Goal: Task Accomplishment & Management: Manage account settings

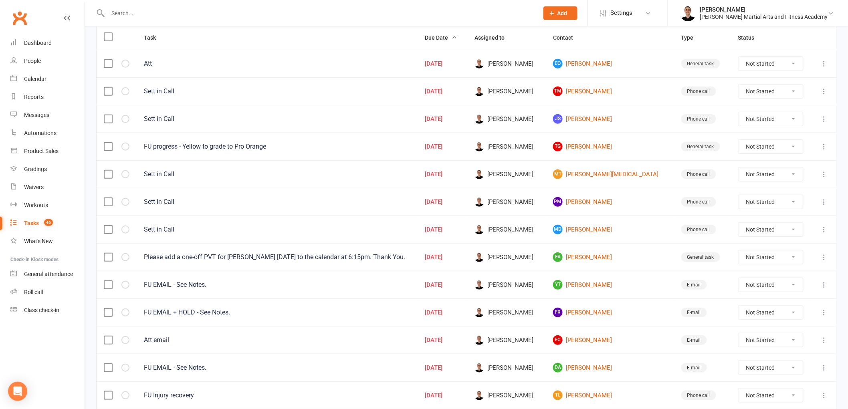
scroll to position [221, 0]
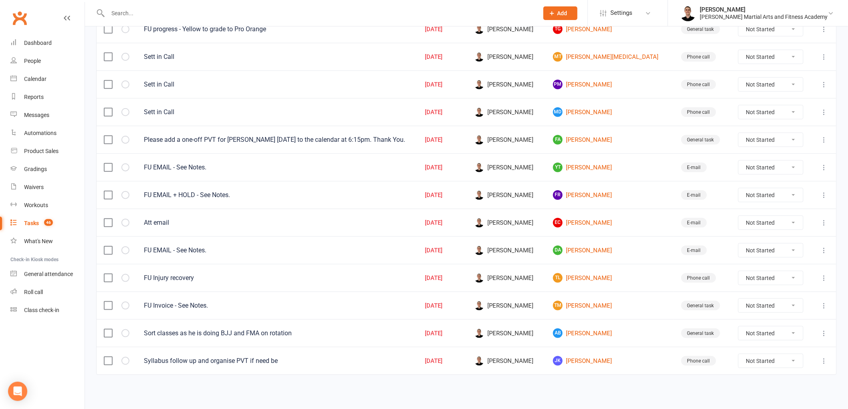
click at [825, 305] on icon at bounding box center [825, 306] width 8 height 8
click at [797, 334] on link "Edit" at bounding box center [782, 340] width 79 height 16
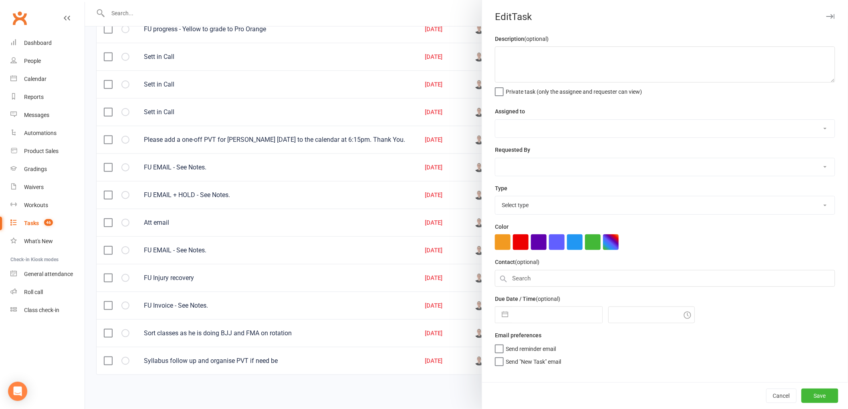
type textarea "FU Invoice - See Notes."
select select "47660"
type input "[DATE]"
type input "11:00am"
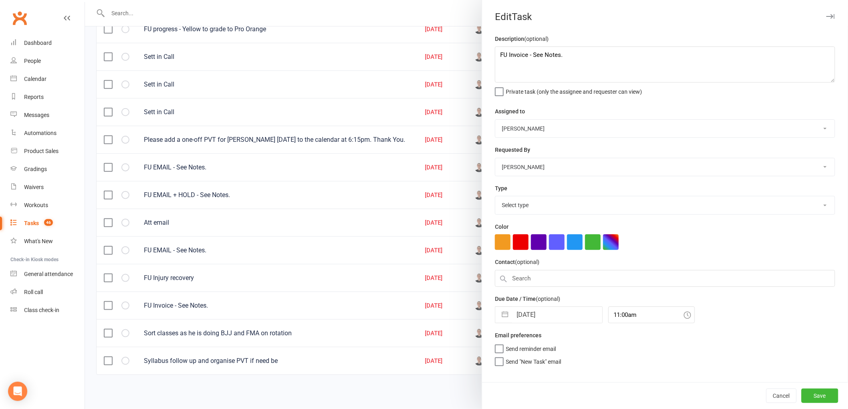
select select "25648"
select select "6"
select select "2025"
select select "7"
select select "2025"
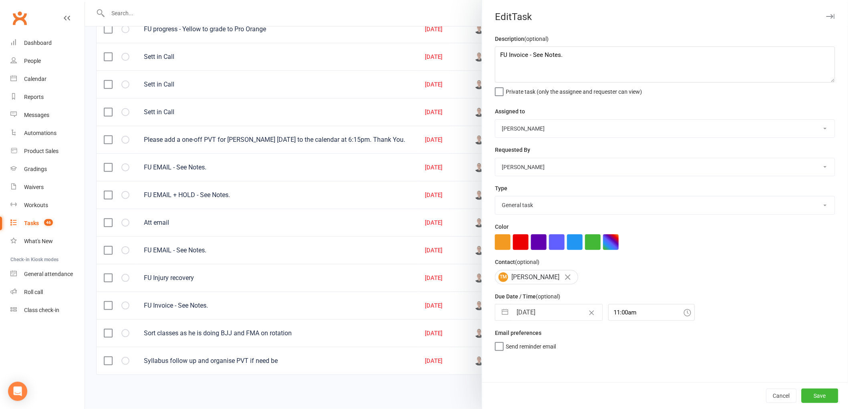
select select "8"
select select "2025"
click at [538, 308] on input "[DATE]" at bounding box center [557, 313] width 90 height 16
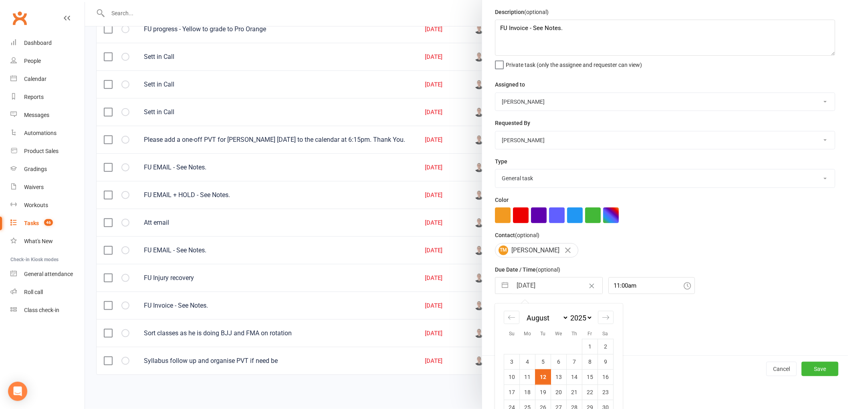
scroll to position [58, 0]
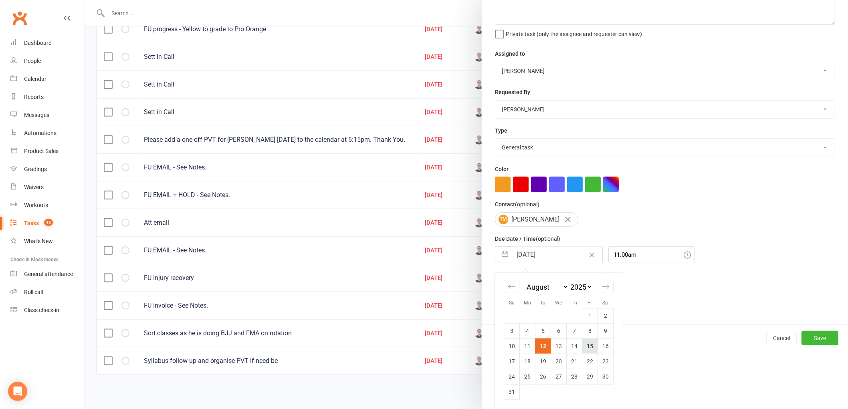
click at [588, 344] on td "15" at bounding box center [591, 346] width 16 height 15
type input "[DATE]"
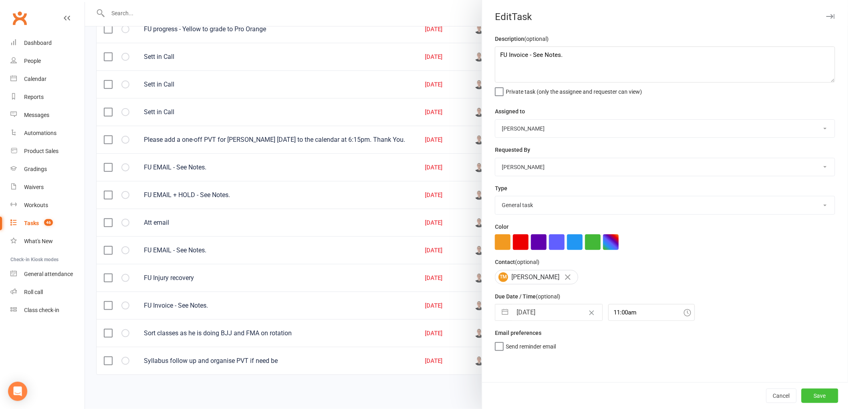
click at [826, 392] on button "Save" at bounding box center [820, 396] width 37 height 14
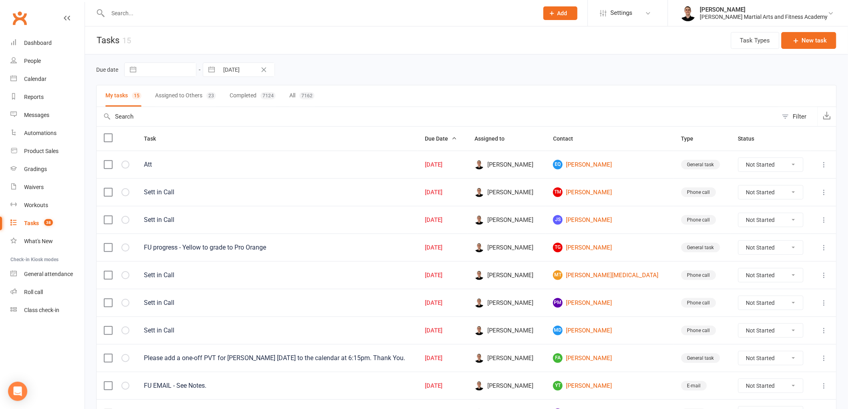
click at [200, 12] on input "text" at bounding box center [319, 13] width 428 height 11
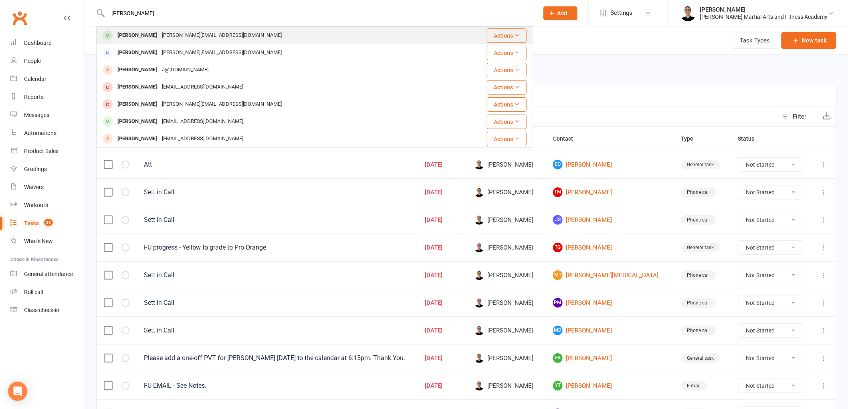
type input "[PERSON_NAME]"
click at [182, 37] on div "[PERSON_NAME][EMAIL_ADDRESS][DOMAIN_NAME]" at bounding box center [222, 36] width 125 height 12
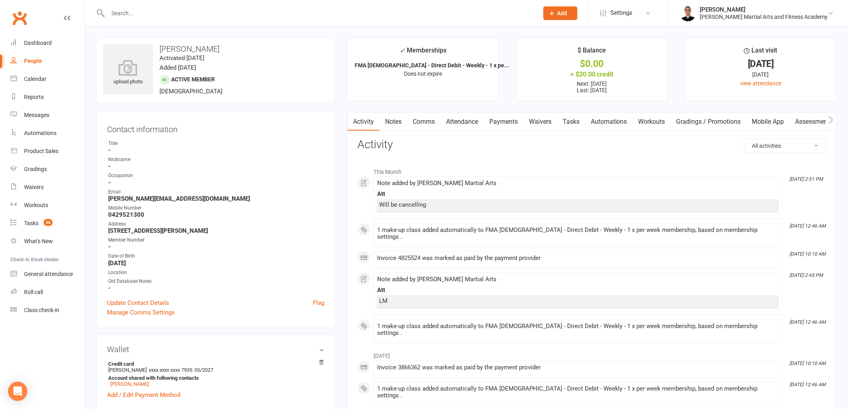
click at [401, 118] on link "Notes" at bounding box center [394, 122] width 28 height 18
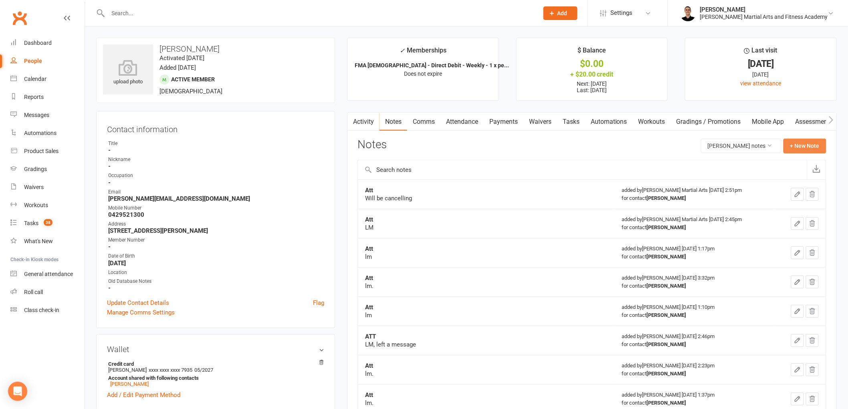
click at [808, 143] on button "+ New Note" at bounding box center [805, 146] width 43 height 14
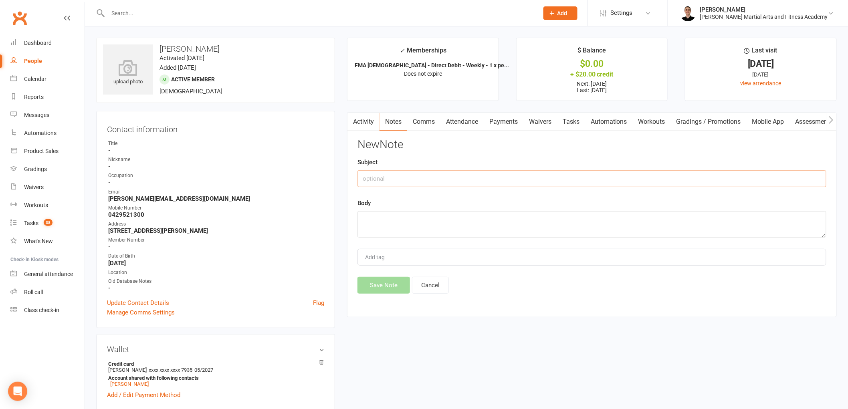
click at [371, 172] on input "text" at bounding box center [592, 178] width 469 height 17
type input "FROM"
click at [402, 222] on textarea at bounding box center [592, 224] width 469 height 26
paste textarea "Hi, Can I please arrange for [PERSON_NAME]'s membership cancellation? We just a…"
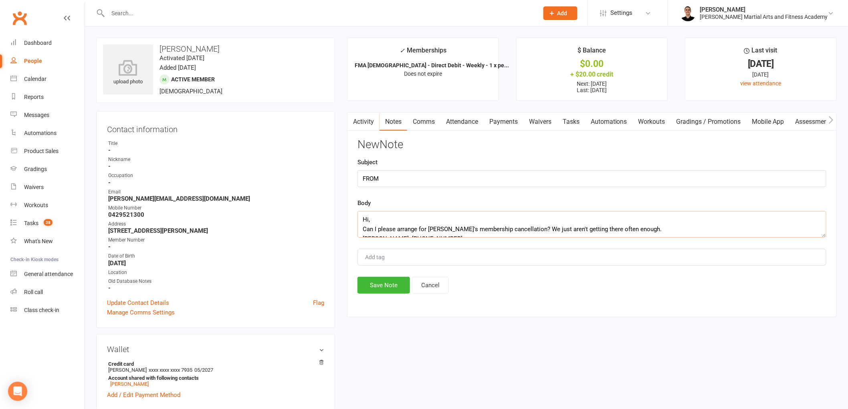
scroll to position [43, 0]
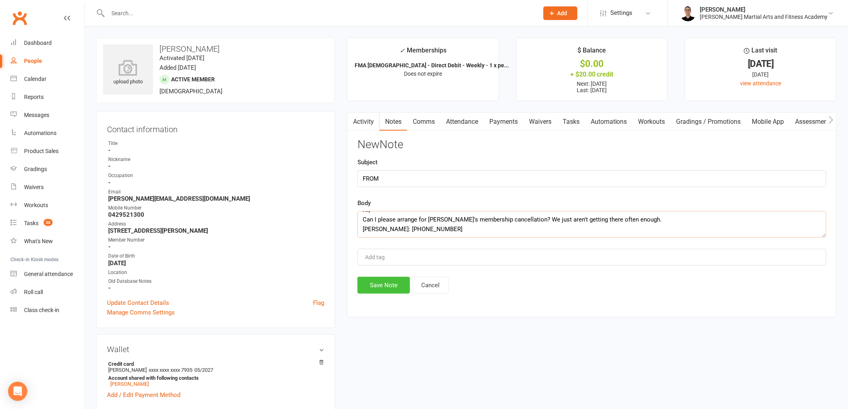
type textarea "Hi, Can I please arrange for [PERSON_NAME]'s membership cancellation? We just a…"
click at [383, 293] on button "Save Note" at bounding box center [384, 285] width 53 height 17
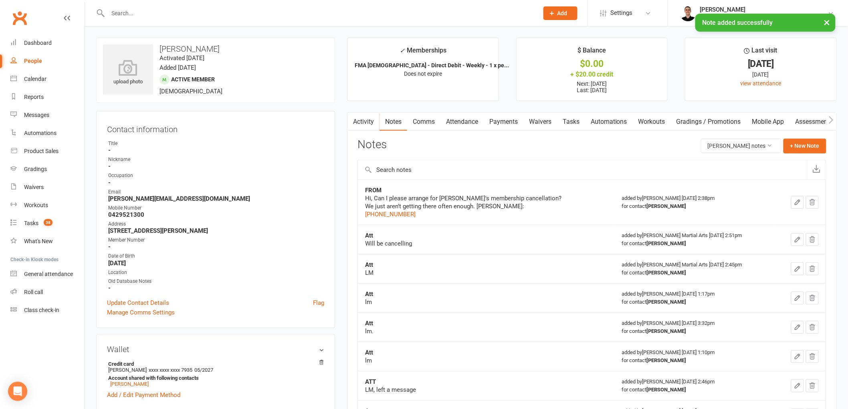
click at [503, 125] on link "Payments" at bounding box center [504, 122] width 40 height 18
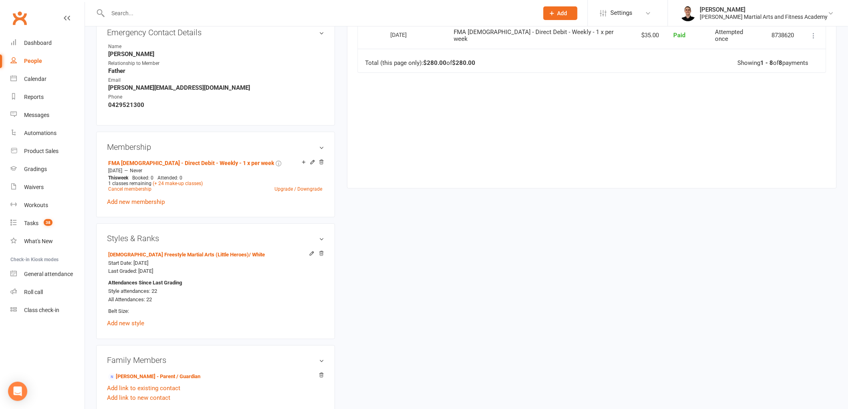
scroll to position [401, 0]
click at [143, 187] on link "Cancel membership" at bounding box center [129, 188] width 43 height 6
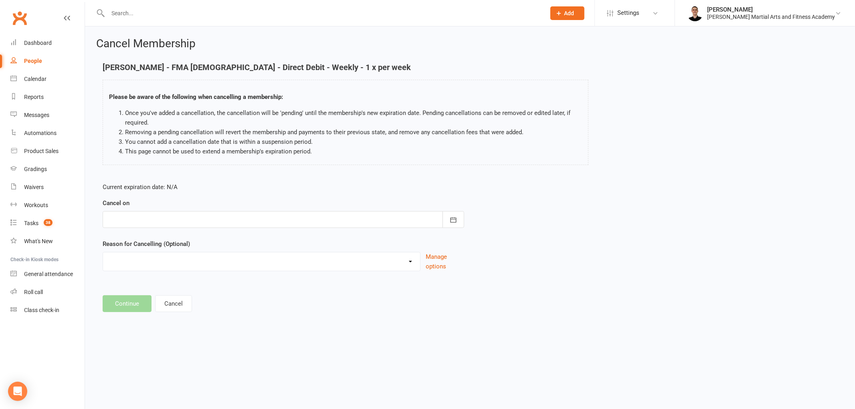
drag, startPoint x: 160, startPoint y: 219, endPoint x: 170, endPoint y: 230, distance: 15.6
click at [161, 219] on div at bounding box center [284, 219] width 362 height 17
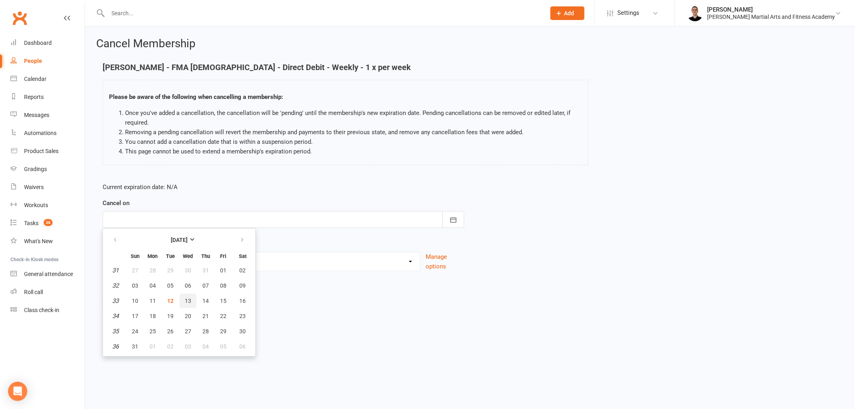
click at [186, 298] on span "13" at bounding box center [188, 301] width 6 height 6
type input "[DATE]"
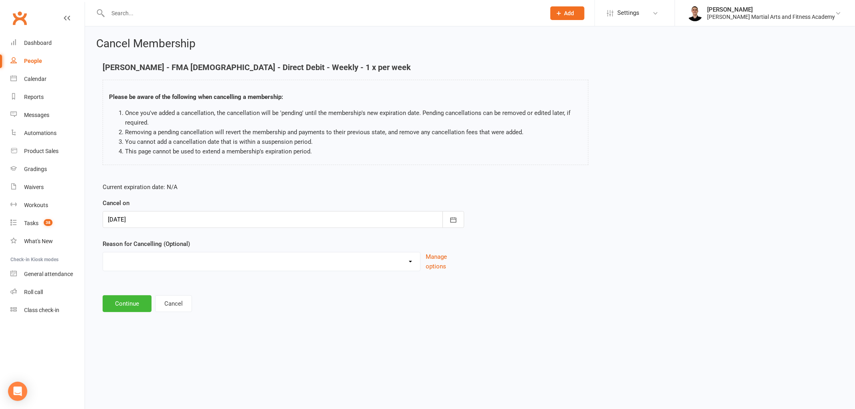
click at [162, 263] on select "Busy at work Downgrade Holiday Injury Other sports Personal Upgrade Other reason" at bounding box center [261, 261] width 317 height 16
select select "5"
click at [103, 253] on select "Busy at work Downgrade Holiday Injury Other sports Personal Upgrade Other reason" at bounding box center [261, 261] width 317 height 16
click at [128, 302] on button "Continue" at bounding box center [127, 303] width 49 height 17
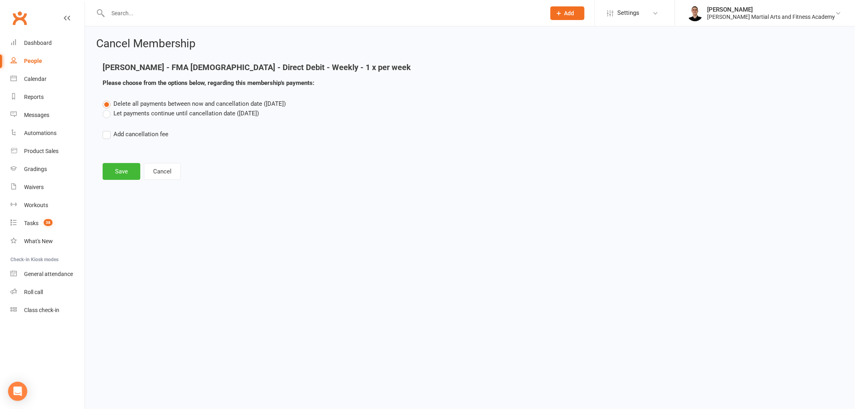
click at [131, 110] on label "Let payments continue until cancellation date ([DATE])" at bounding box center [181, 114] width 156 height 10
click at [108, 109] on input "Let payments continue until cancellation date ([DATE])" at bounding box center [105, 109] width 5 height 0
click at [118, 176] on button "Save" at bounding box center [122, 171] width 38 height 17
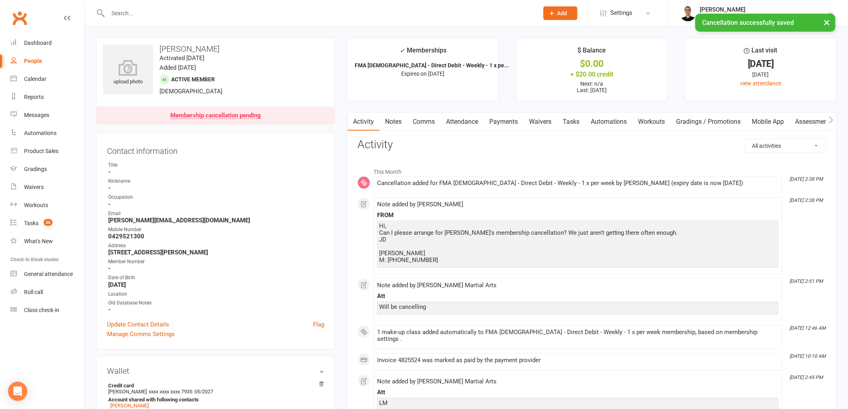
click at [428, 125] on link "Comms" at bounding box center [423, 122] width 33 height 18
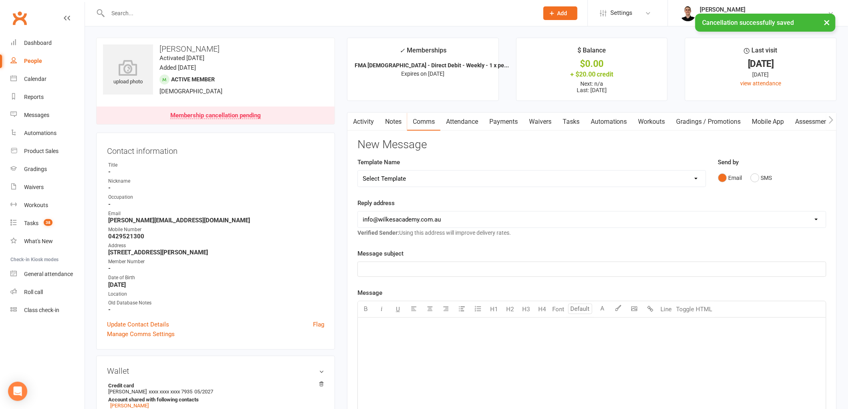
click at [442, 170] on div "Select Template [Email] Birthday Party Enquiry [Email] [DEMOGRAPHIC_DATA] Gradi…" at bounding box center [532, 178] width 349 height 17
click at [441, 178] on select "Select Template [Email] Birthday Party Enquiry [Email] [DEMOGRAPHIC_DATA] Gradi…" at bounding box center [532, 179] width 348 height 16
select select "39"
click at [358, 171] on select "Select Template [Email] Birthday Party Enquiry [Email] [DEMOGRAPHIC_DATA] Gradi…" at bounding box center [532, 179] width 348 height 16
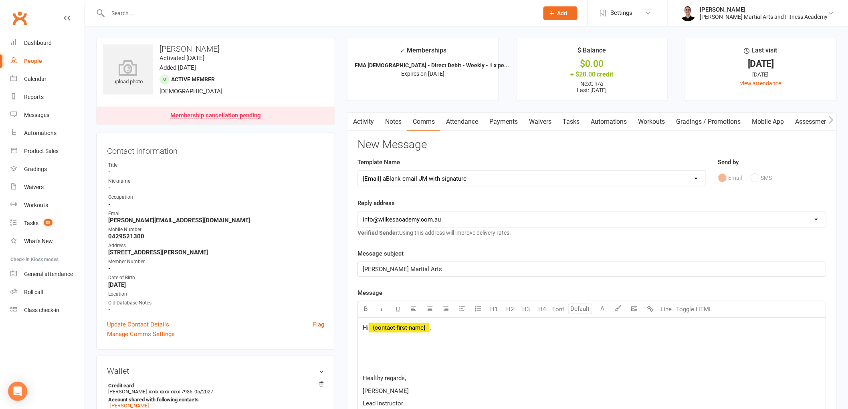
scroll to position [89, 0]
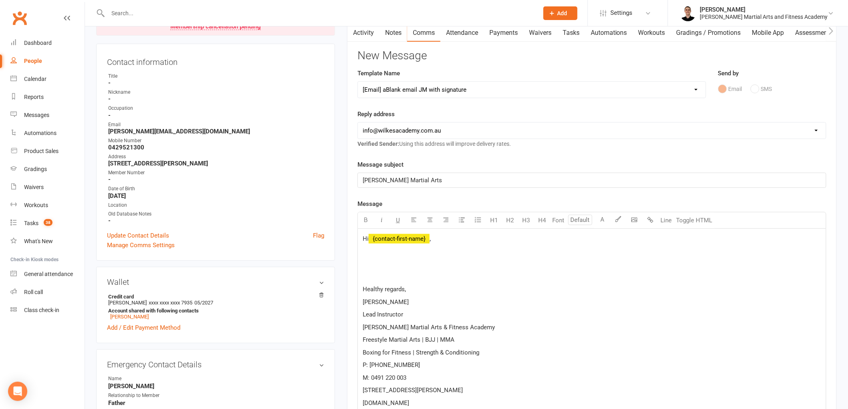
click at [400, 239] on span "﻿ {contact-first-name}" at bounding box center [399, 238] width 61 height 7
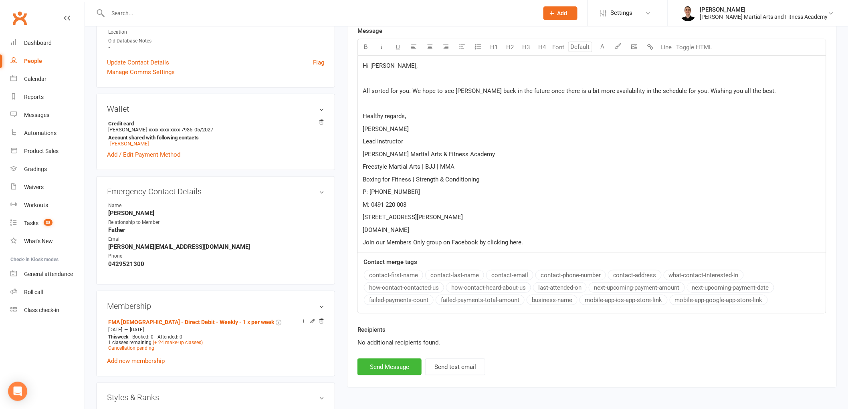
scroll to position [267, 0]
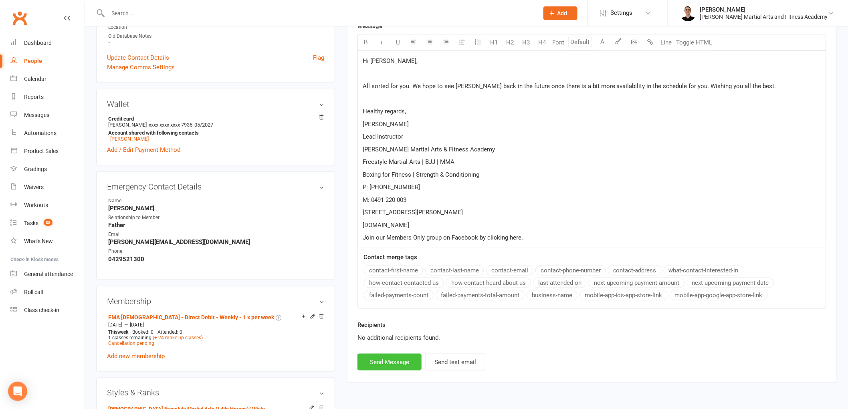
click at [391, 364] on button "Send Message" at bounding box center [390, 362] width 64 height 17
select select
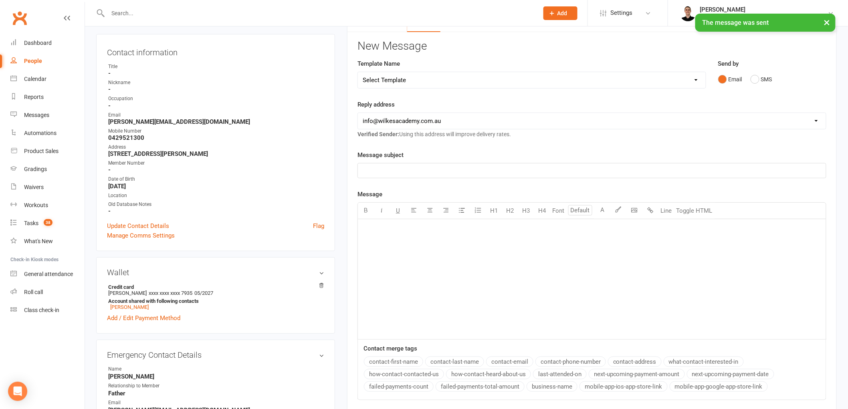
scroll to position [0, 0]
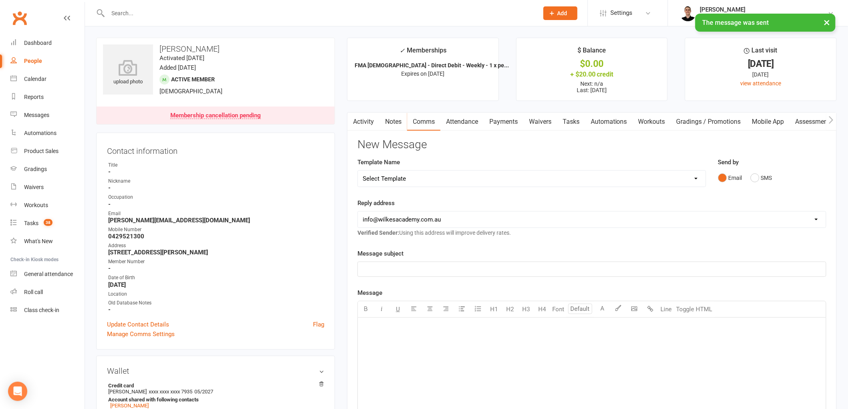
click at [575, 117] on link "Tasks" at bounding box center [571, 122] width 28 height 18
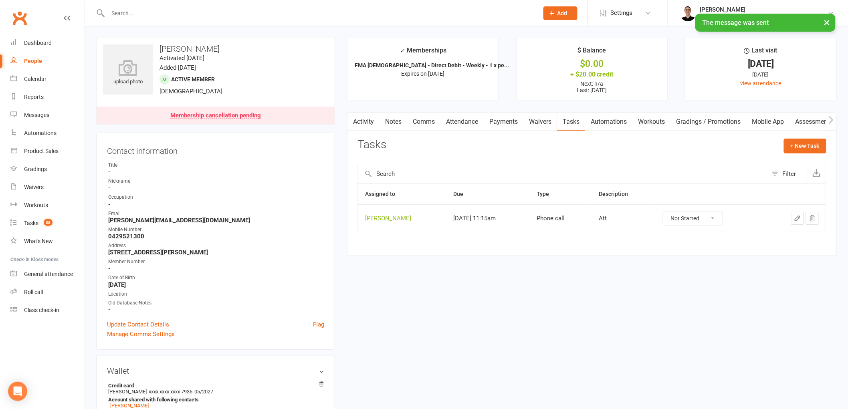
drag, startPoint x: 714, startPoint y: 217, endPoint x: 714, endPoint y: 225, distance: 8.0
click at [714, 217] on select "Not Started In Progress Waiting Complete" at bounding box center [693, 219] width 59 height 14
click at [670, 212] on select "Not Started In Progress Waiting Complete" at bounding box center [693, 219] width 59 height 14
select select "unstarted"
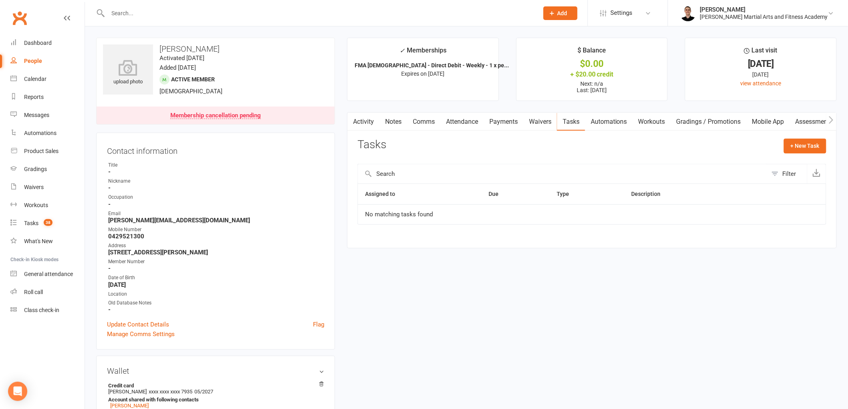
click at [463, 115] on link "Attendance" at bounding box center [462, 122] width 43 height 18
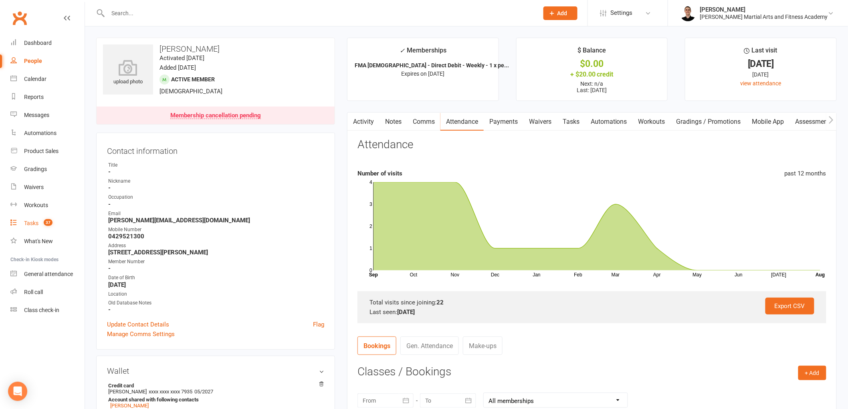
click at [41, 227] on link "Tasks 37" at bounding box center [47, 224] width 74 height 18
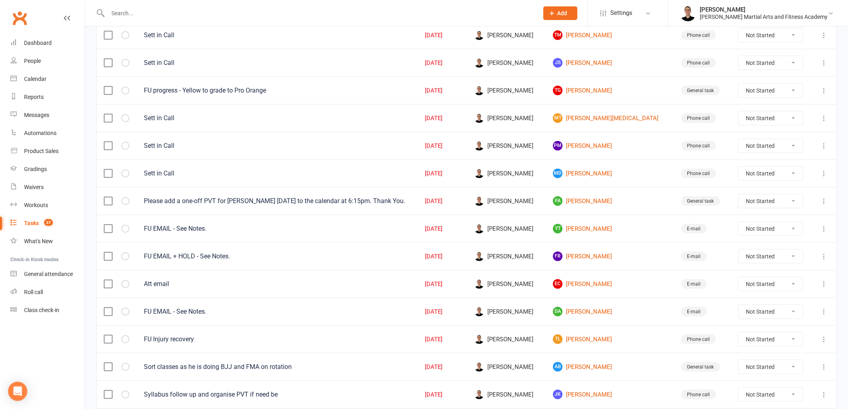
scroll to position [178, 0]
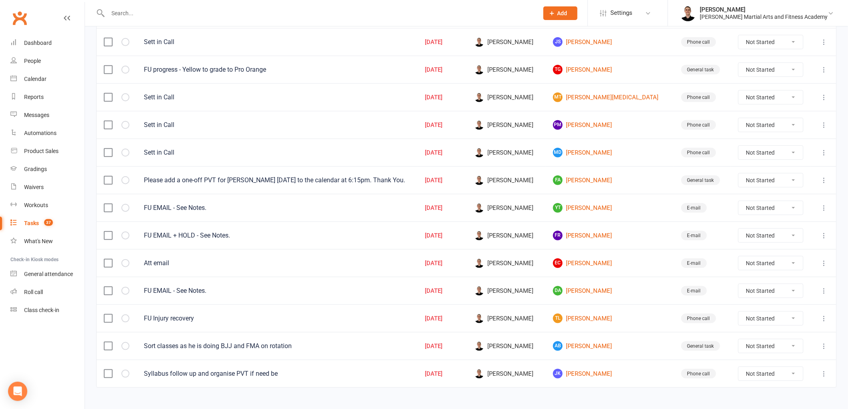
click at [744, 67] on select "Not Started In Progress Waiting Complete" at bounding box center [771, 70] width 65 height 14
click at [739, 64] on select "Not Started In Progress Waiting Complete" at bounding box center [771, 70] width 65 height 14
select select "unstarted"
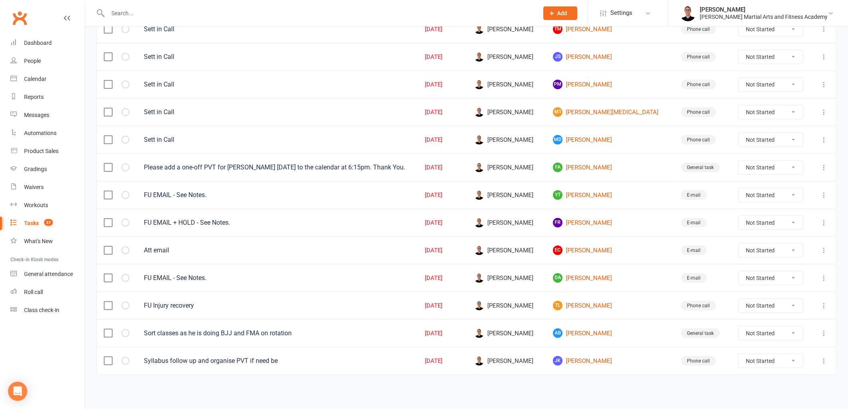
scroll to position [166, 0]
click at [39, 164] on link "Gradings" at bounding box center [47, 169] width 74 height 18
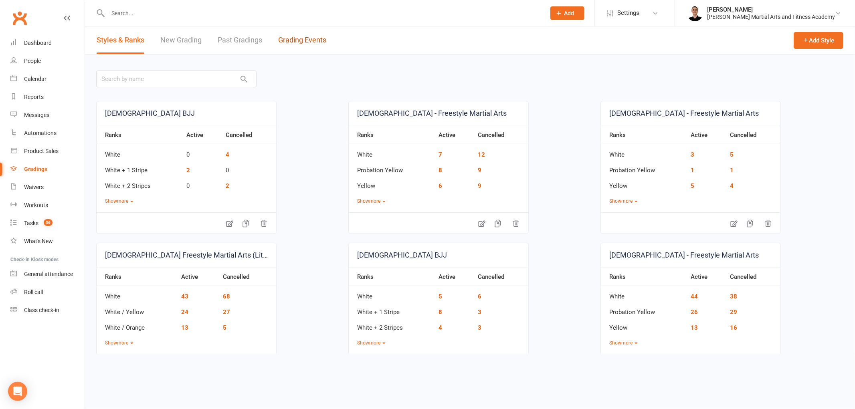
click at [311, 49] on link "Grading Events" at bounding box center [302, 40] width 48 height 28
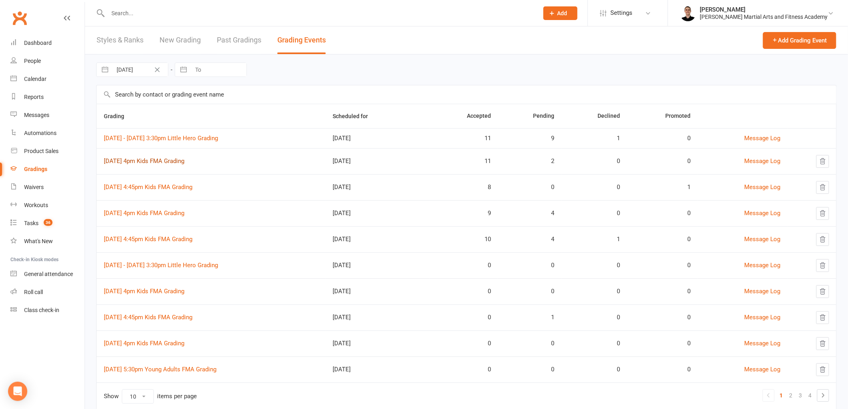
click at [166, 163] on link "[DATE] 4pm Kids FMA Grading" at bounding box center [144, 161] width 81 height 7
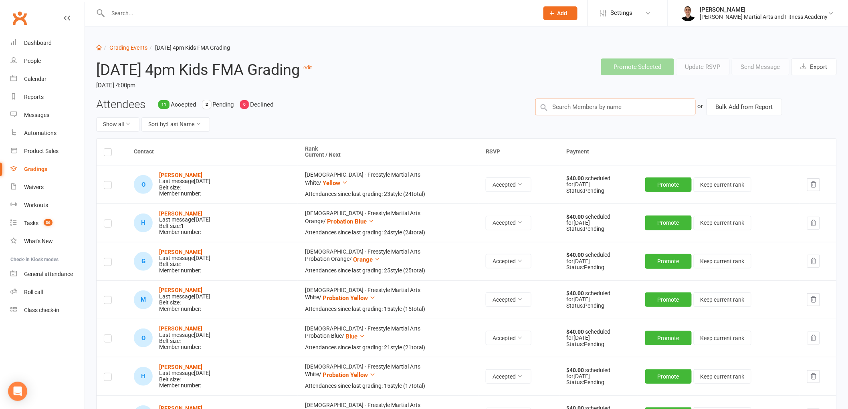
click at [629, 112] on input "text" at bounding box center [616, 107] width 160 height 17
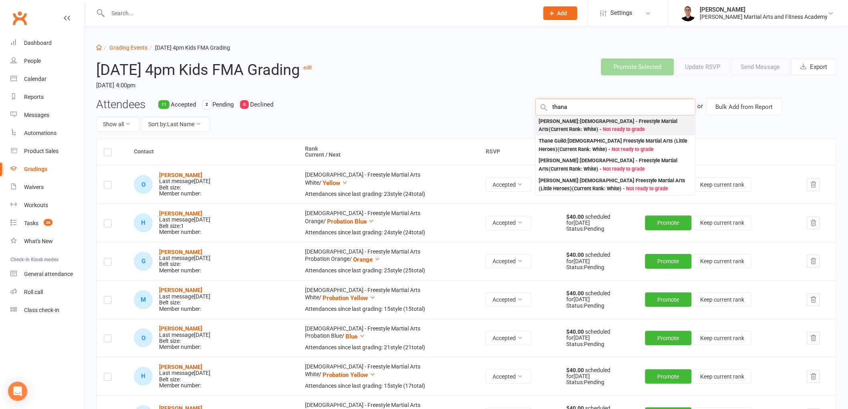
type input "thana"
click at [603, 127] on div "[PERSON_NAME] : [DEMOGRAPHIC_DATA] - Freestyle Martial Arts (Current Rank: Whit…" at bounding box center [615, 125] width 153 height 16
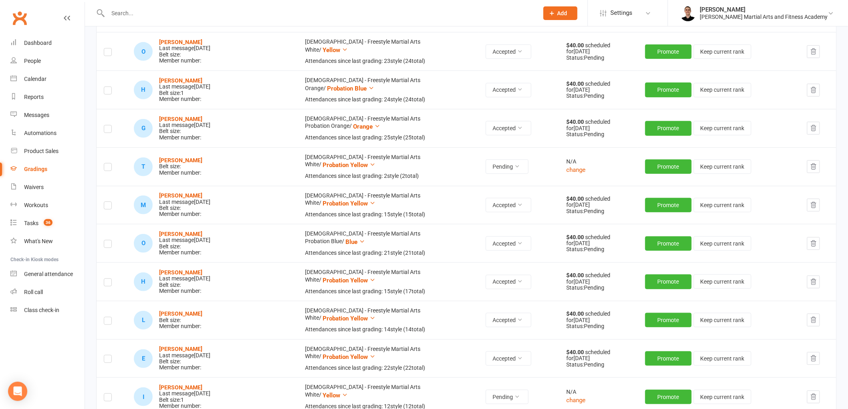
scroll to position [134, 0]
click at [567, 169] on button "change" at bounding box center [576, 170] width 19 height 10
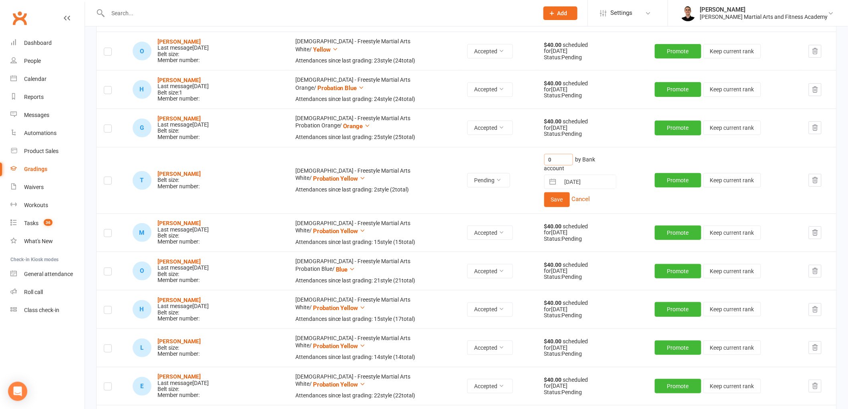
click at [544, 156] on input "0" at bounding box center [558, 160] width 29 height 12
type input "40"
click at [545, 200] on button "Save" at bounding box center [557, 199] width 26 height 14
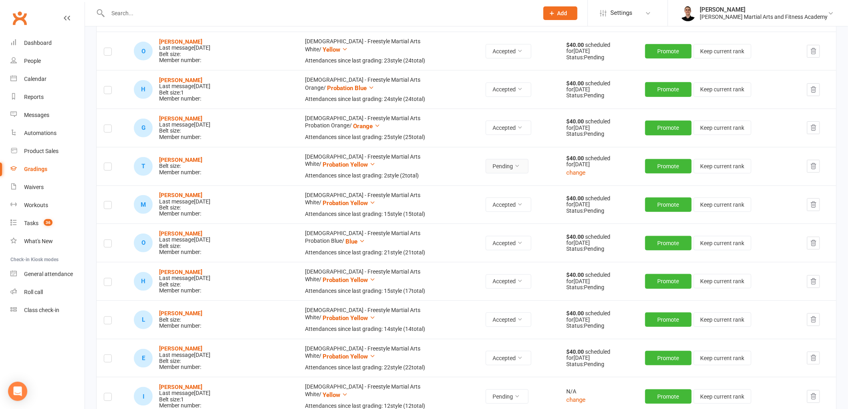
click at [514, 166] on icon at bounding box center [517, 166] width 6 height 6
click at [431, 158] on td "[DEMOGRAPHIC_DATA] - Freestyle Martial Arts White / Probation Yellow Attendance…" at bounding box center [388, 166] width 181 height 38
click at [370, 165] on icon at bounding box center [373, 164] width 6 height 6
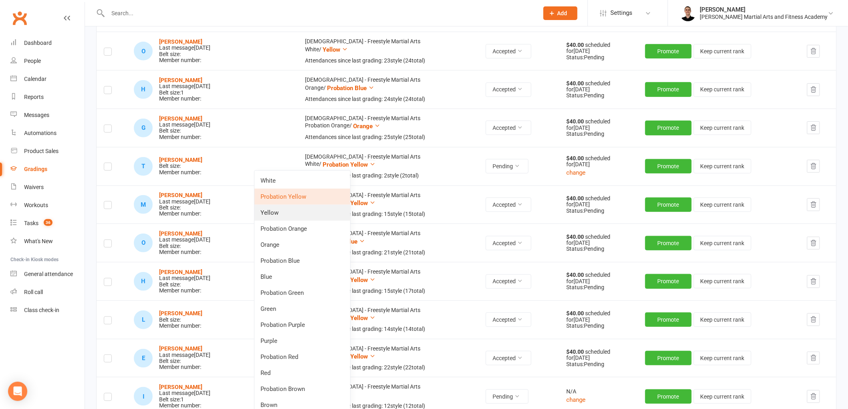
click at [302, 217] on link "Yellow" at bounding box center [303, 213] width 96 height 16
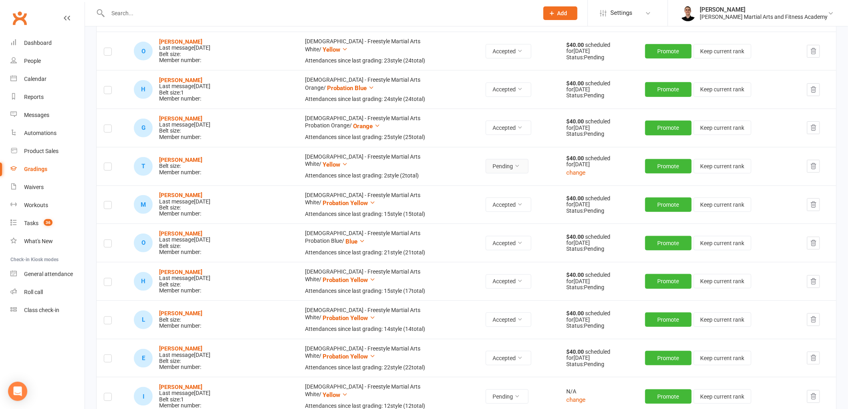
click at [502, 163] on button "Pending" at bounding box center [507, 166] width 43 height 14
click at [479, 185] on link "Accepted" at bounding box center [470, 185] width 79 height 16
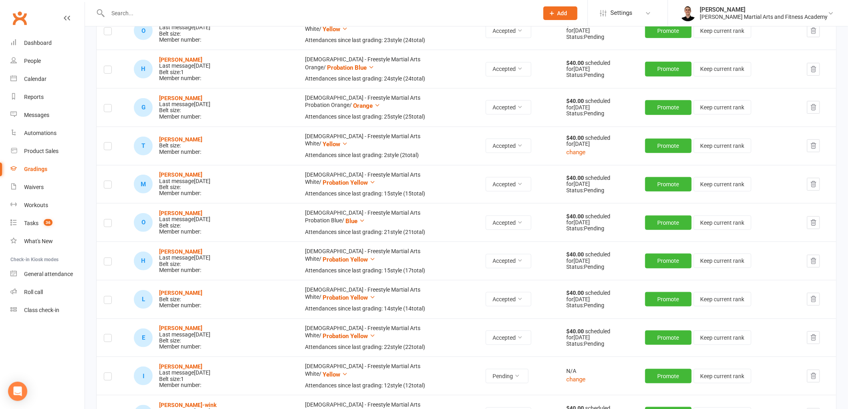
scroll to position [369, 0]
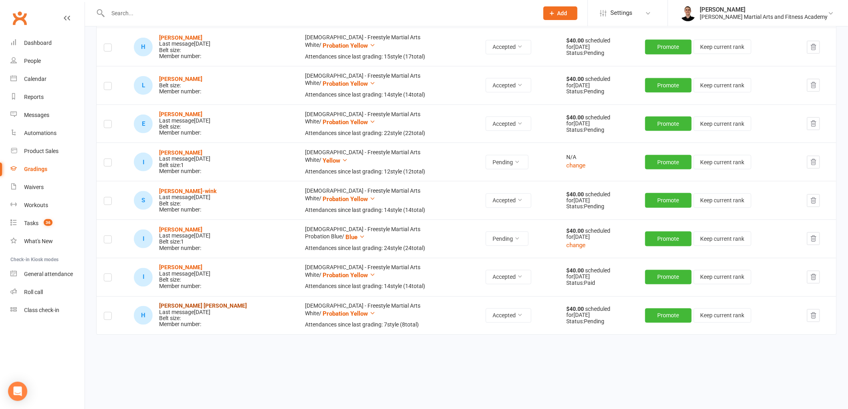
click at [204, 308] on strong "[PERSON_NAME] [PERSON_NAME]" at bounding box center [203, 306] width 88 height 6
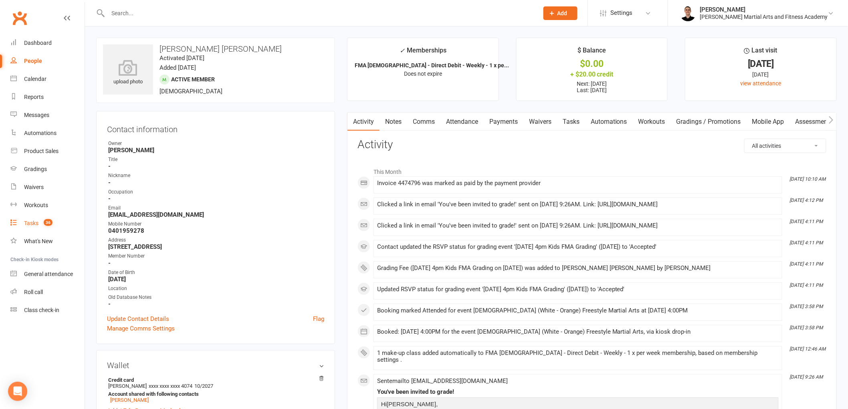
click at [47, 222] on span "36" at bounding box center [48, 222] width 9 height 7
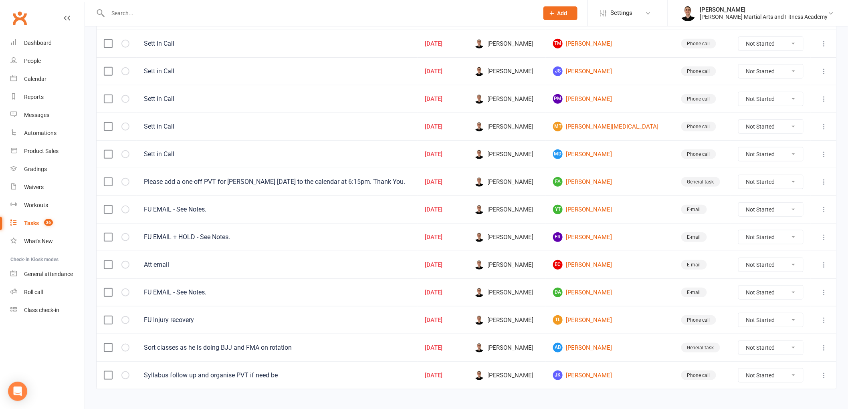
scroll to position [166, 0]
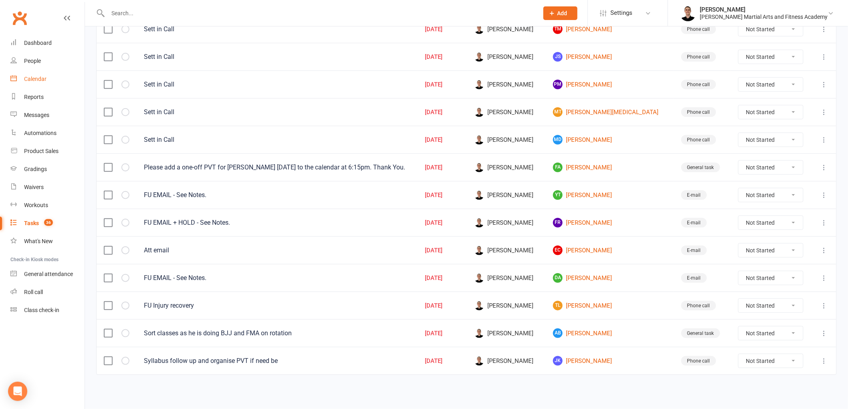
click at [34, 78] on div "Calendar" at bounding box center [35, 79] width 22 height 6
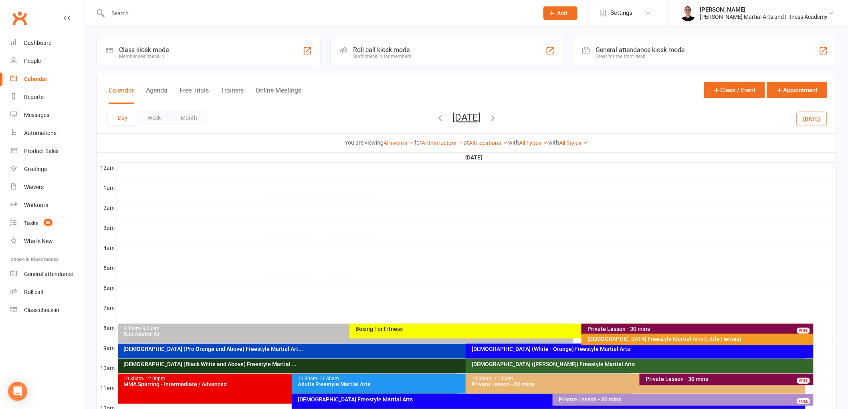
click at [462, 119] on button "[DATE]" at bounding box center [467, 117] width 28 height 11
click at [516, 197] on span "14" at bounding box center [519, 199] width 6 height 6
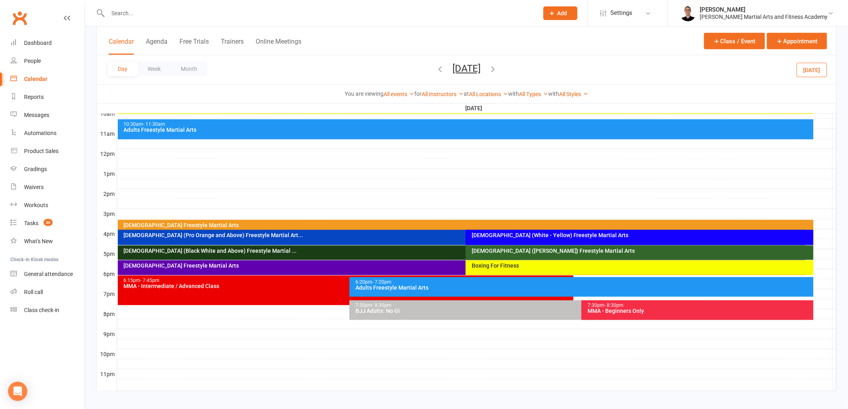
scroll to position [260, 0]
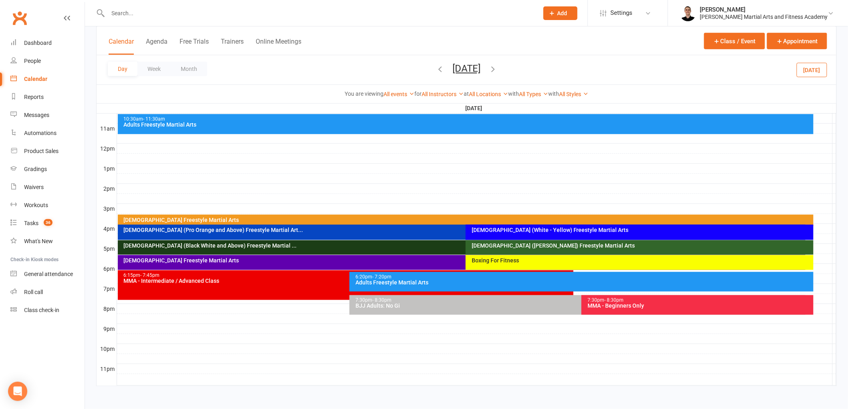
click at [820, 279] on div at bounding box center [477, 279] width 720 height 10
click at [820, 279] on button "Add Event" at bounding box center [814, 281] width 27 height 10
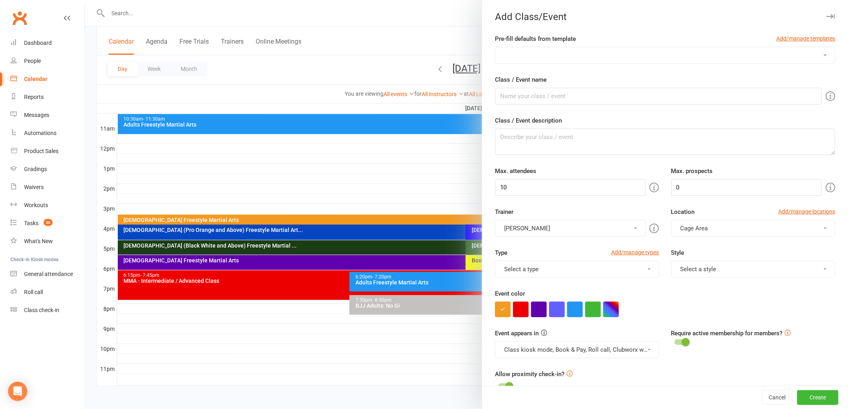
click at [538, 57] on select "[DEMOGRAPHIC_DATA] BJJ Class [DEMOGRAPHIC_DATA] Freestyle Martial Arts [DEMOGRA…" at bounding box center [666, 55] width 340 height 16
select select "107"
click at [496, 47] on select "[DEMOGRAPHIC_DATA] BJJ Class [DEMOGRAPHIC_DATA] Freestyle Martial Arts [DEMOGRA…" at bounding box center [666, 55] width 340 height 16
type input "Private Lesson - 30 mins"
type textarea "One on one class"
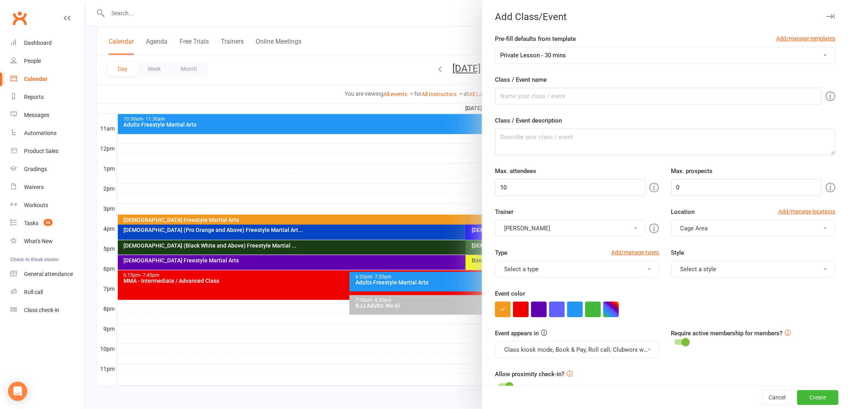
type input "1"
type input "3"
click at [551, 231] on button "Select a trainer" at bounding box center [570, 228] width 150 height 17
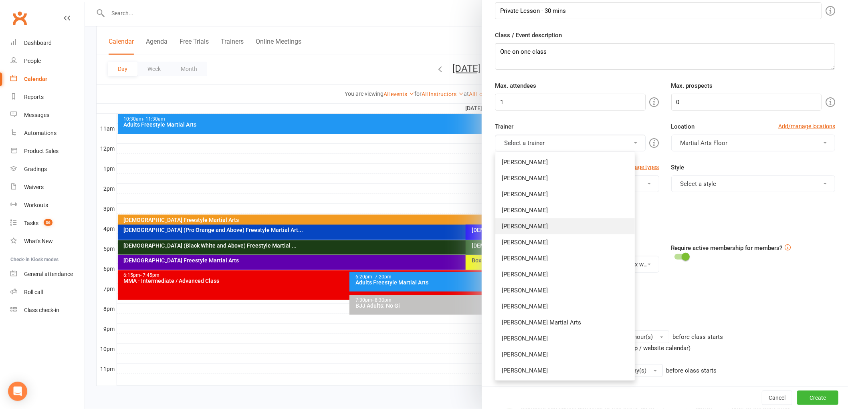
scroll to position [89, 0]
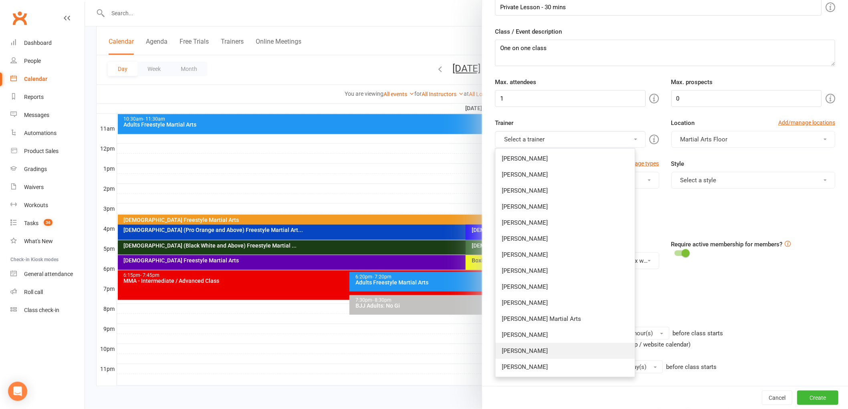
click at [528, 350] on link "[PERSON_NAME]" at bounding box center [566, 351] width 140 height 16
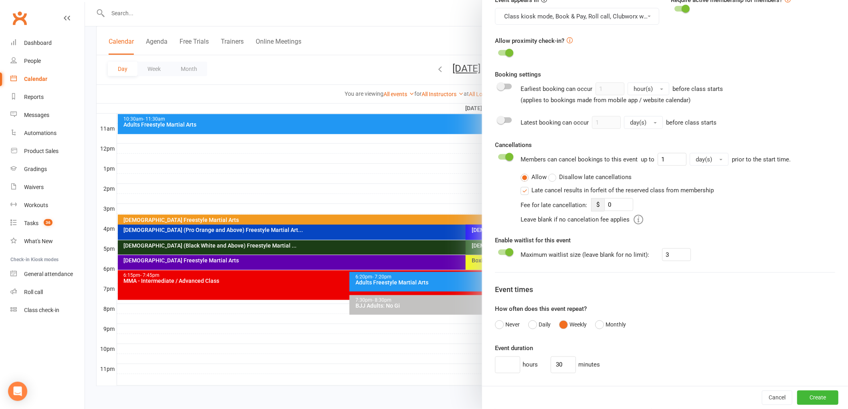
scroll to position [401, 0]
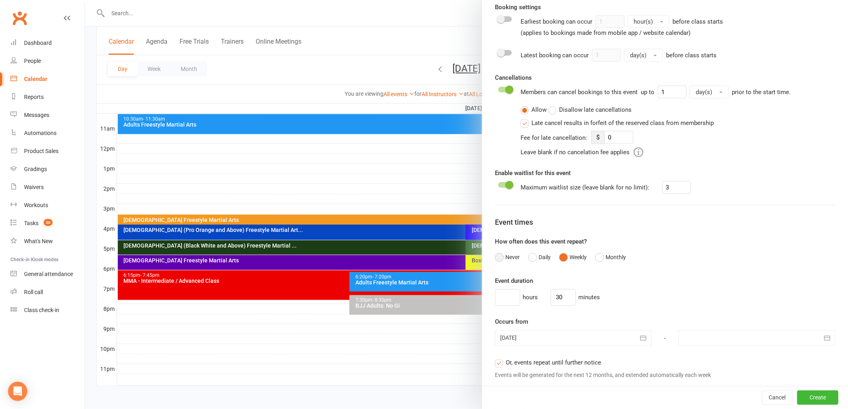
click at [503, 261] on button "Never" at bounding box center [507, 257] width 25 height 15
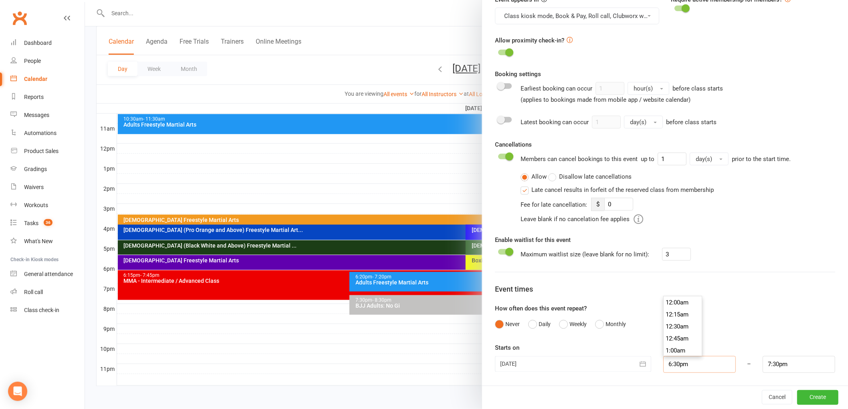
click at [674, 361] on input "6:30pm" at bounding box center [700, 364] width 73 height 17
type input "6:15pm"
type input "7:15pm"
click at [668, 302] on li "6:15pm" at bounding box center [683, 304] width 38 height 12
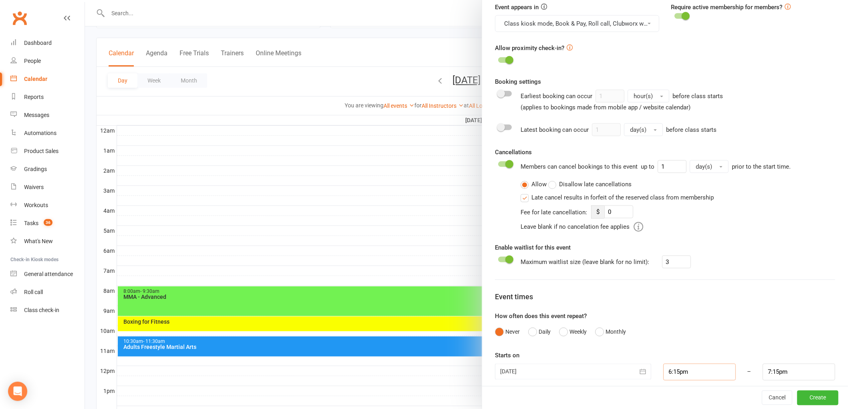
scroll to position [334, 0]
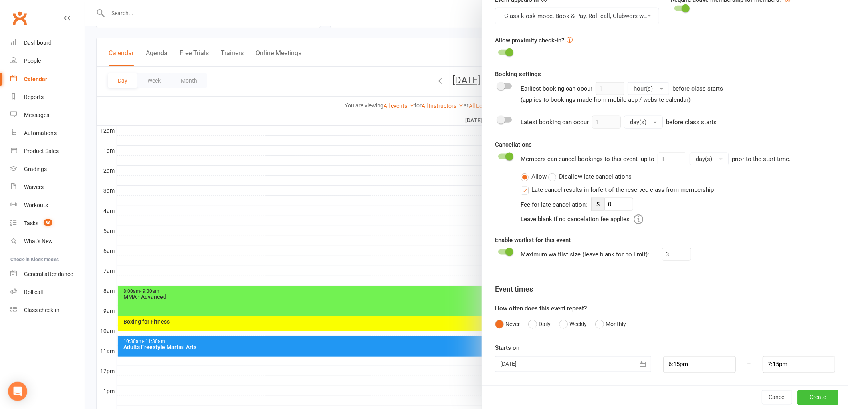
click at [813, 403] on button "Create" at bounding box center [817, 398] width 41 height 14
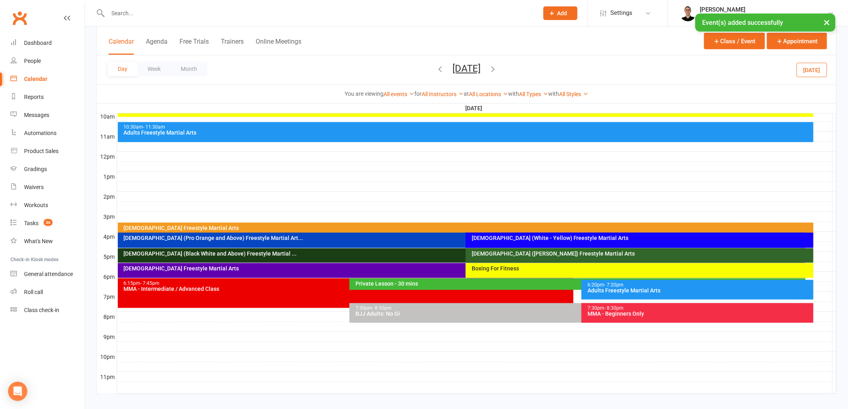
scroll to position [260, 0]
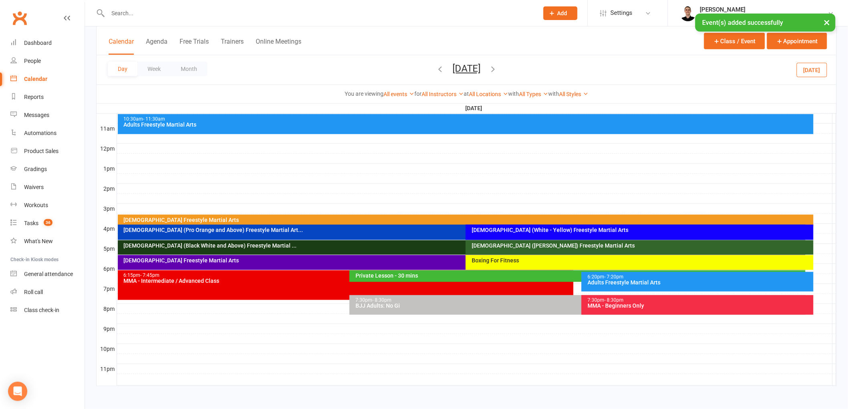
click at [476, 277] on div "Private Lesson - 30 mins" at bounding box center [579, 276] width 449 height 6
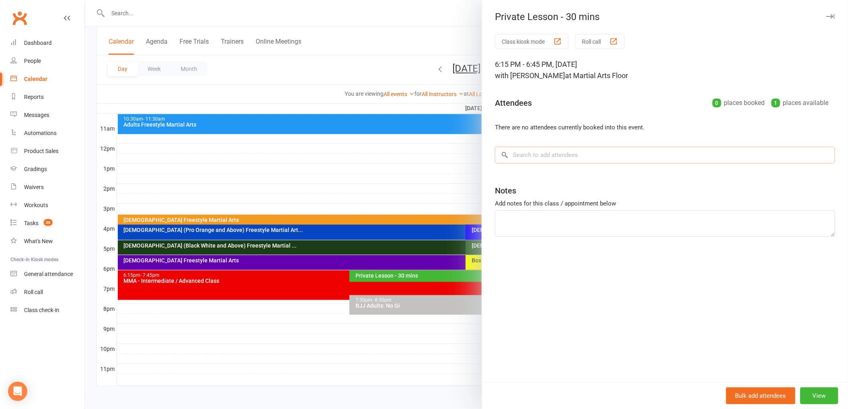
click at [572, 151] on input "search" at bounding box center [665, 155] width 340 height 17
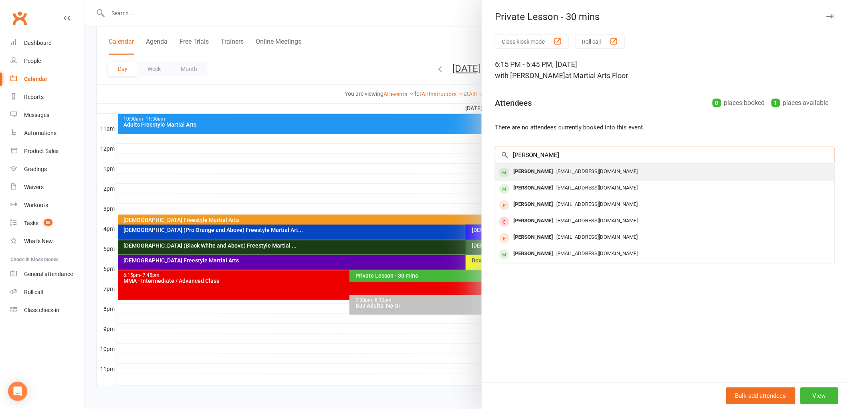
type input "[PERSON_NAME]"
click at [560, 166] on div "[EMAIL_ADDRESS][DOMAIN_NAME]" at bounding box center [665, 172] width 333 height 12
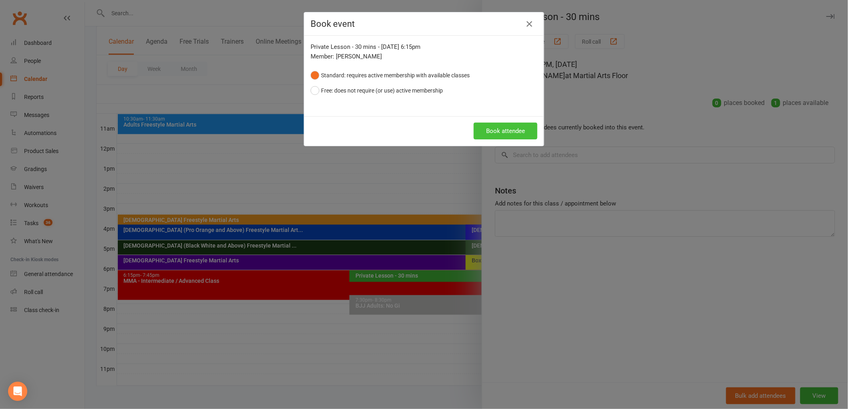
click at [492, 132] on button "Book attendee" at bounding box center [506, 131] width 64 height 17
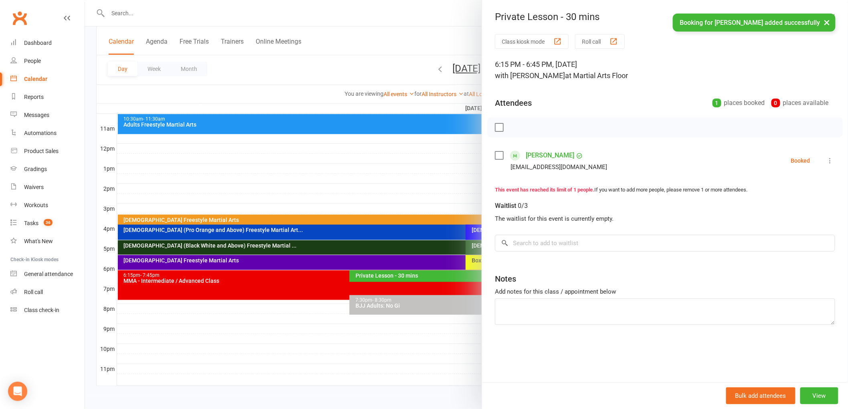
click at [427, 227] on div at bounding box center [466, 204] width 763 height 409
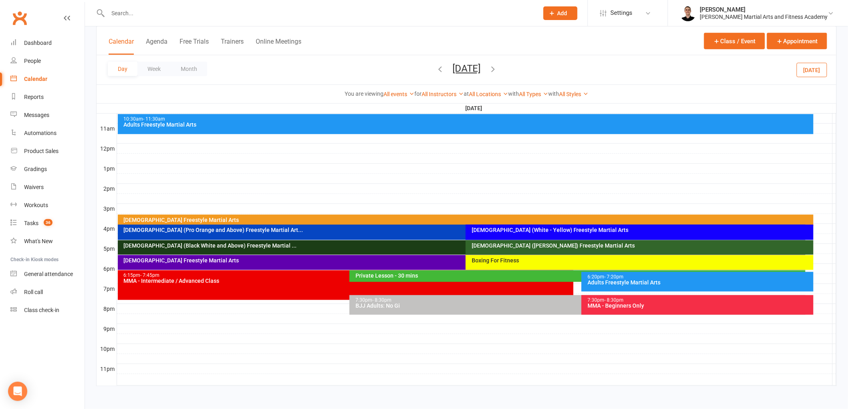
click at [468, 63] on button "[DATE]" at bounding box center [467, 68] width 28 height 11
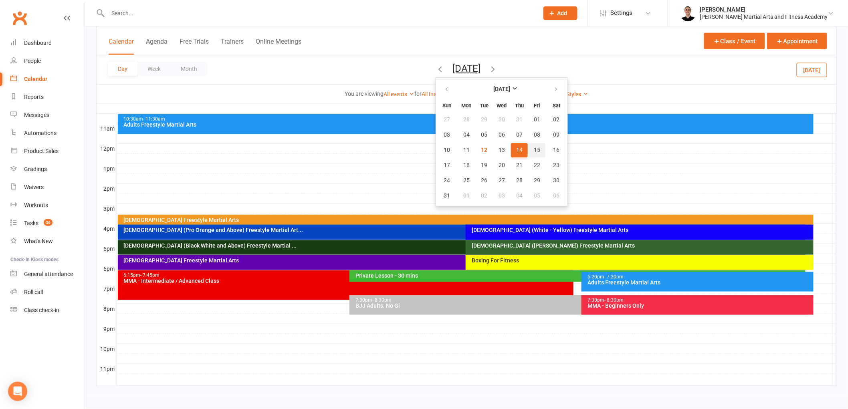
click at [534, 147] on span "15" at bounding box center [537, 150] width 6 height 6
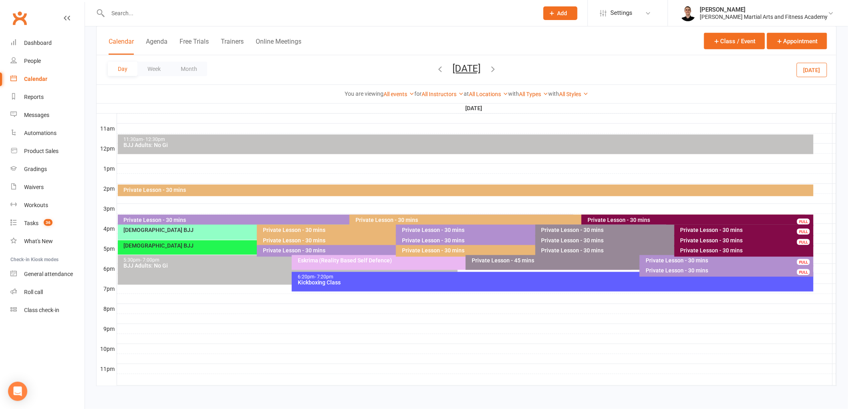
click at [470, 68] on button "[DATE]" at bounding box center [467, 68] width 28 height 11
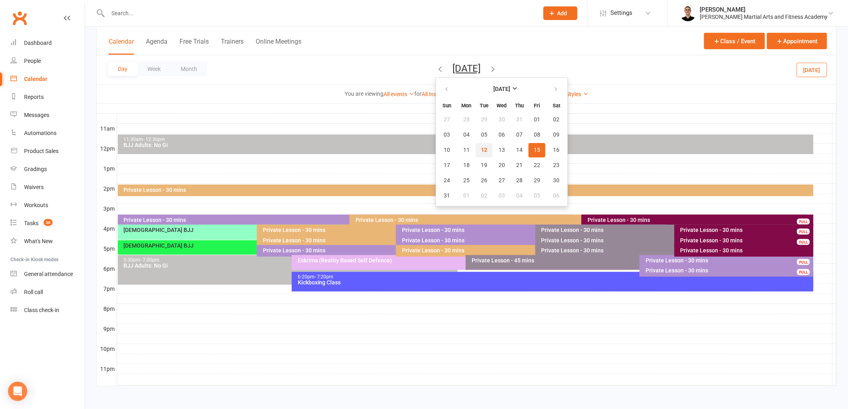
click at [481, 149] on span "12" at bounding box center [484, 150] width 6 height 6
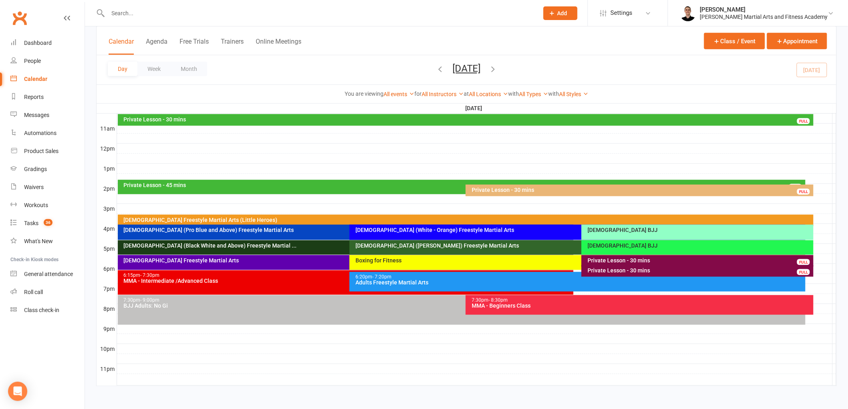
click at [364, 188] on div "Private Lesson - 45 mins FULL" at bounding box center [462, 187] width 688 height 14
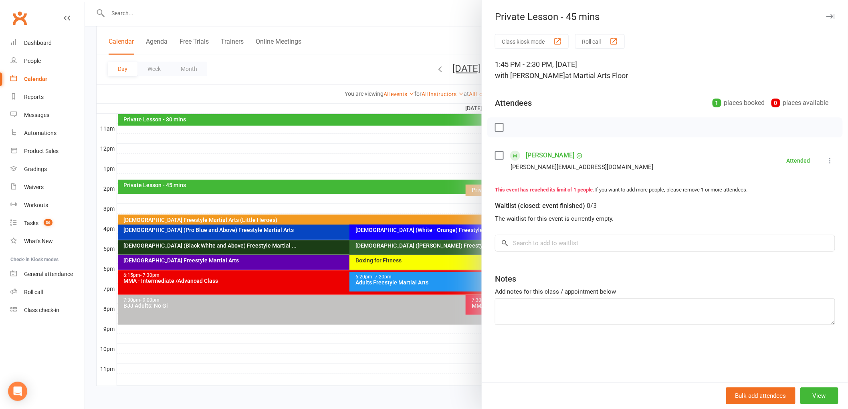
click at [361, 170] on div at bounding box center [466, 204] width 763 height 409
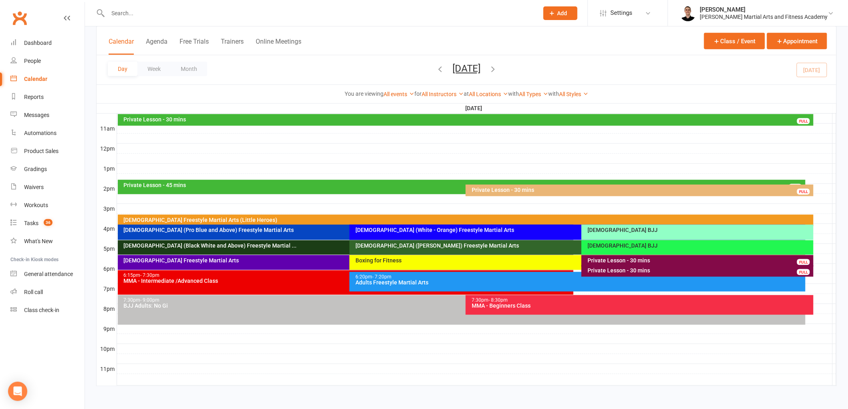
click at [357, 119] on div "Private Lesson - 30 mins" at bounding box center [467, 120] width 689 height 6
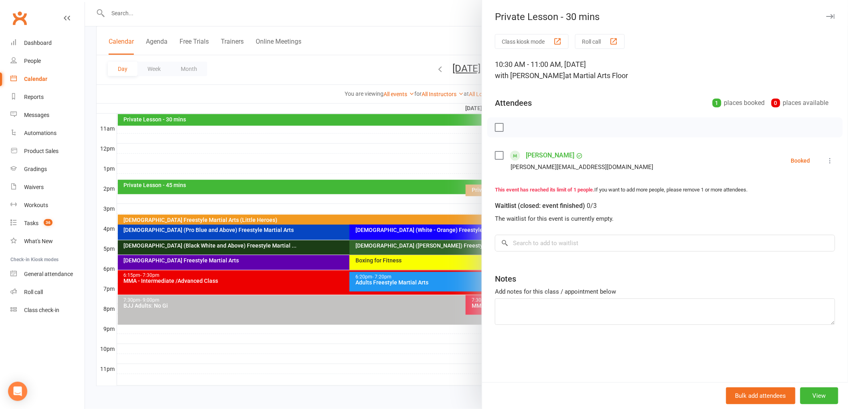
click at [360, 118] on div at bounding box center [466, 204] width 763 height 409
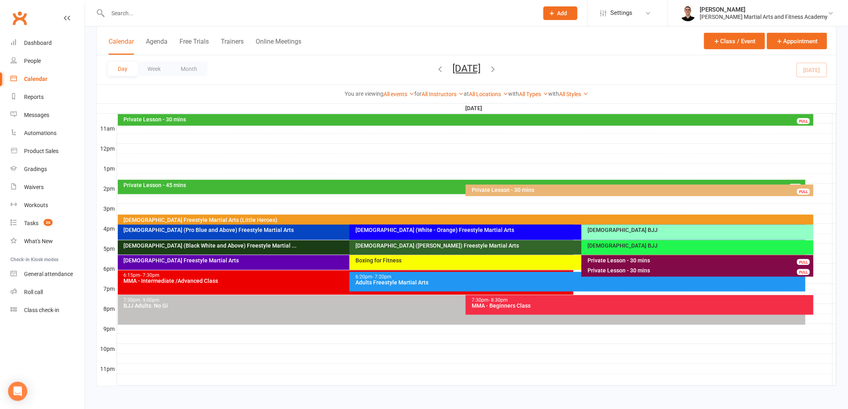
click at [487, 189] on div "Private Lesson - 30 mins" at bounding box center [642, 190] width 341 height 6
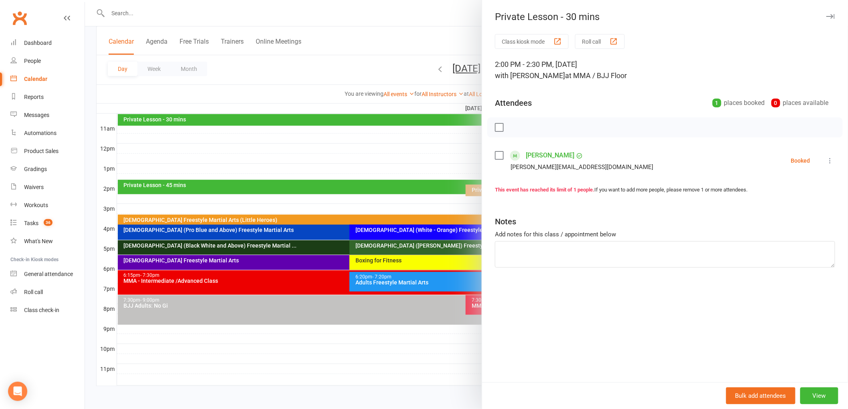
click at [827, 159] on icon at bounding box center [831, 161] width 8 height 8
click at [783, 213] on link "Check in" at bounding box center [792, 208] width 86 height 16
click at [409, 183] on div at bounding box center [466, 204] width 763 height 409
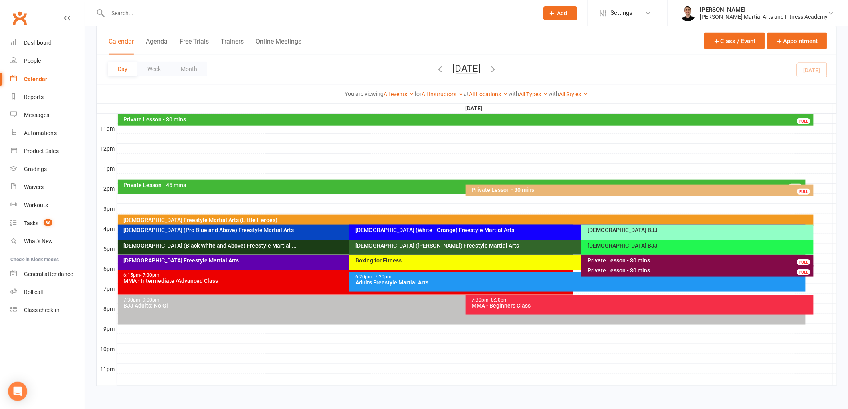
click at [514, 303] on div "MMA - Beginners Class" at bounding box center [642, 306] width 341 height 6
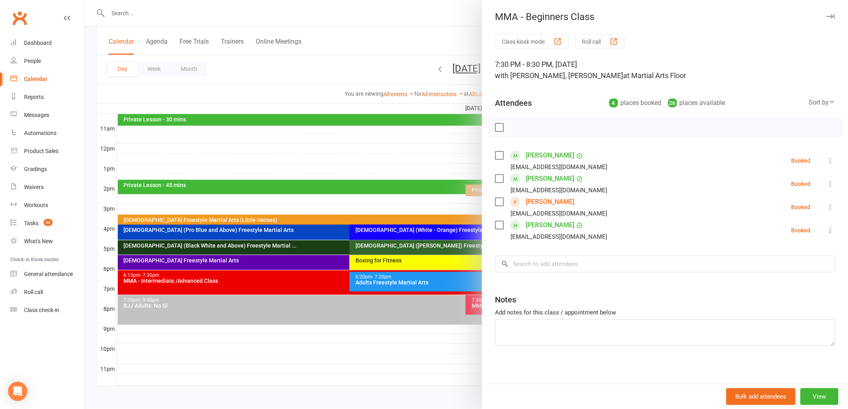
click at [409, 279] on div at bounding box center [466, 204] width 763 height 409
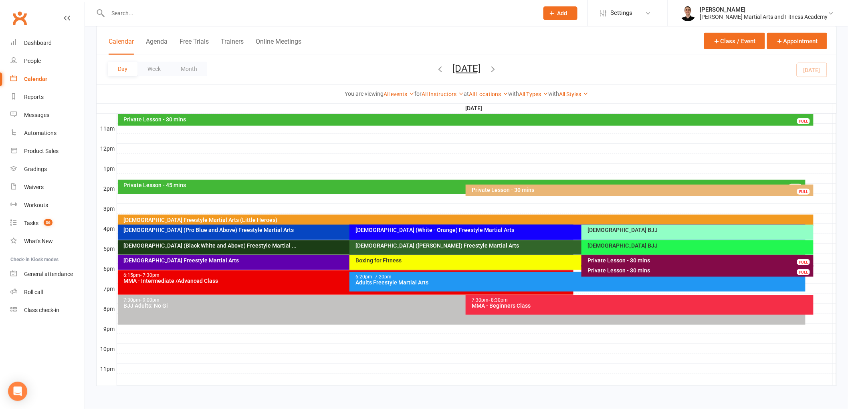
click at [436, 67] on icon "button" at bounding box center [440, 69] width 9 height 9
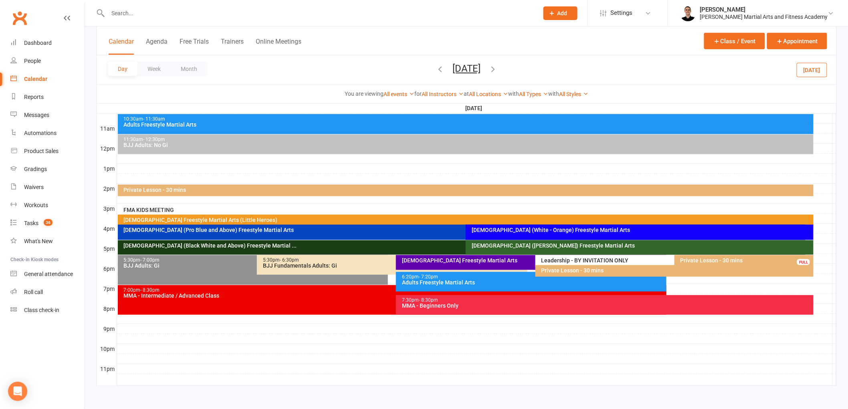
click at [349, 299] on div "7:00pm - 8:30pm MMA - Intermediate / Advanced Class" at bounding box center [392, 300] width 549 height 30
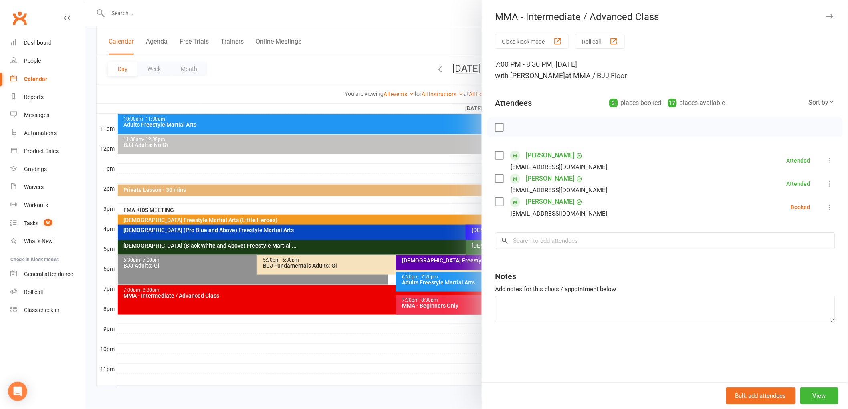
click at [349, 299] on div at bounding box center [466, 204] width 763 height 409
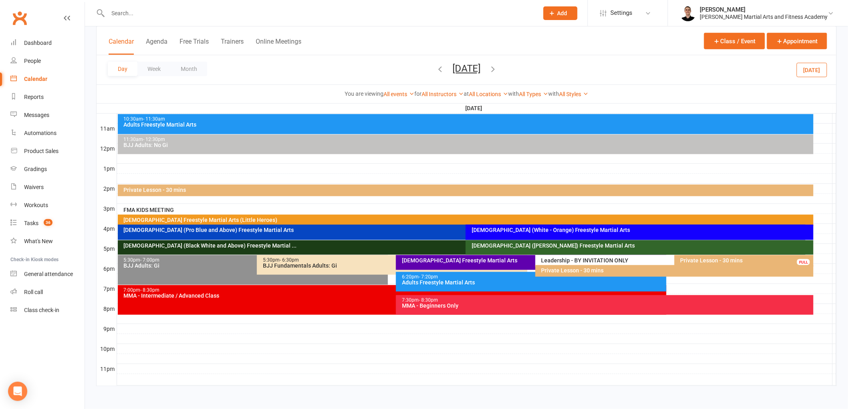
click at [430, 306] on div "MMA - Beginners Only" at bounding box center [607, 306] width 411 height 6
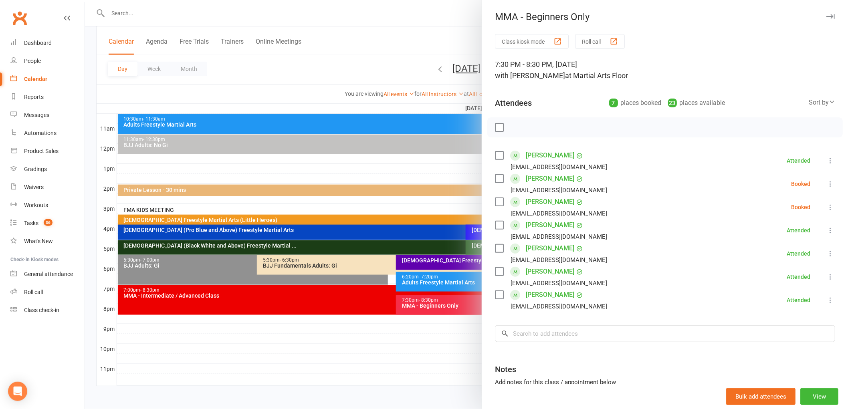
click at [827, 182] on icon at bounding box center [831, 184] width 8 height 8
click at [789, 233] on link "Check in" at bounding box center [792, 232] width 86 height 16
click at [827, 207] on icon at bounding box center [831, 207] width 8 height 8
click at [783, 251] on link "Check in" at bounding box center [792, 255] width 86 height 16
click at [347, 233] on div at bounding box center [466, 204] width 763 height 409
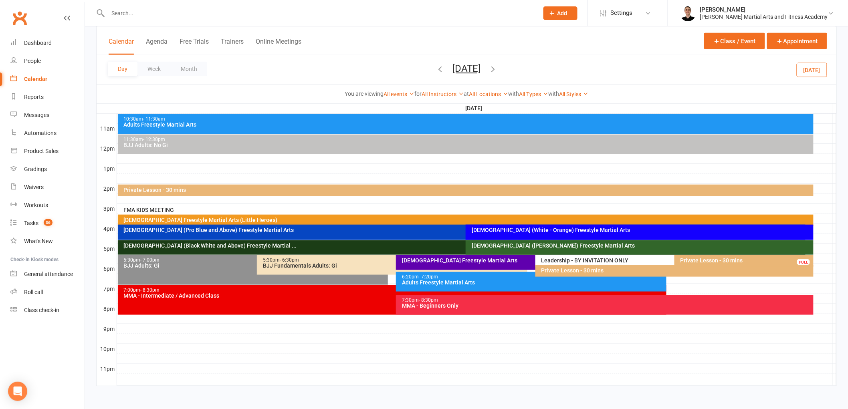
click at [498, 69] on icon "button" at bounding box center [493, 69] width 9 height 9
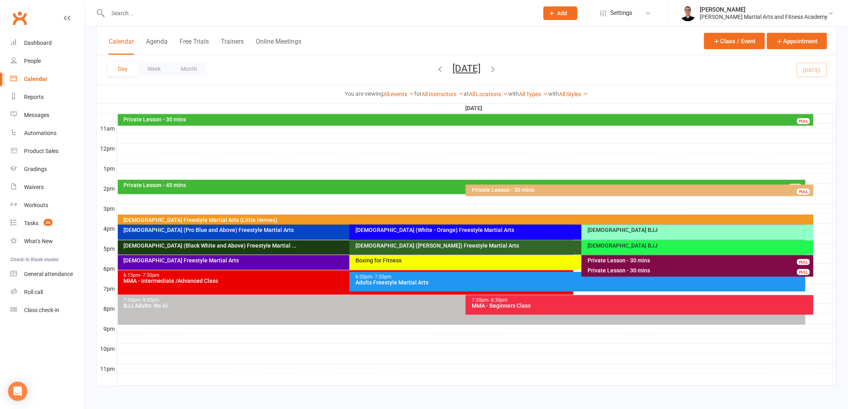
click at [444, 216] on div "[DEMOGRAPHIC_DATA] Freestyle Martial Arts (Little Heroes)" at bounding box center [466, 221] width 696 height 12
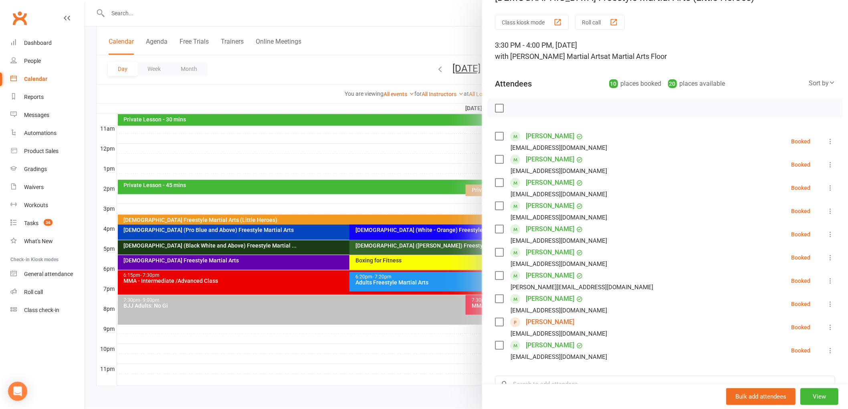
scroll to position [8, 0]
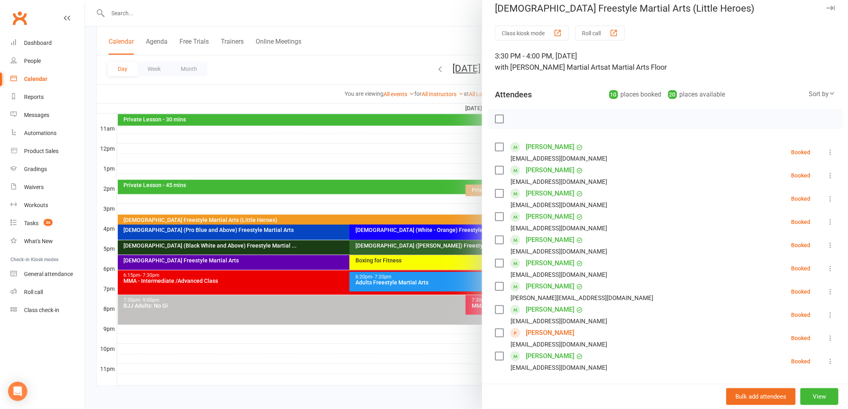
click at [358, 224] on div at bounding box center [466, 204] width 763 height 409
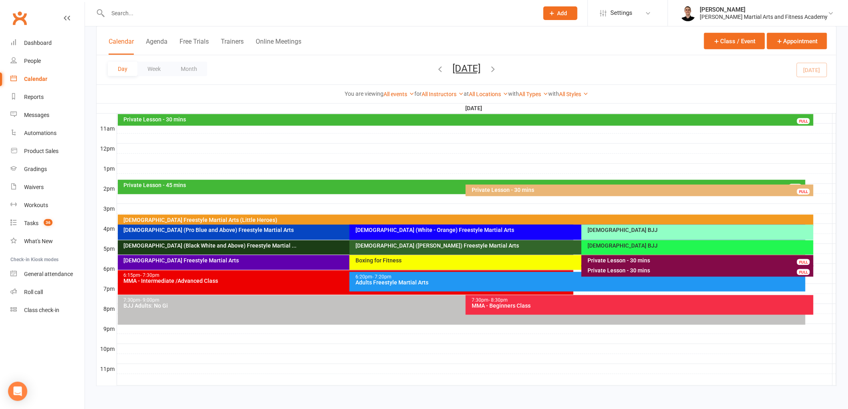
click at [317, 230] on div "[DEMOGRAPHIC_DATA] (Pro Blue and Above) Freestyle Martial Arts" at bounding box center [347, 230] width 449 height 6
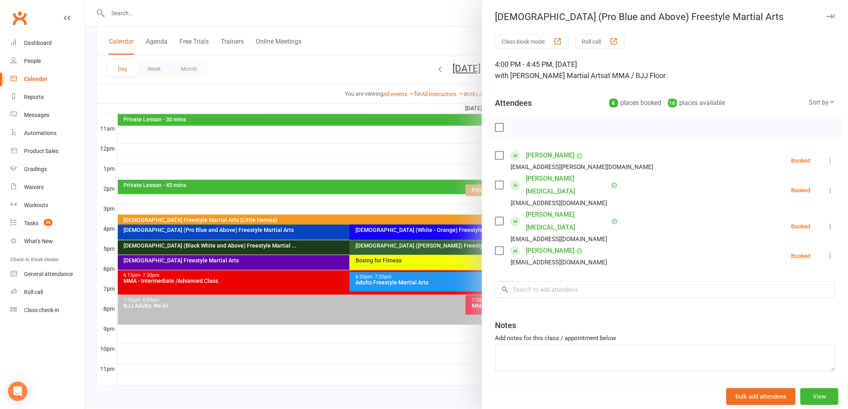
click at [317, 230] on div at bounding box center [466, 204] width 763 height 409
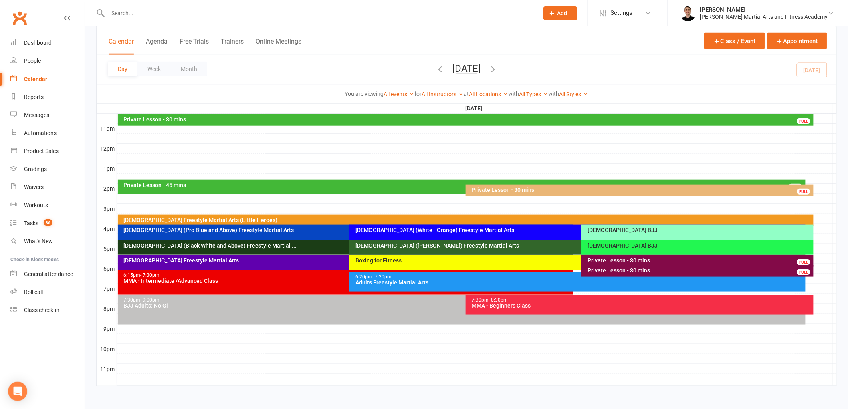
click at [378, 229] on div "[DEMOGRAPHIC_DATA] (White - Orange) Freestyle Martial Arts" at bounding box center [579, 230] width 449 height 6
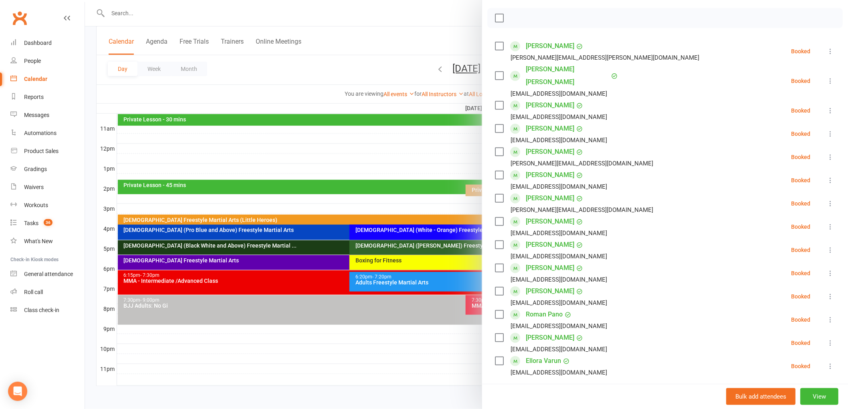
scroll to position [134, 0]
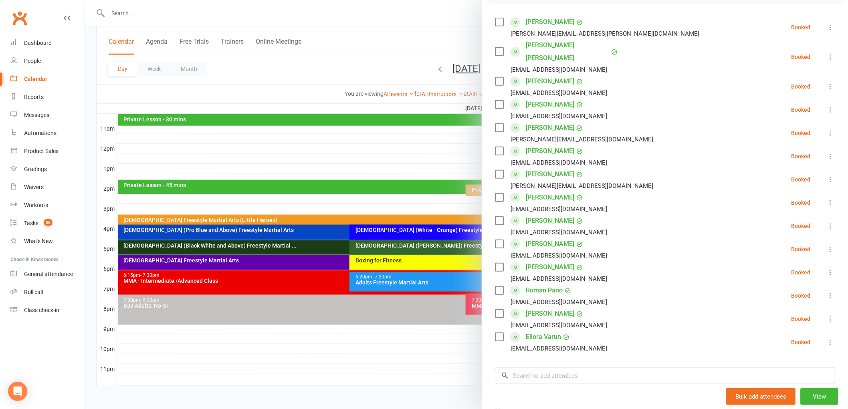
click at [544, 331] on link "Ellora Varun" at bounding box center [543, 337] width 35 height 13
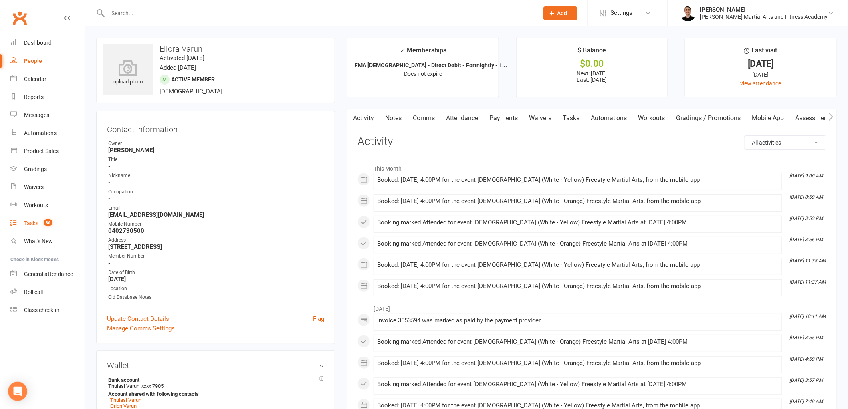
click at [50, 222] on span "36" at bounding box center [48, 222] width 9 height 7
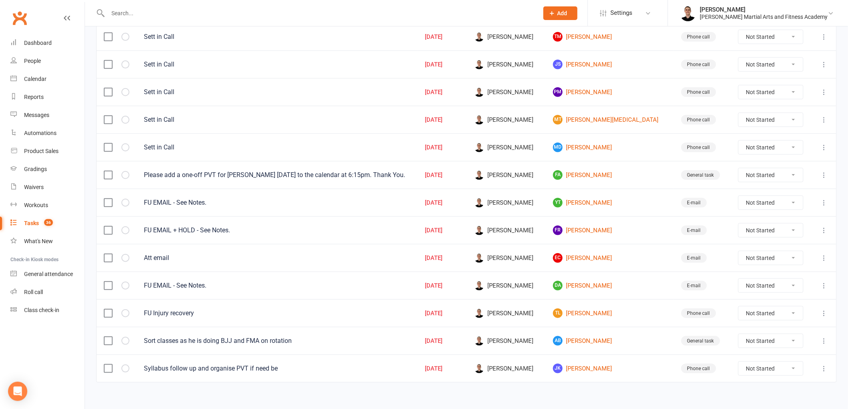
scroll to position [166, 0]
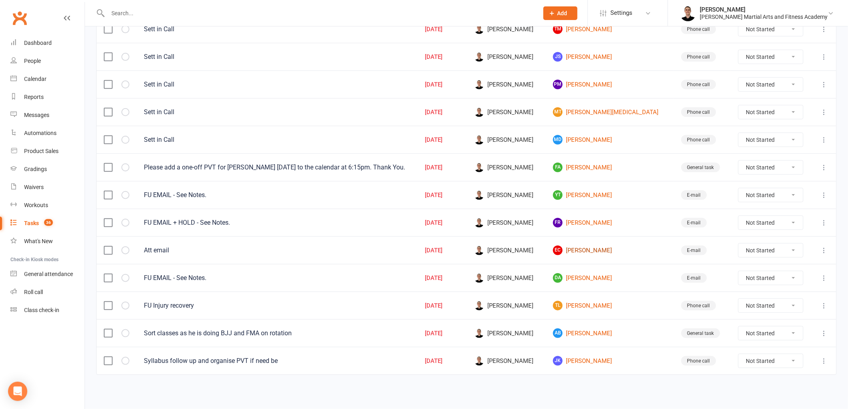
click at [597, 246] on link "EC [PERSON_NAME]" at bounding box center [610, 251] width 114 height 10
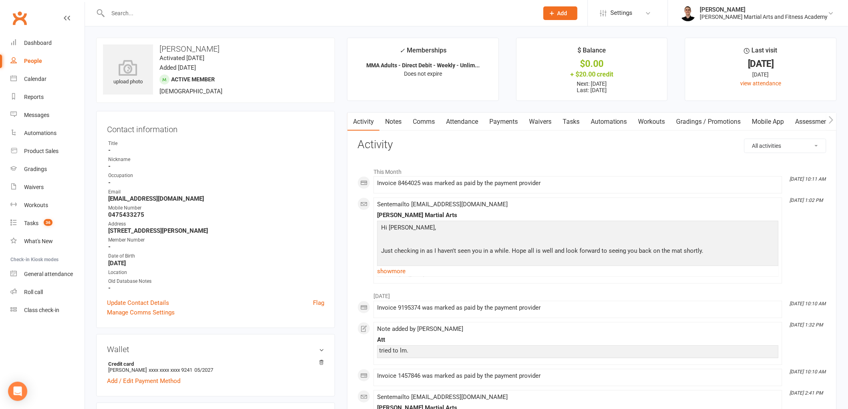
click at [431, 117] on link "Comms" at bounding box center [423, 122] width 33 height 18
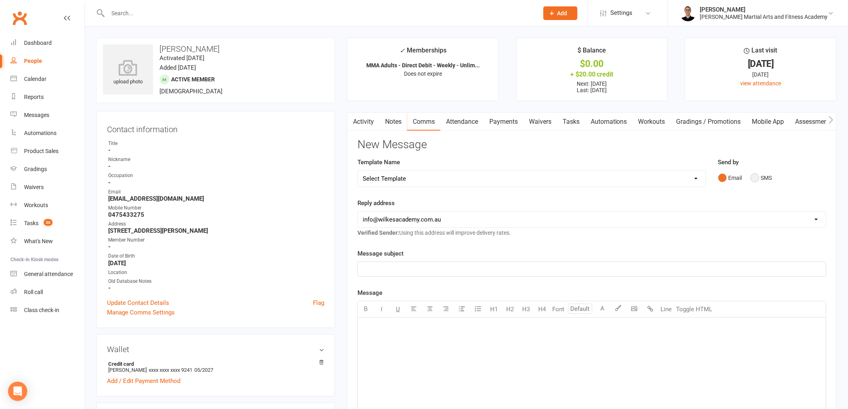
click at [756, 175] on button "SMS" at bounding box center [762, 177] width 22 height 15
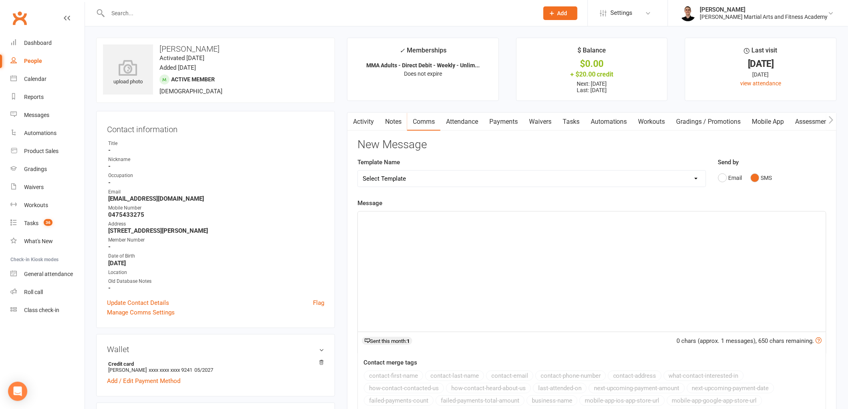
click at [391, 222] on p "﻿" at bounding box center [592, 219] width 459 height 10
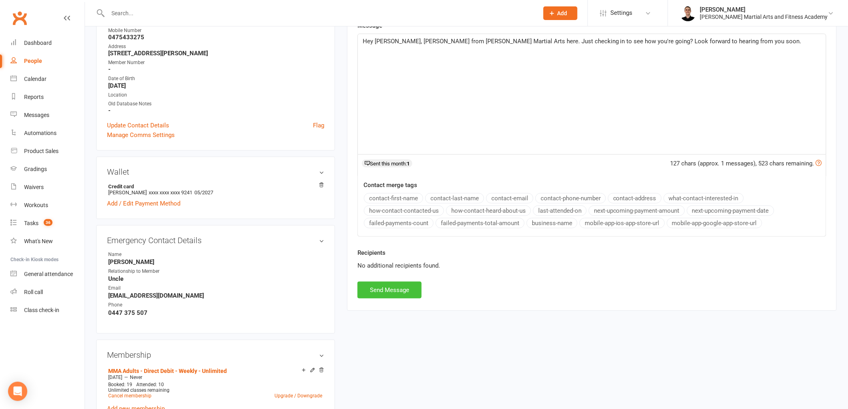
scroll to position [178, 0]
click at [399, 293] on button "Send Message" at bounding box center [390, 289] width 64 height 17
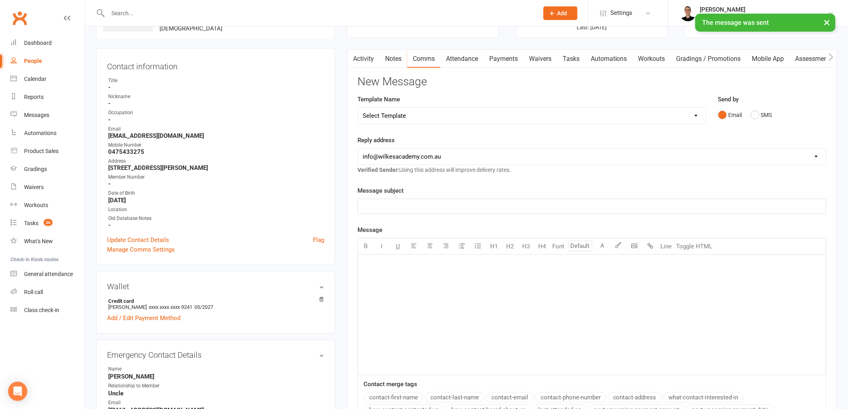
scroll to position [0, 0]
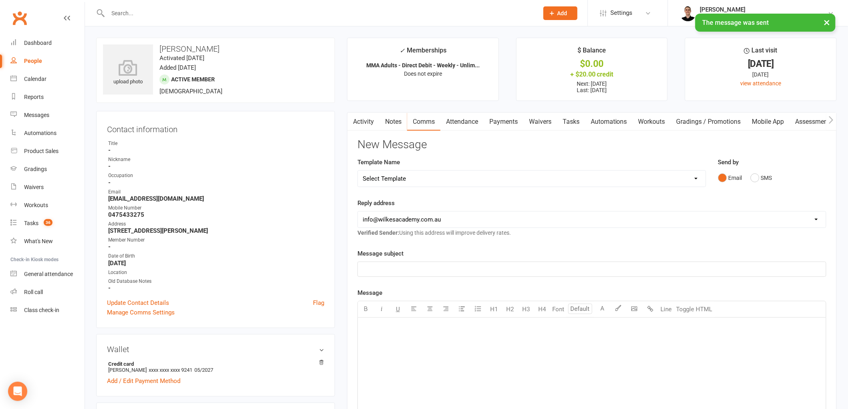
click at [576, 121] on link "Tasks" at bounding box center [571, 122] width 28 height 18
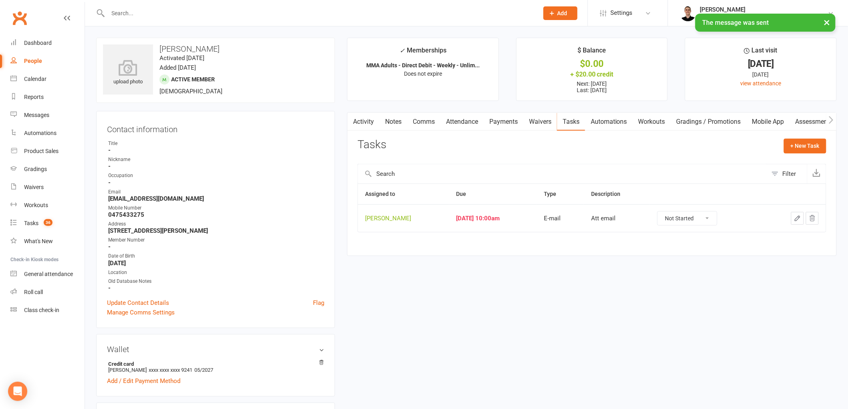
click at [797, 218] on icon "button" at bounding box center [797, 218] width 7 height 7
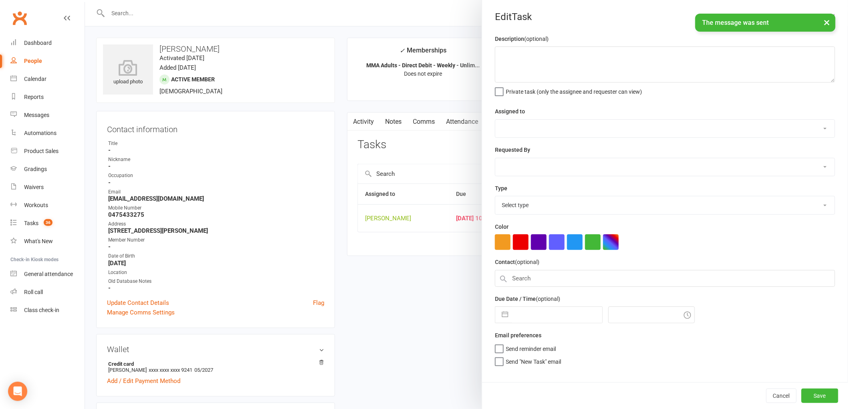
type textarea "Att email"
select select "47660"
type input "[DATE]"
type input "10:00am"
select select "25276"
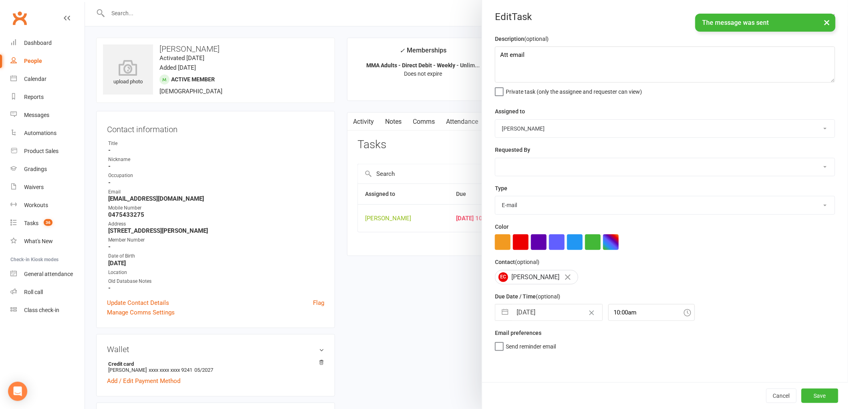
select select "6"
select select "2025"
select select "7"
select select "2025"
select select "8"
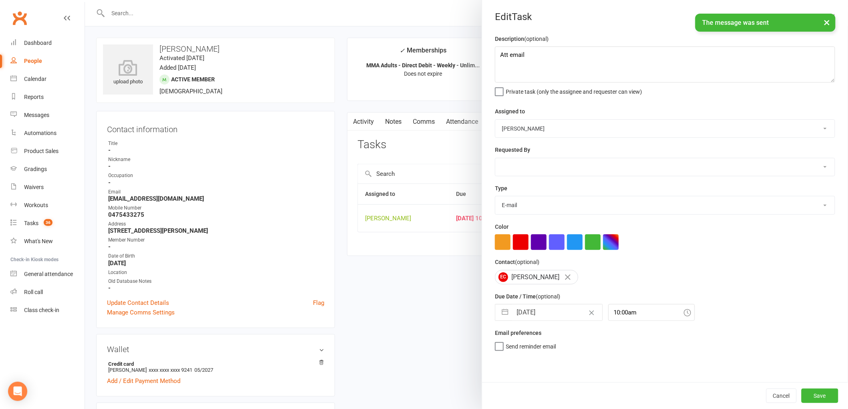
select select "2025"
click at [534, 311] on input "[DATE]" at bounding box center [557, 313] width 90 height 16
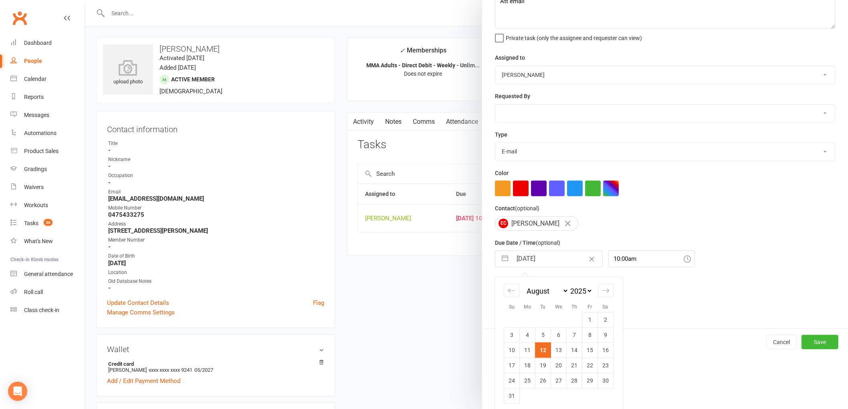
scroll to position [58, 0]
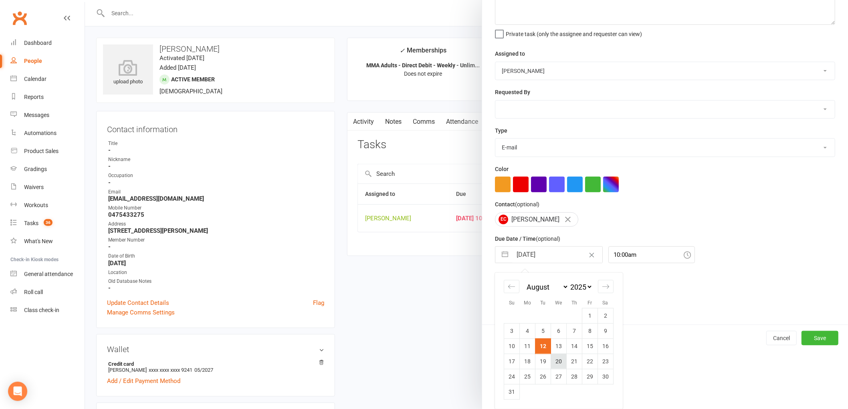
click at [554, 361] on td "20" at bounding box center [559, 361] width 16 height 15
type input "[DATE]"
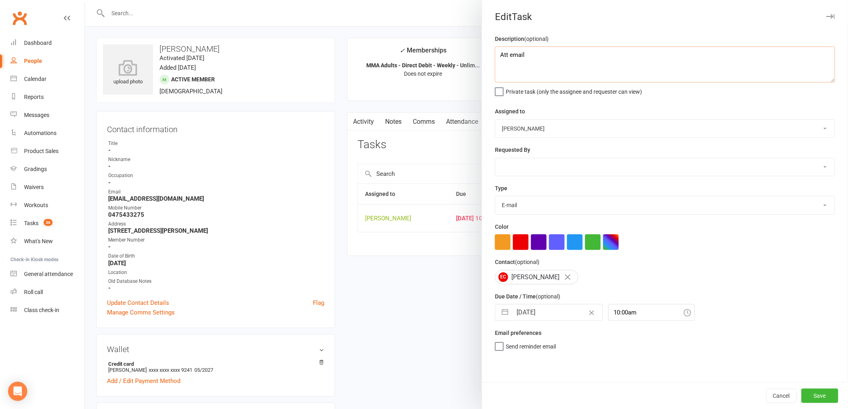
click at [511, 51] on textarea "Att email" at bounding box center [665, 65] width 340 height 36
type textarea "Att call"
click at [528, 201] on select "E-mail General task Meeting Phone call Sett in calls Add new task type" at bounding box center [666, 205] width 340 height 18
select select "25277"
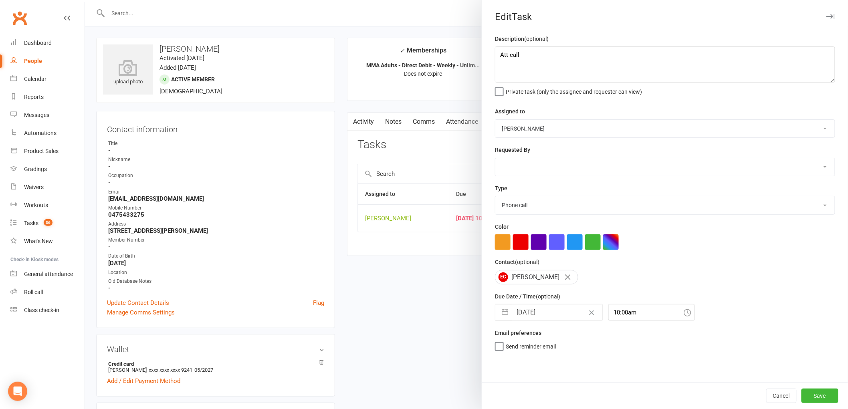
click at [496, 197] on select "E-mail General task Meeting Phone call Sett in calls Add new task type" at bounding box center [666, 205] width 340 height 18
click at [816, 390] on button "Save" at bounding box center [820, 396] width 37 height 14
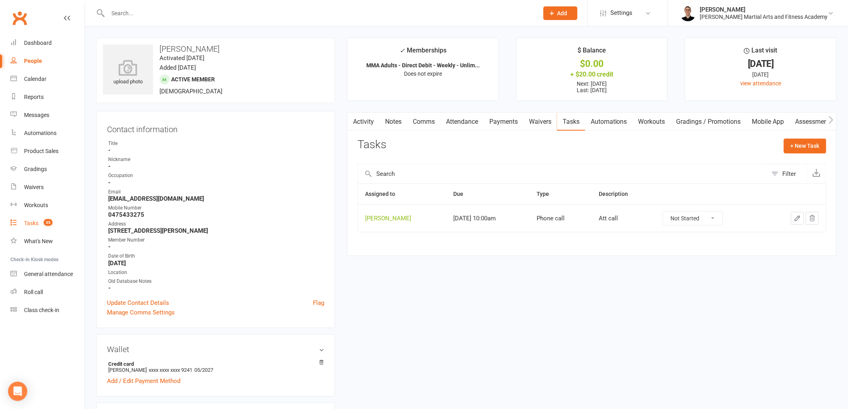
click at [36, 223] on div "Tasks" at bounding box center [31, 223] width 14 height 6
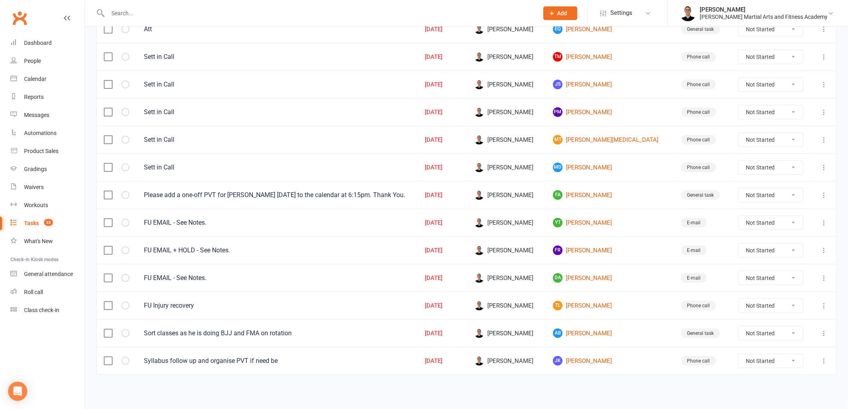
scroll to position [138, 0]
click at [747, 195] on select "Not Started In Progress Waiting Complete" at bounding box center [771, 195] width 65 height 14
click at [739, 188] on select "Not Started In Progress Waiting Complete" at bounding box center [771, 195] width 65 height 14
select select "unstarted"
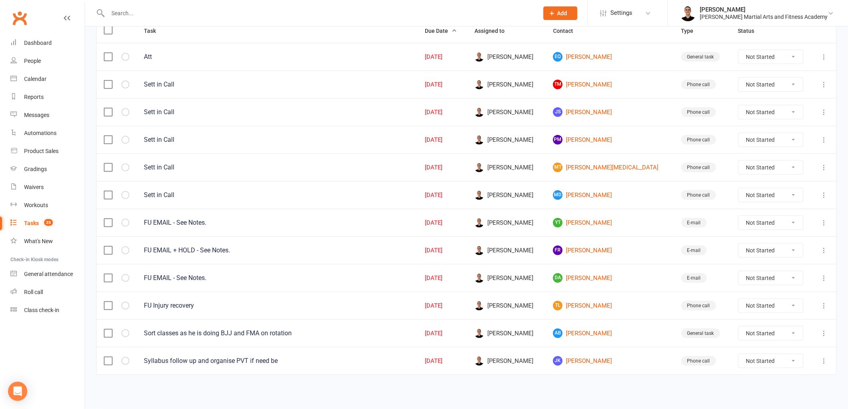
scroll to position [110, 0]
click at [822, 363] on icon at bounding box center [825, 361] width 8 height 8
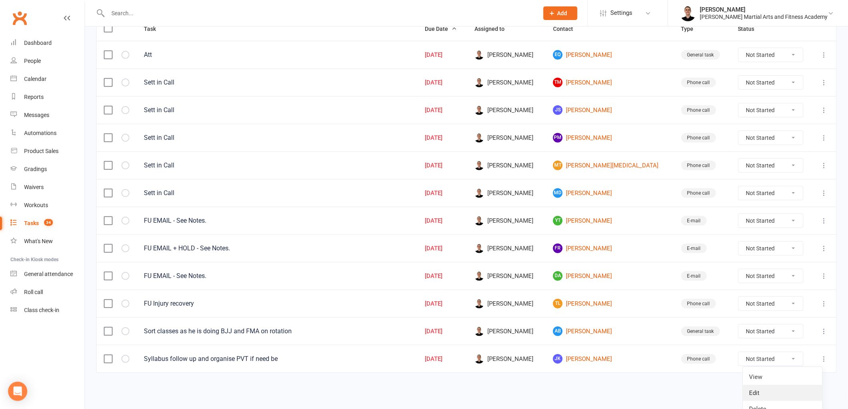
click at [787, 390] on link "Edit" at bounding box center [782, 393] width 79 height 16
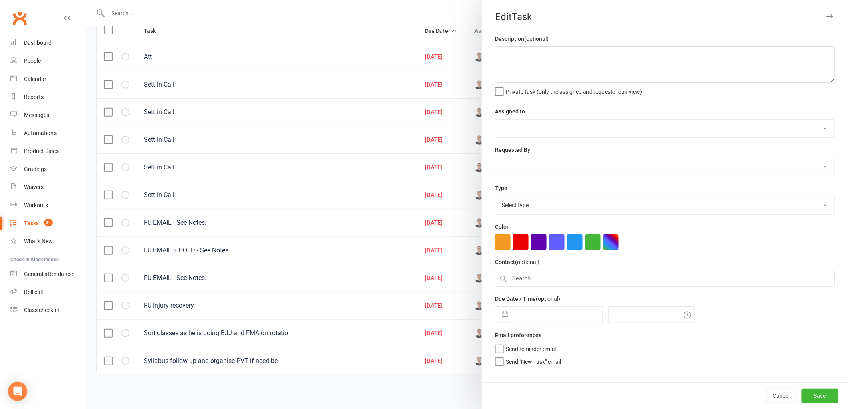
type textarea "Syllabus follow up and organise PVT if need be"
select select "47660"
type input "[DATE]"
type input "4:45pm"
select select "25277"
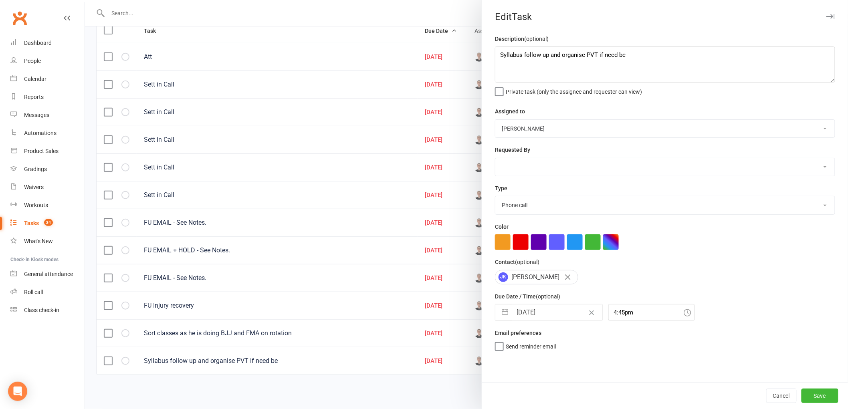
click at [543, 311] on input "[DATE]" at bounding box center [557, 313] width 90 height 16
select select "6"
select select "2025"
select select "7"
select select "2025"
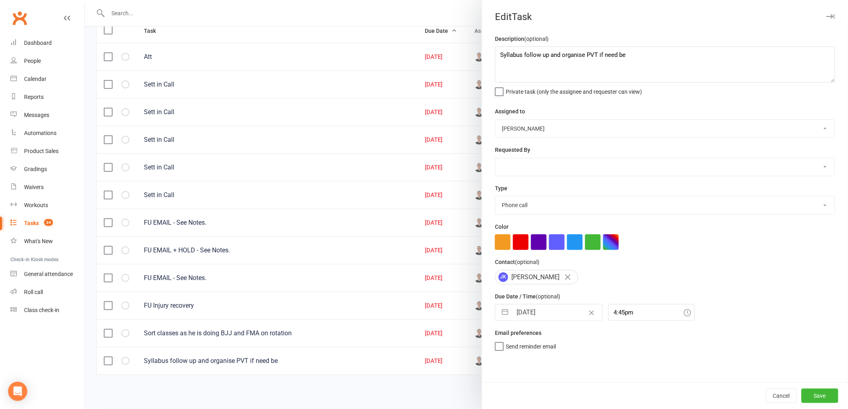
select select "8"
select select "2025"
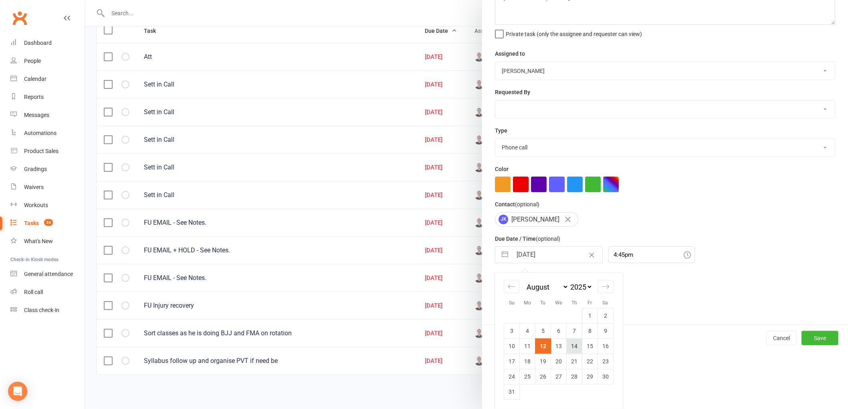
click at [573, 346] on td "14" at bounding box center [575, 346] width 16 height 15
type input "[DATE]"
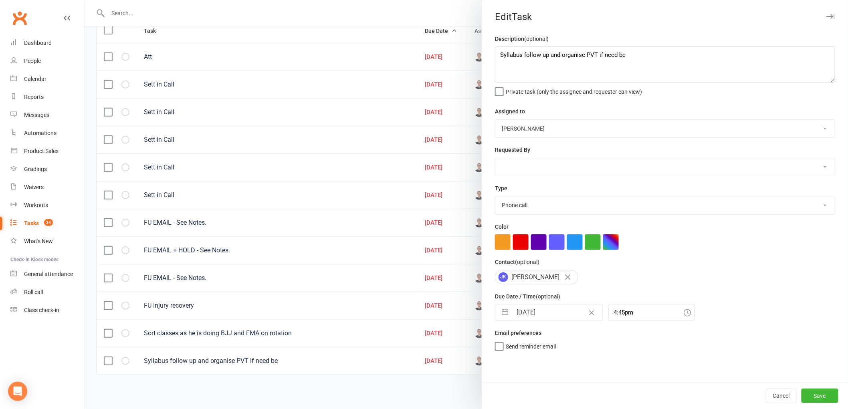
scroll to position [0, 0]
click at [816, 399] on button "Save" at bounding box center [820, 396] width 37 height 14
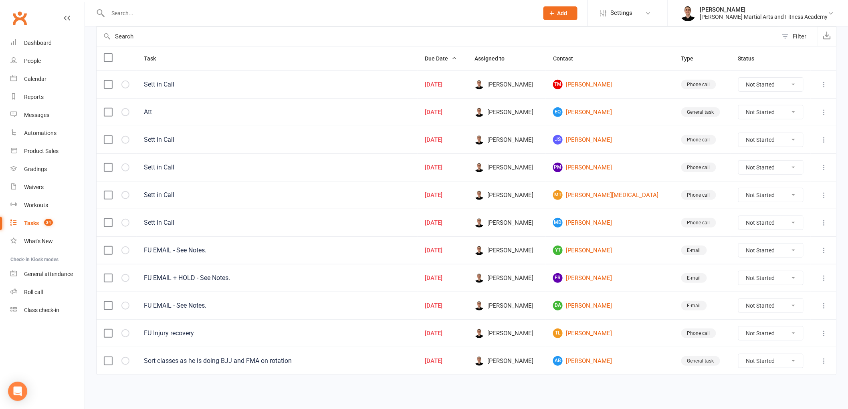
scroll to position [82, 0]
click at [601, 332] on link "TL [PERSON_NAME]" at bounding box center [610, 334] width 114 height 10
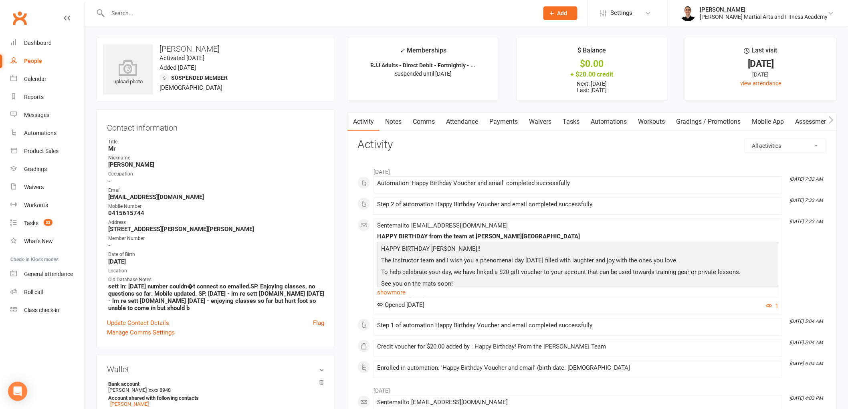
click at [423, 121] on link "Comms" at bounding box center [423, 122] width 33 height 18
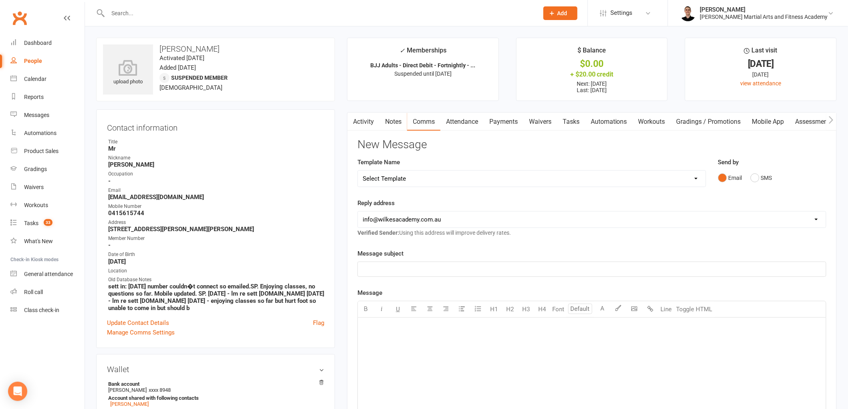
click at [422, 178] on select "Select Template [Email] Birthday Party Enquiry [Email] [DEMOGRAPHIC_DATA] Gradi…" at bounding box center [532, 179] width 348 height 16
select select "39"
click at [358, 171] on select "Select Template [Email] Birthday Party Enquiry [Email] [DEMOGRAPHIC_DATA] Gradi…" at bounding box center [532, 179] width 348 height 16
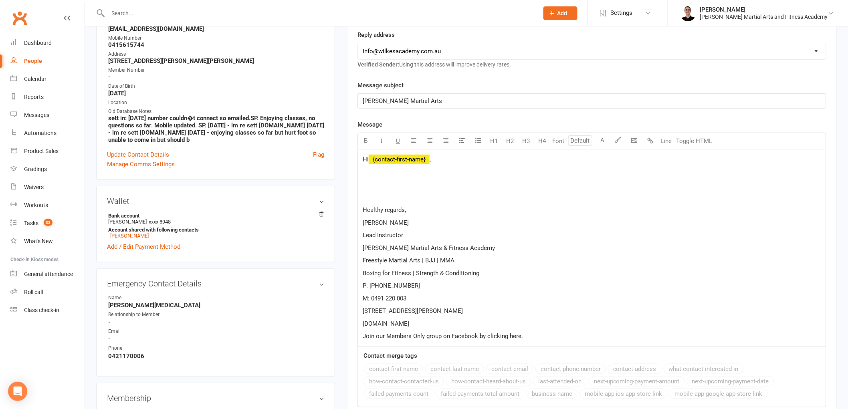
scroll to position [178, 0]
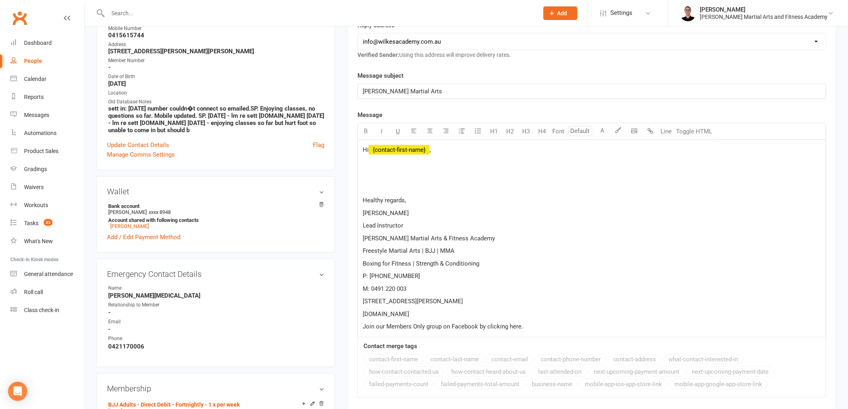
click at [395, 174] on p at bounding box center [592, 175] width 459 height 10
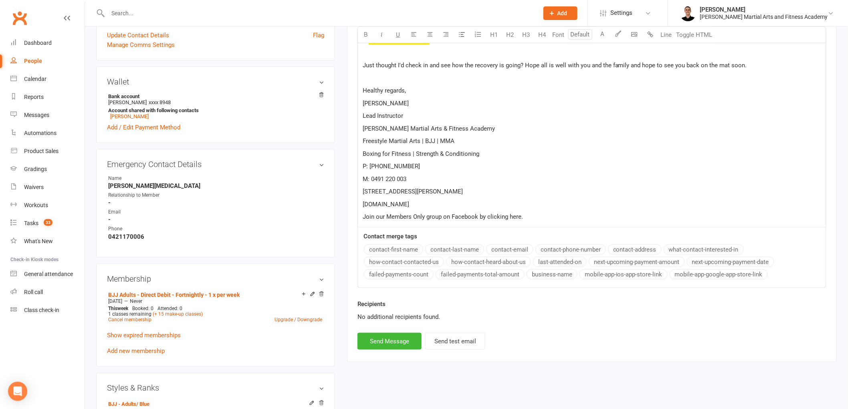
scroll to position [356, 0]
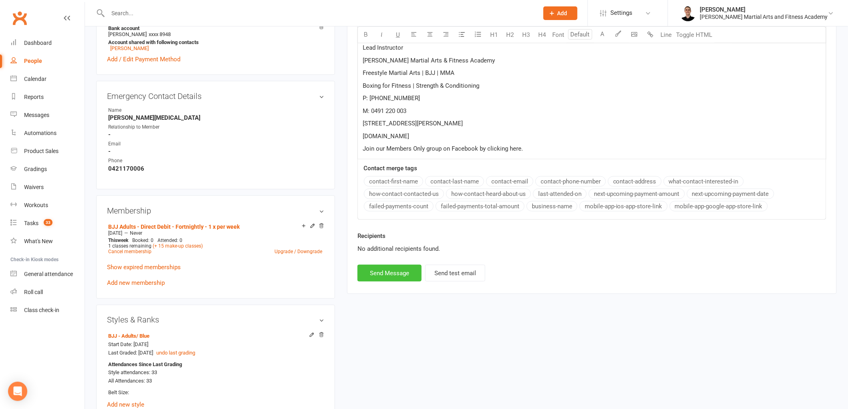
click at [387, 272] on button "Send Message" at bounding box center [390, 273] width 64 height 17
select select
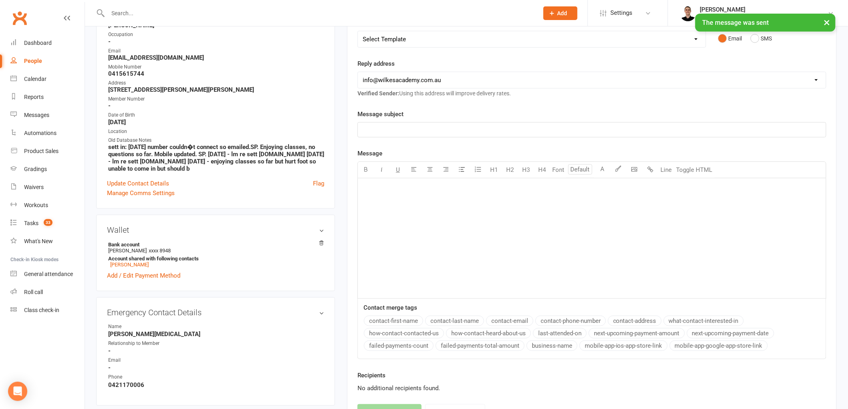
scroll to position [0, 0]
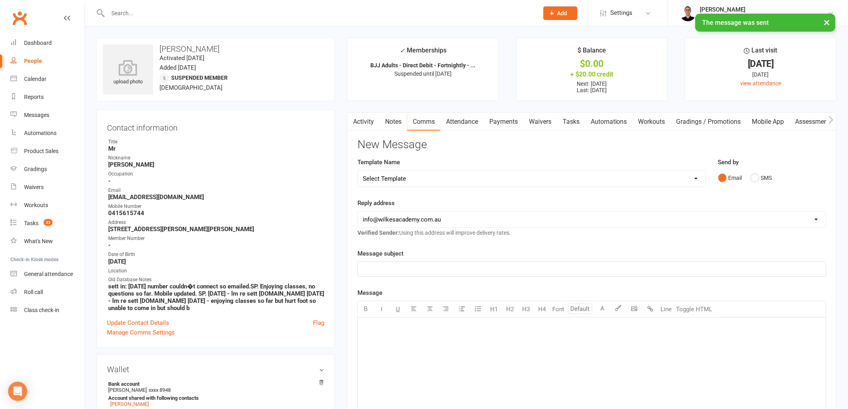
click at [579, 119] on link "Tasks" at bounding box center [571, 122] width 28 height 18
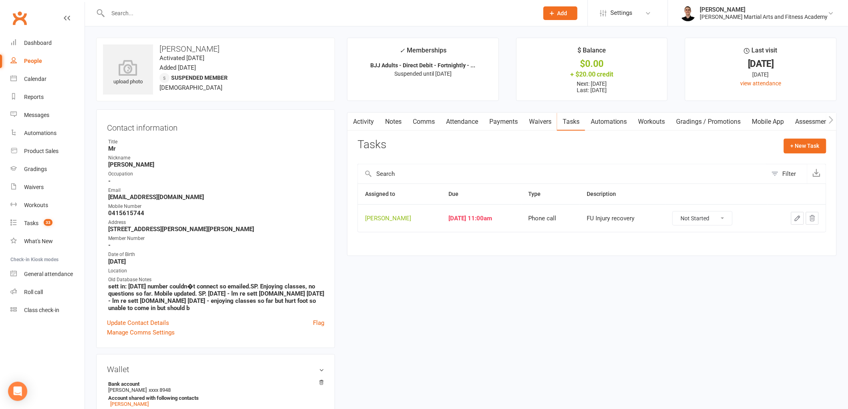
click at [796, 219] on icon "button" at bounding box center [797, 218] width 7 height 7
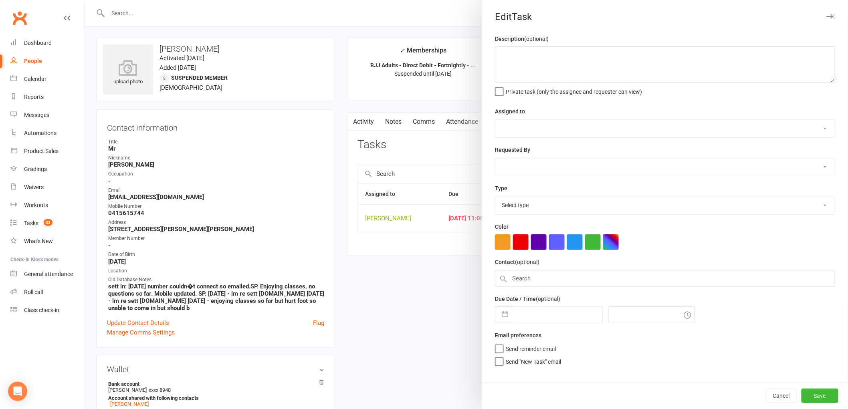
type textarea "FU Injury recovery"
select select "47660"
type input "[DATE]"
type input "11:00am"
select select "25277"
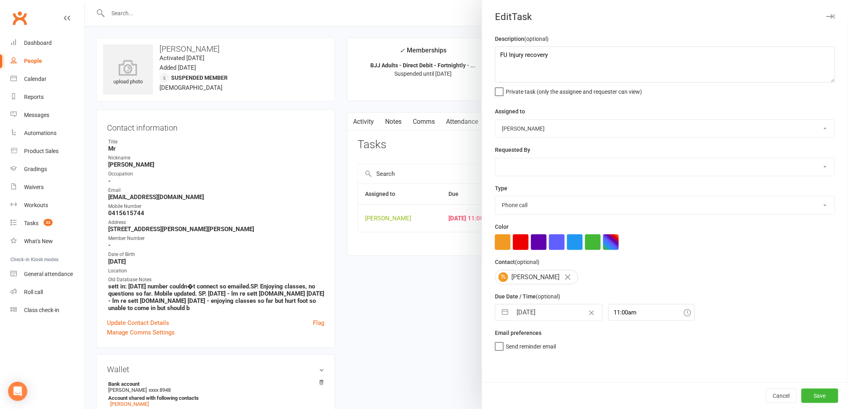
click at [540, 313] on input "[DATE]" at bounding box center [557, 313] width 90 height 16
select select "6"
select select "2025"
select select "7"
select select "2025"
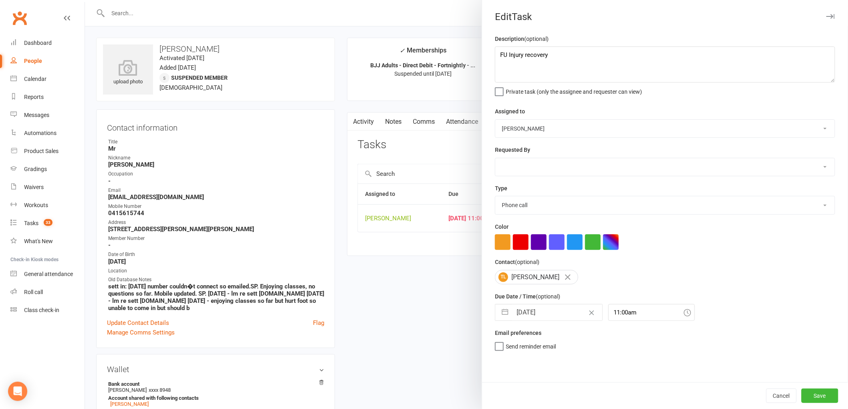
select select "8"
select select "2025"
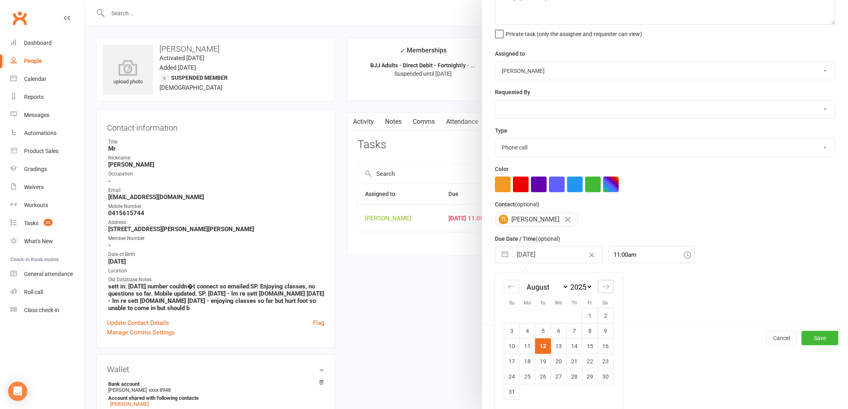
click at [603, 286] on icon "Move forward to switch to the next month." at bounding box center [606, 287] width 8 height 8
select select "9"
select select "2025"
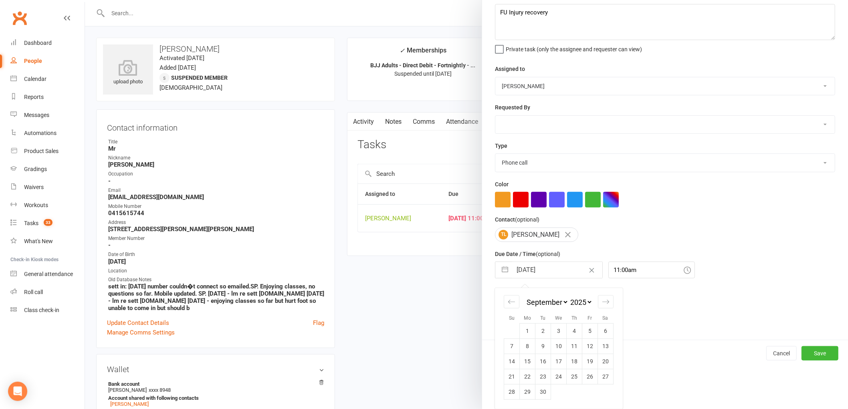
scroll to position [42, 0]
click at [587, 332] on td "5" at bounding box center [591, 331] width 16 height 15
type input "[DATE]"
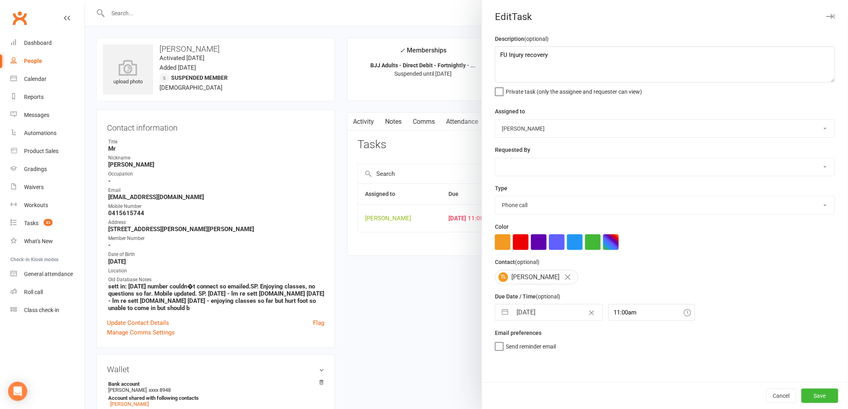
scroll to position [0, 0]
click at [819, 394] on button "Save" at bounding box center [820, 396] width 37 height 14
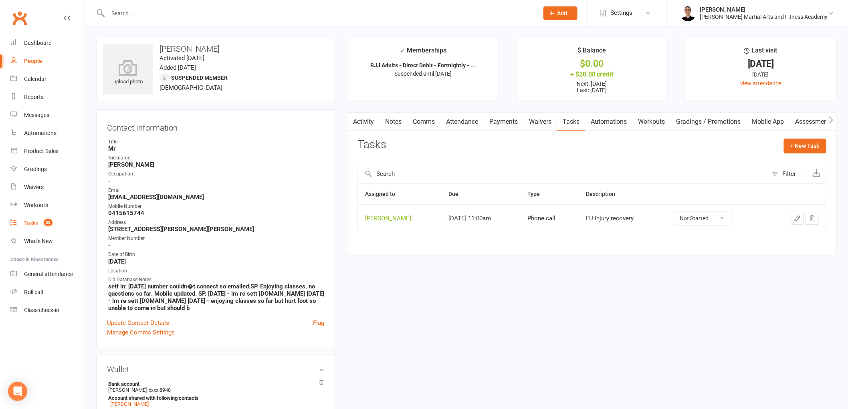
click at [43, 225] on count-badge "33" at bounding box center [46, 223] width 13 height 6
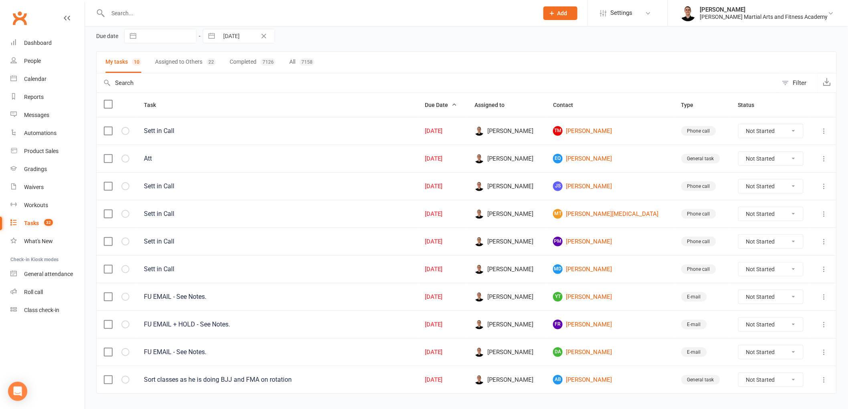
scroll to position [54, 0]
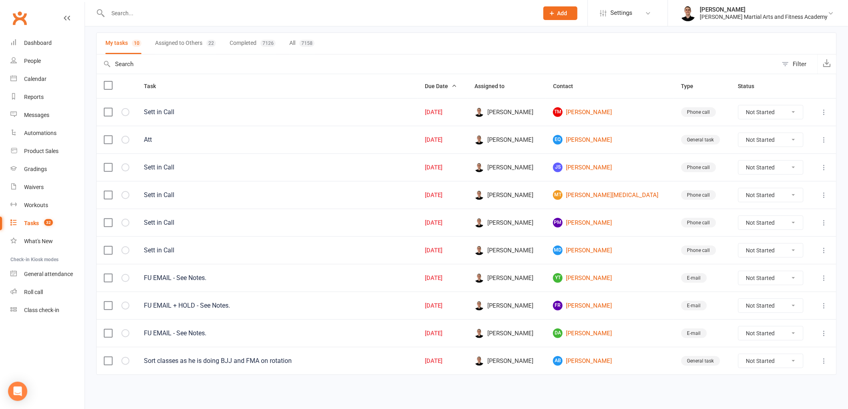
click at [139, 8] on input "text" at bounding box center [319, 13] width 428 height 11
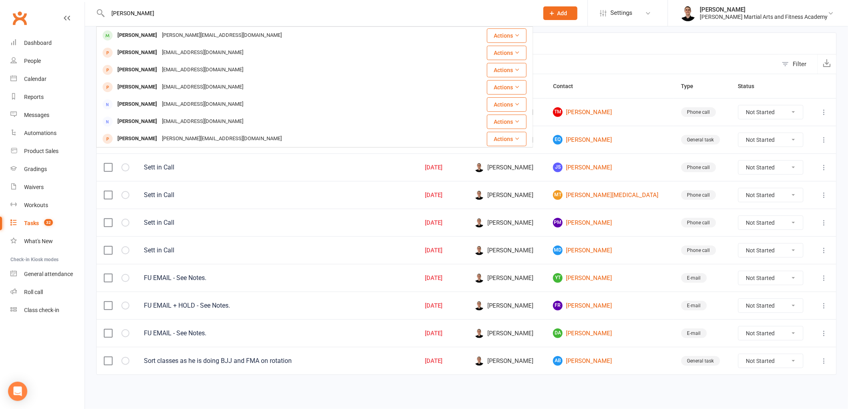
type input "[PERSON_NAME]"
click at [137, 36] on div "[PERSON_NAME]" at bounding box center [137, 36] width 45 height 12
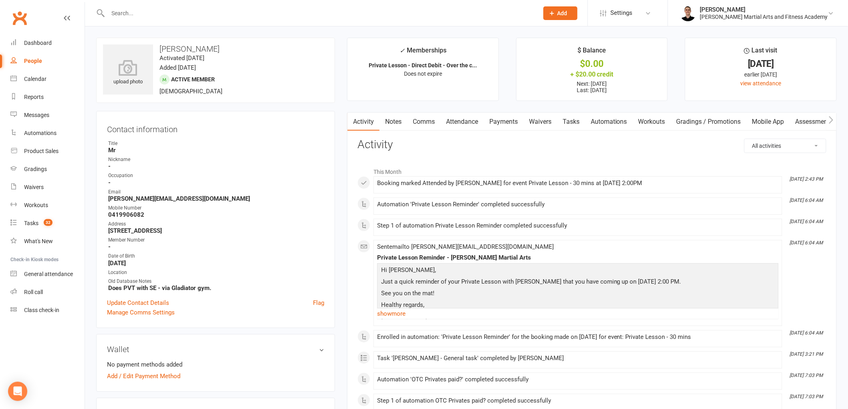
click at [492, 118] on link "Payments" at bounding box center [504, 122] width 40 height 18
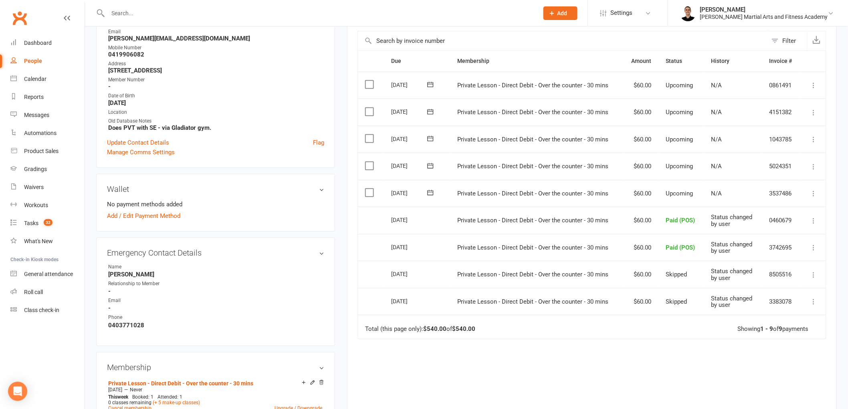
scroll to position [178, 0]
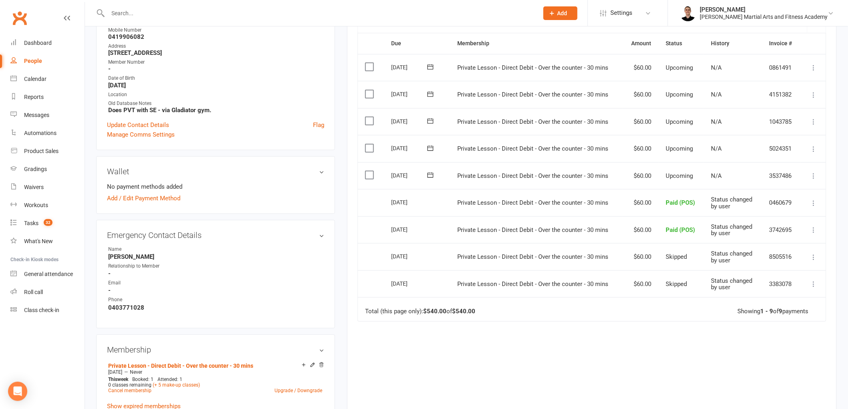
click at [813, 174] on icon at bounding box center [814, 176] width 8 height 8
click at [787, 208] on link "Mark as Paid (POS)" at bounding box center [778, 208] width 79 height 16
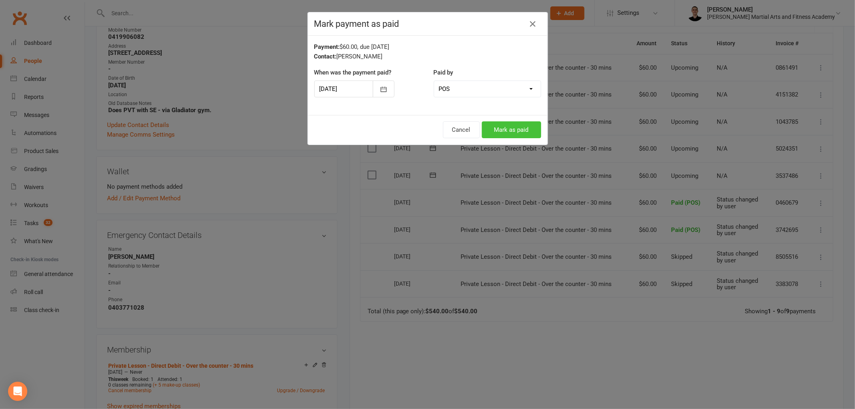
click at [512, 125] on button "Mark as paid" at bounding box center [511, 129] width 59 height 17
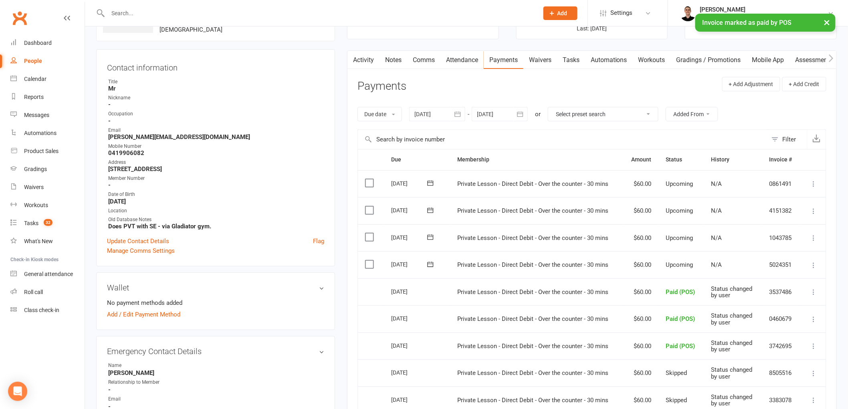
scroll to position [0, 0]
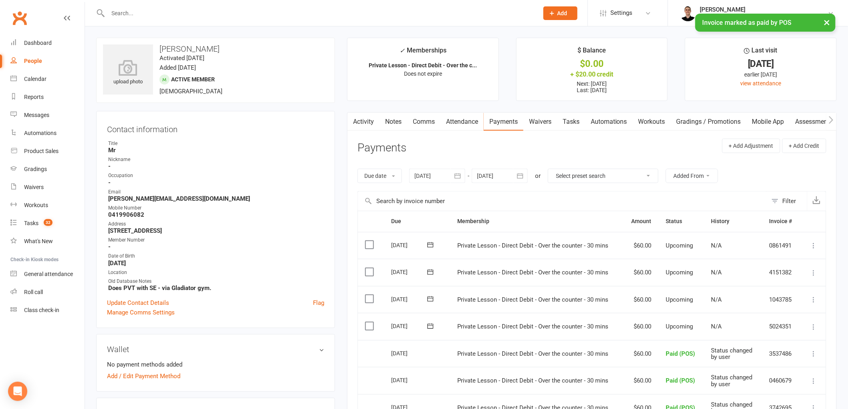
click at [588, 116] on link "Automations" at bounding box center [609, 122] width 48 height 18
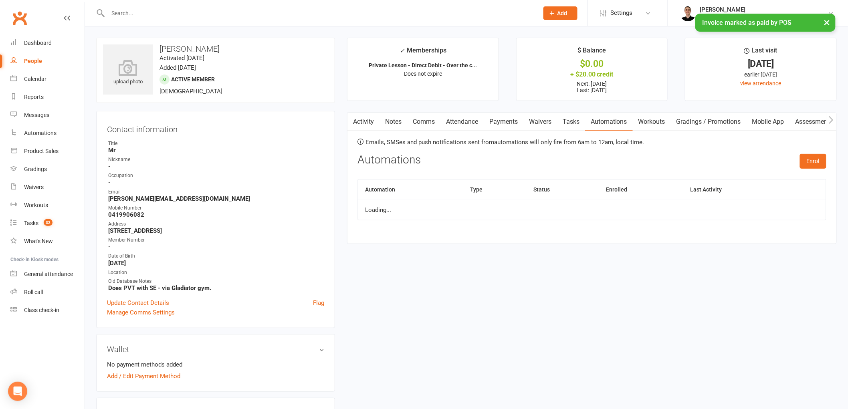
click at [580, 120] on link "Tasks" at bounding box center [571, 122] width 28 height 18
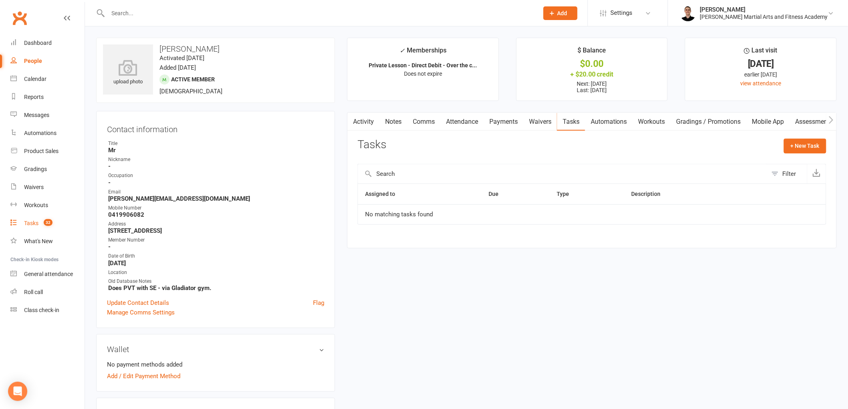
click at [46, 225] on span "32" at bounding box center [48, 222] width 9 height 7
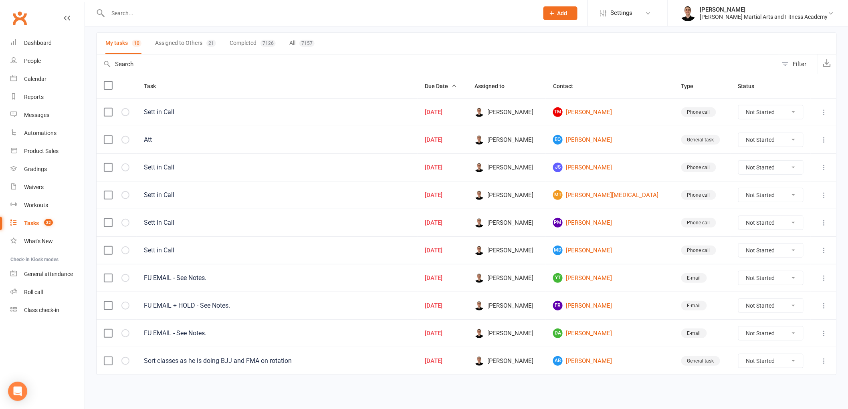
scroll to position [54, 0]
click at [818, 109] on div at bounding box center [823, 112] width 11 height 10
click at [824, 110] on icon at bounding box center [825, 112] width 8 height 8
click at [787, 143] on link "Edit" at bounding box center [782, 145] width 79 height 16
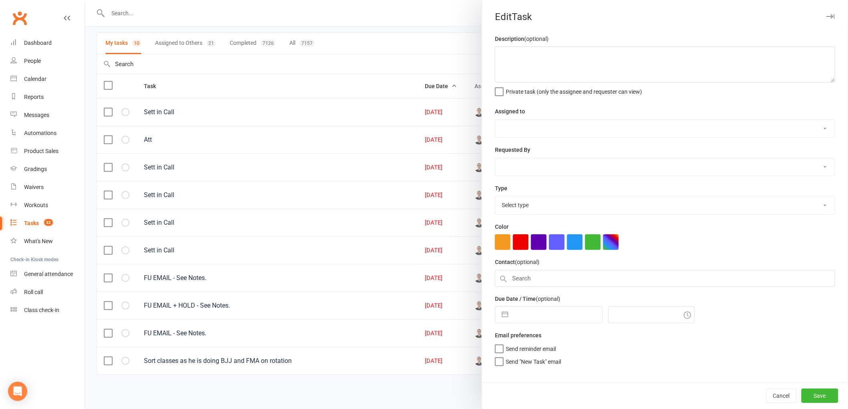
type textarea "Sett in Call"
select select "47660"
type input "[DATE]"
type input "2:15pm"
select select "25277"
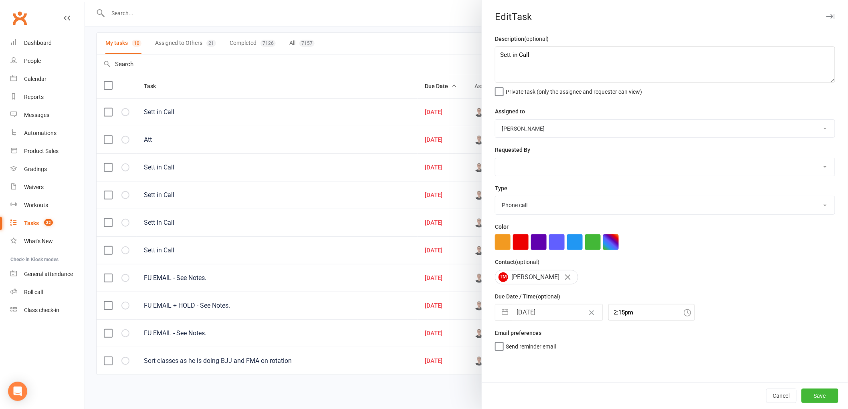
click at [534, 312] on input "[DATE]" at bounding box center [557, 313] width 90 height 16
select select "6"
select select "2025"
select select "7"
select select "2025"
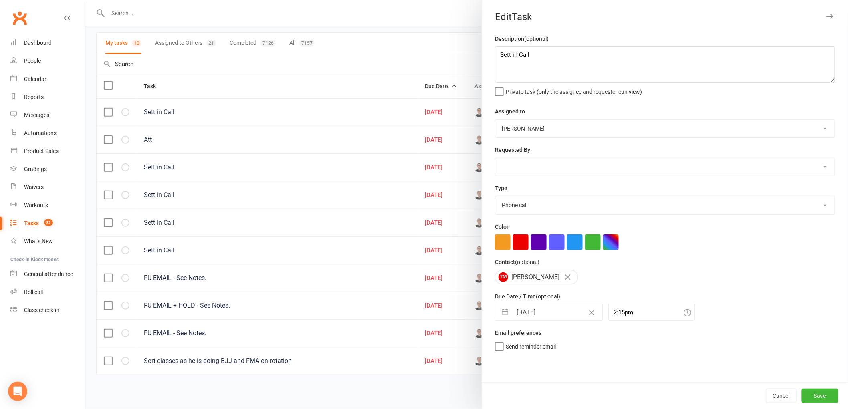
select select "8"
select select "2025"
click at [558, 405] on td "13" at bounding box center [559, 404] width 16 height 15
type input "[DATE]"
click at [823, 392] on button "Save" at bounding box center [820, 396] width 37 height 14
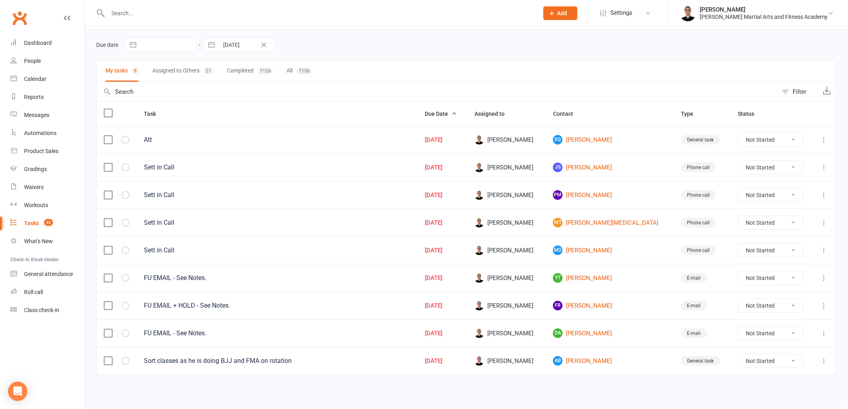
scroll to position [26, 0]
click at [824, 139] on icon at bounding box center [825, 140] width 8 height 8
click at [801, 173] on link "Edit" at bounding box center [782, 172] width 79 height 16
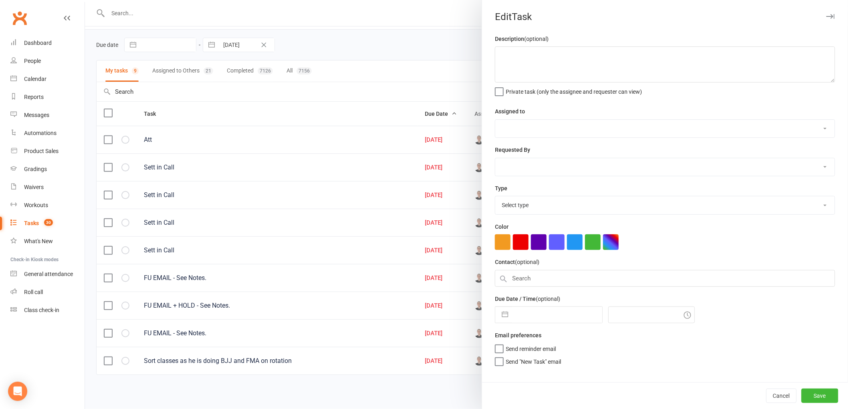
type textarea "Att"
select select "47660"
select select "25648"
type input "[DATE]"
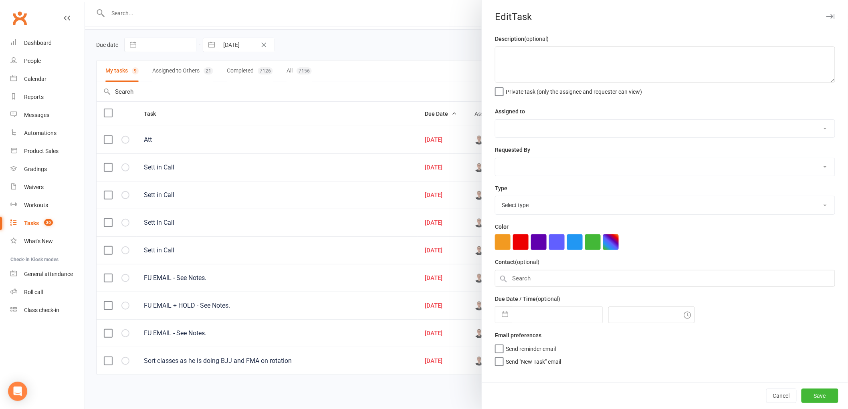
type input "2:15pm"
click at [548, 310] on input "[DATE]" at bounding box center [557, 313] width 90 height 16
select select "6"
select select "2025"
select select "7"
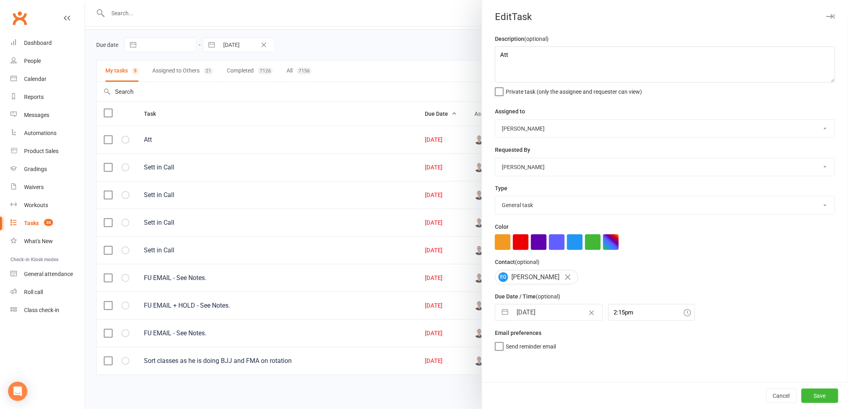
select select "2025"
select select "8"
select select "2025"
click at [557, 404] on td "13" at bounding box center [559, 404] width 16 height 15
type input "[DATE]"
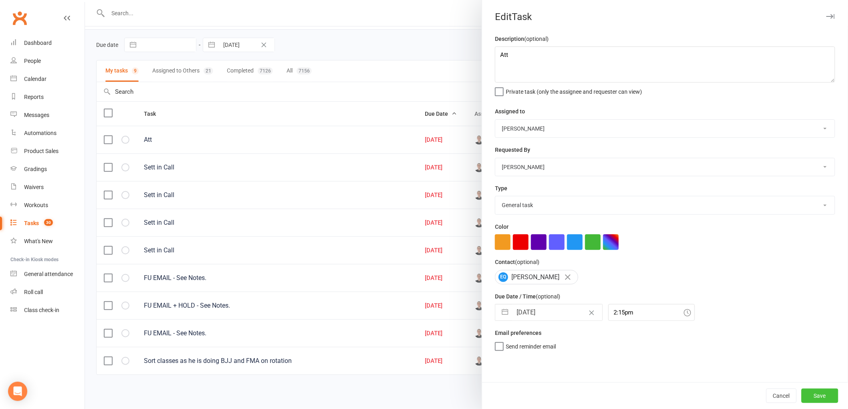
click at [803, 400] on button "Save" at bounding box center [820, 396] width 37 height 14
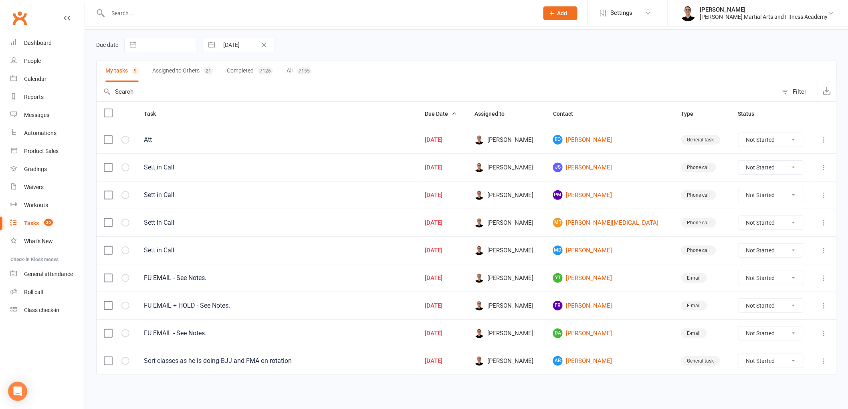
scroll to position [0, 0]
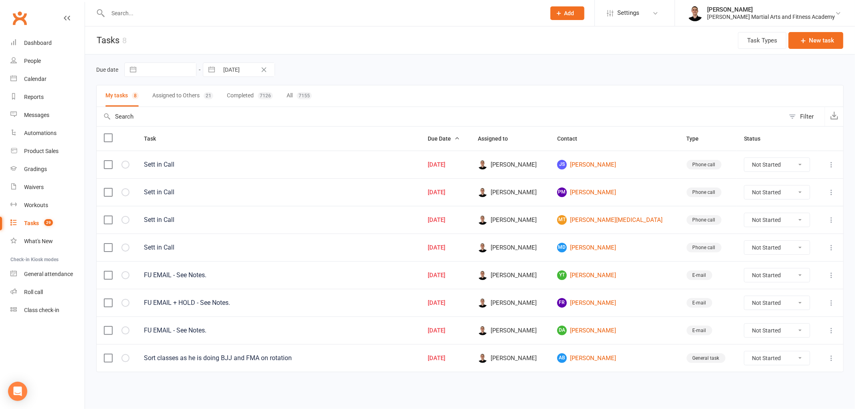
click at [833, 166] on icon at bounding box center [832, 165] width 8 height 8
click at [799, 194] on link "Edit" at bounding box center [796, 197] width 79 height 16
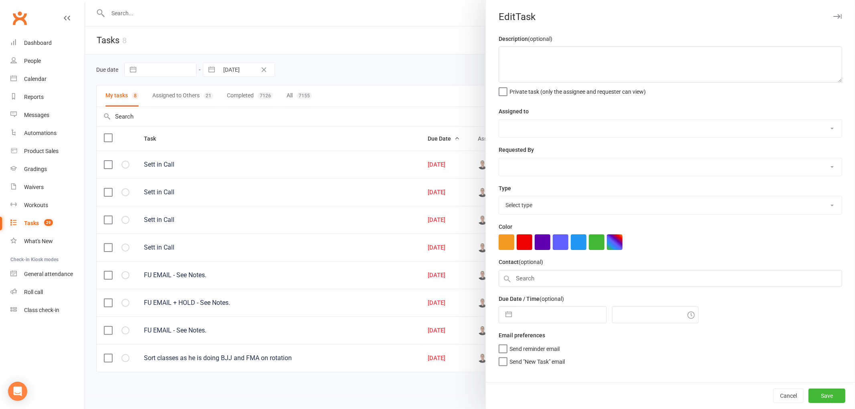
type textarea "Sett in Call"
select select "47660"
type input "[DATE]"
type input "2:30pm"
select select "25277"
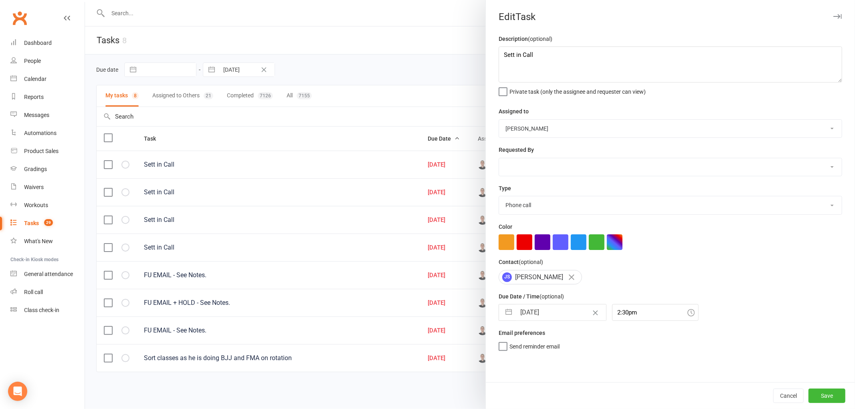
click at [541, 315] on input "[DATE]" at bounding box center [561, 313] width 90 height 16
select select "6"
select select "2025"
select select "7"
select select "2025"
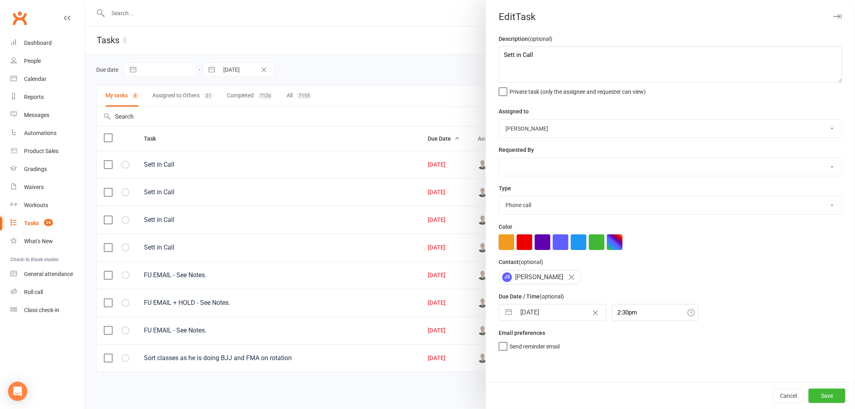
select select "8"
select select "2025"
click at [557, 403] on td "13" at bounding box center [563, 404] width 16 height 15
type input "[DATE]"
click at [819, 392] on button "Save" at bounding box center [827, 396] width 37 height 14
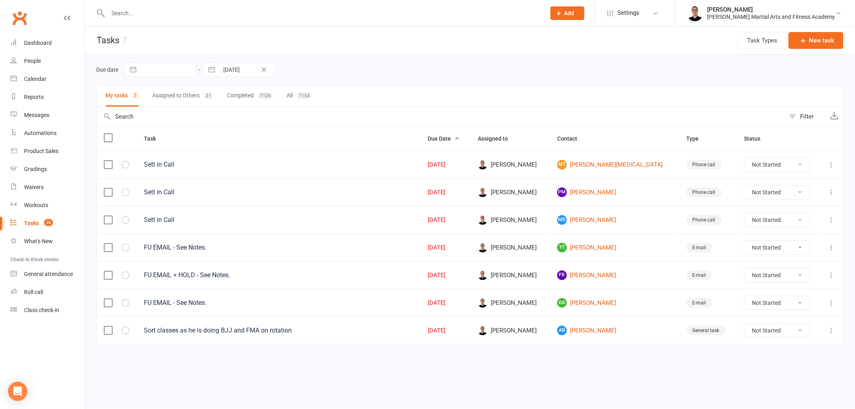
click at [831, 163] on icon at bounding box center [832, 165] width 8 height 8
click at [788, 201] on link "Edit" at bounding box center [796, 197] width 79 height 16
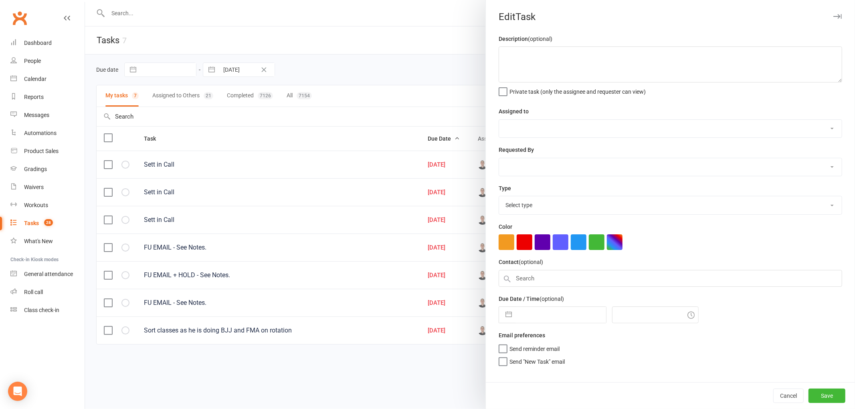
type textarea "Sett in Call"
select select "47660"
type input "[DATE]"
type input "4:30pm"
select select "25277"
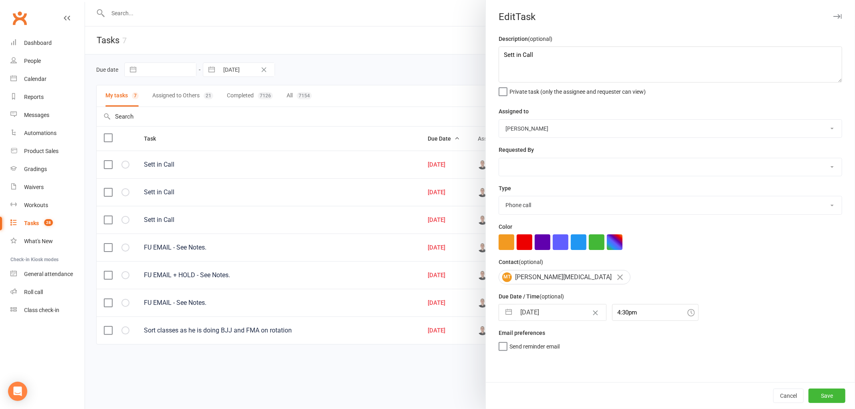
click at [541, 314] on input "[DATE]" at bounding box center [561, 313] width 90 height 16
select select "6"
select select "2025"
select select "7"
select select "2025"
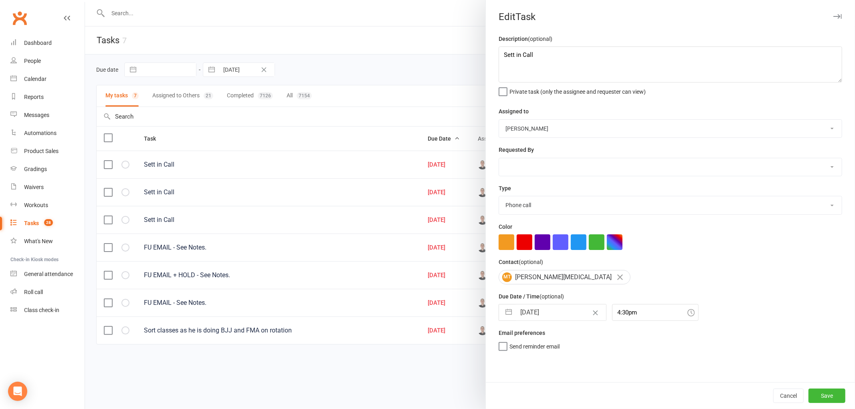
select select "8"
select select "2025"
click at [558, 406] on td "13" at bounding box center [563, 404] width 16 height 15
type input "[DATE]"
click at [811, 390] on button "Save" at bounding box center [827, 396] width 37 height 14
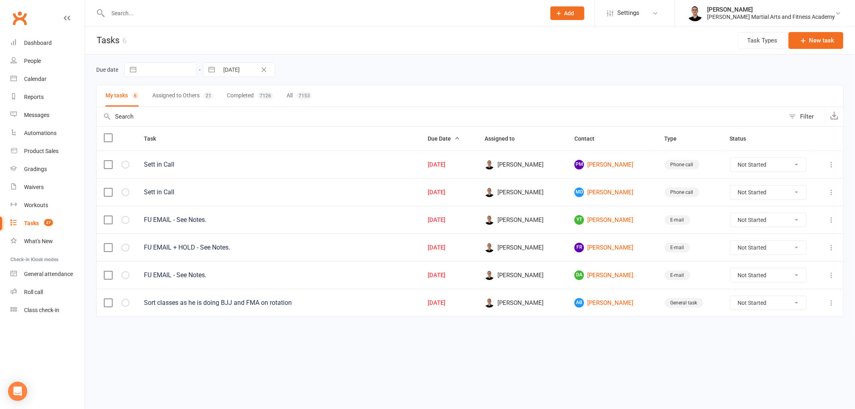
click at [833, 163] on icon at bounding box center [832, 165] width 8 height 8
click at [803, 202] on link "Edit" at bounding box center [796, 197] width 79 height 16
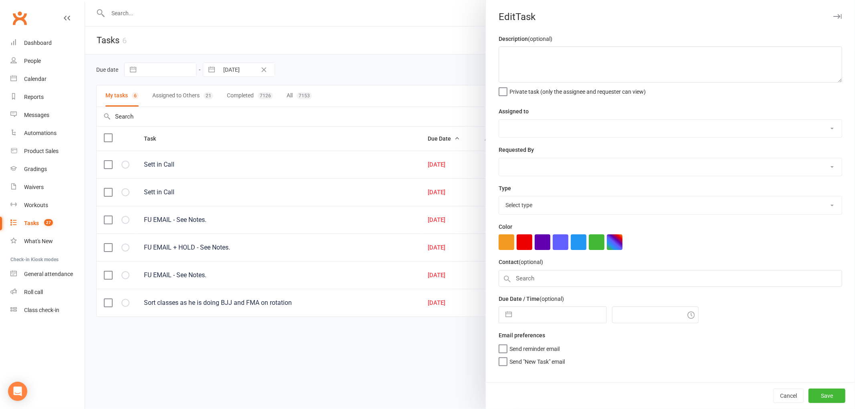
type textarea "Sett in Call"
select select "47660"
type input "[DATE]"
type input "4:30pm"
select select "25277"
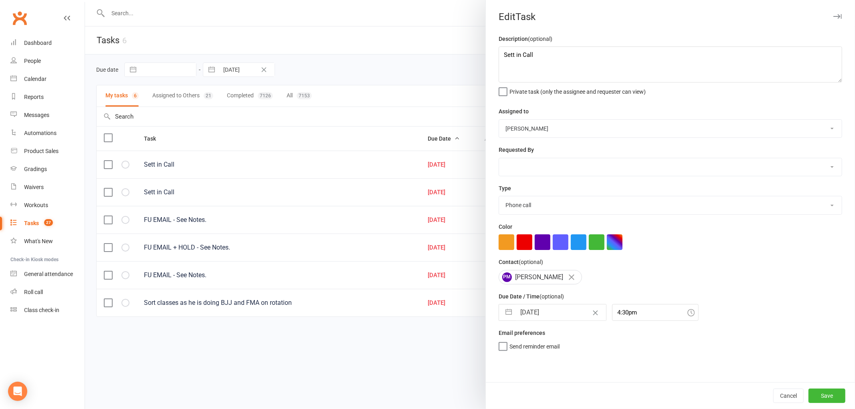
select select "6"
select select "2025"
select select "7"
select select "2025"
select select "8"
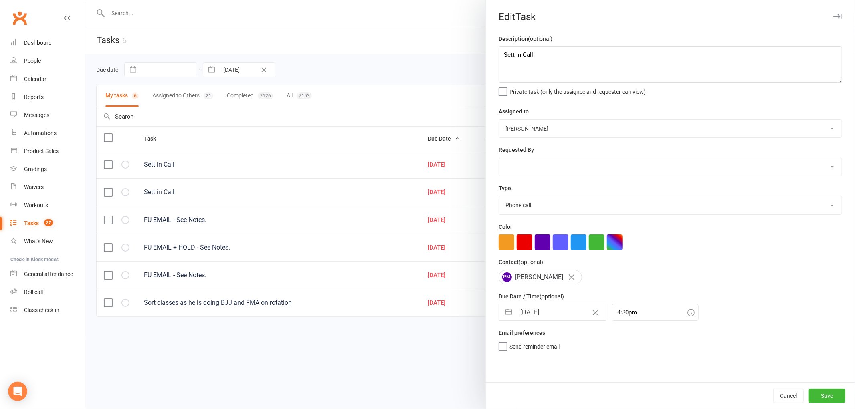
select select "2025"
click at [532, 315] on input "[DATE]" at bounding box center [561, 313] width 90 height 16
click at [564, 402] on td "13" at bounding box center [563, 404] width 16 height 15
type input "[DATE]"
click at [817, 391] on button "Save" at bounding box center [827, 396] width 37 height 14
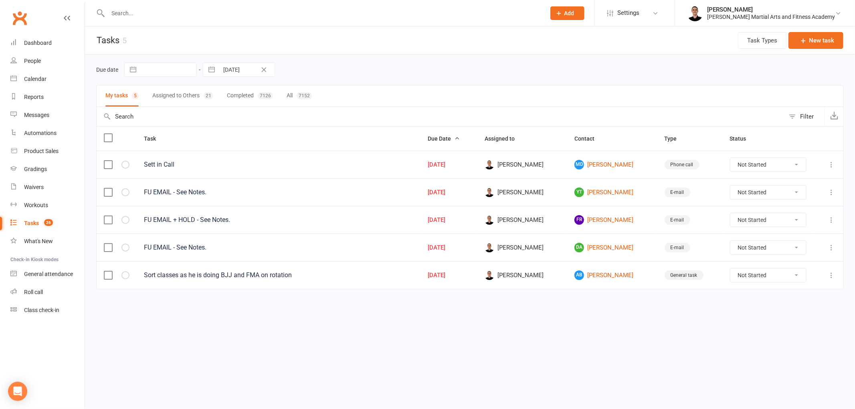
click at [832, 168] on icon at bounding box center [832, 165] width 8 height 8
click at [784, 197] on link "Edit" at bounding box center [796, 197] width 79 height 16
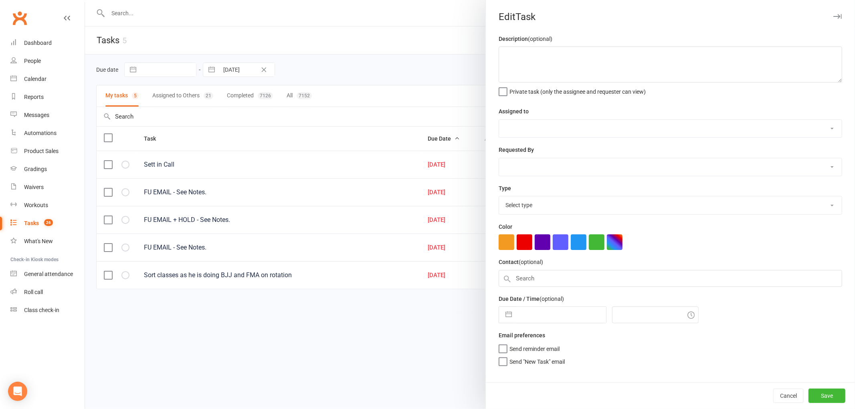
type textarea "Sett in Call"
select select "47660"
type input "[DATE]"
type input "4:45pm"
select select "25277"
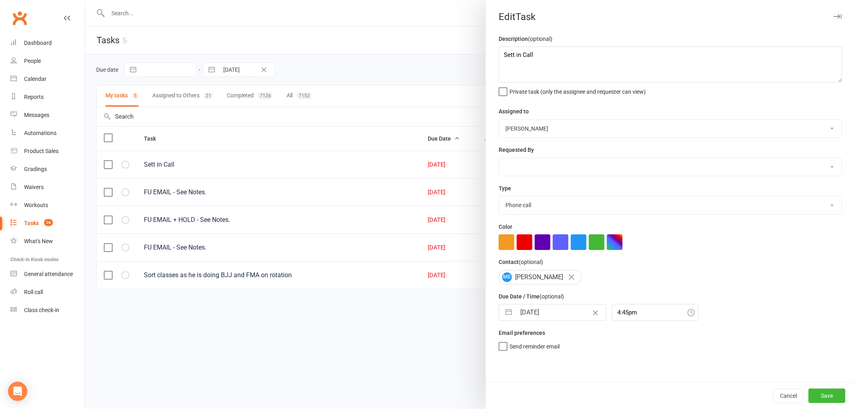
click at [547, 310] on input "[DATE]" at bounding box center [561, 313] width 90 height 16
select select "6"
select select "2025"
select select "7"
select select "2025"
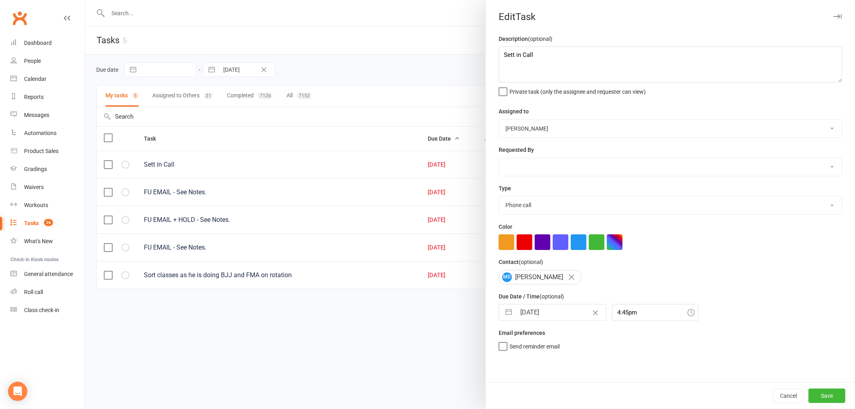
select select "8"
select select "2025"
click at [563, 408] on td "13" at bounding box center [563, 404] width 16 height 15
type input "[DATE]"
drag, startPoint x: 829, startPoint y: 391, endPoint x: 827, endPoint y: 386, distance: 5.2
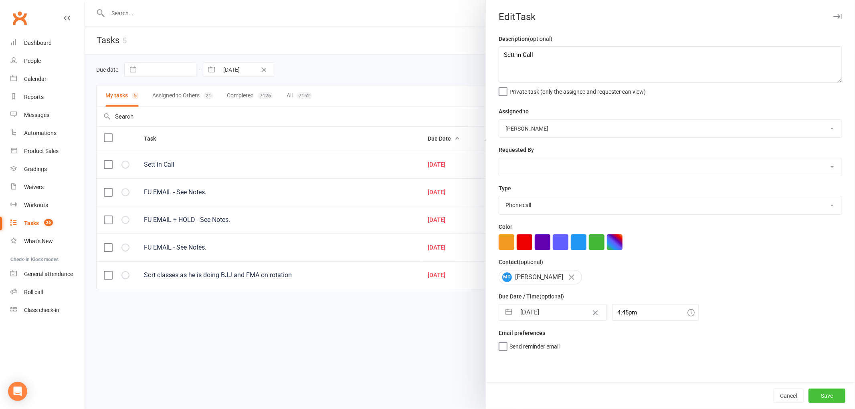
click at [829, 391] on button "Save" at bounding box center [827, 396] width 37 height 14
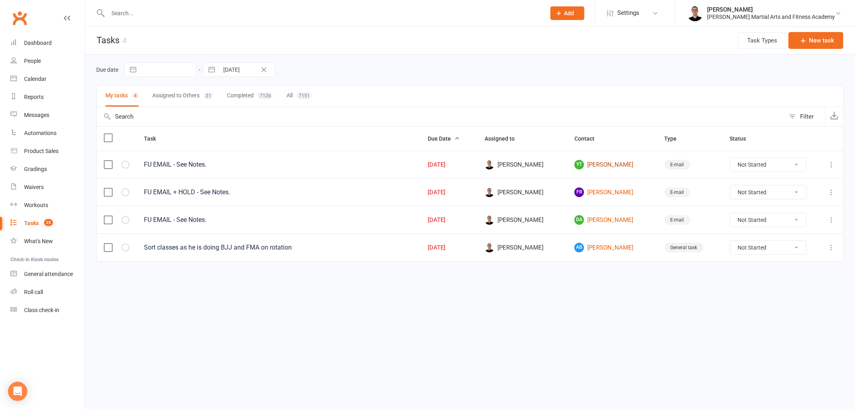
click at [606, 162] on link "YT [PERSON_NAME]" at bounding box center [612, 165] width 75 height 10
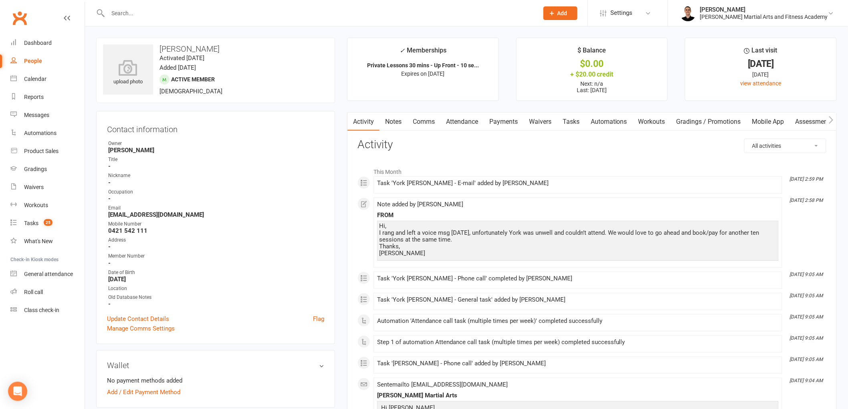
click at [426, 121] on link "Comms" at bounding box center [423, 122] width 33 height 18
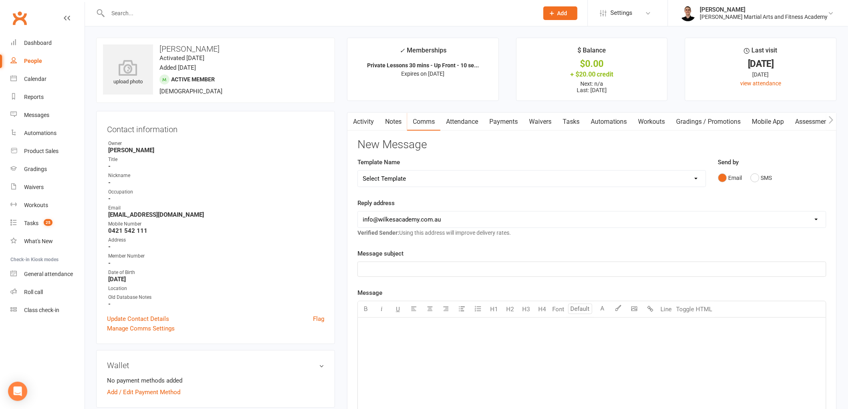
click at [433, 171] on select "Select Template [Email] Birthday Party Enquiry [Email] [DEMOGRAPHIC_DATA] Gradi…" at bounding box center [532, 179] width 348 height 16
select select "39"
click at [358, 171] on select "Select Template [Email] Birthday Party Enquiry [Email] [DEMOGRAPHIC_DATA] Gradi…" at bounding box center [532, 179] width 348 height 16
click at [415, 330] on span "﻿ {contact-first-name}" at bounding box center [399, 327] width 61 height 7
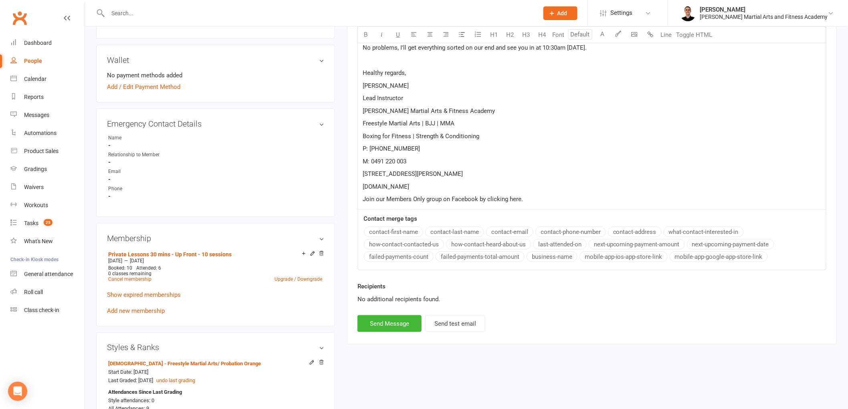
scroll to position [312, 0]
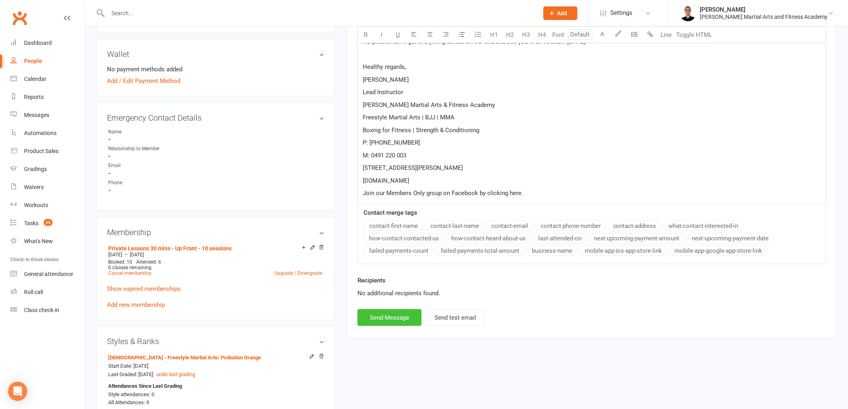
click at [396, 320] on button "Send Message" at bounding box center [390, 318] width 64 height 17
select select
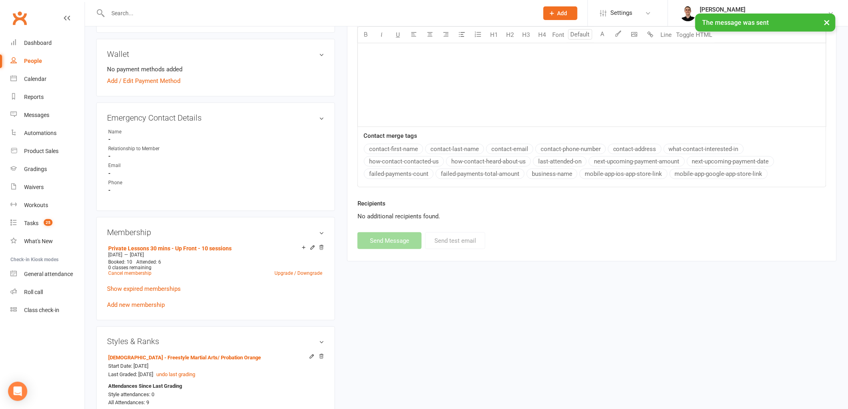
scroll to position [0, 0]
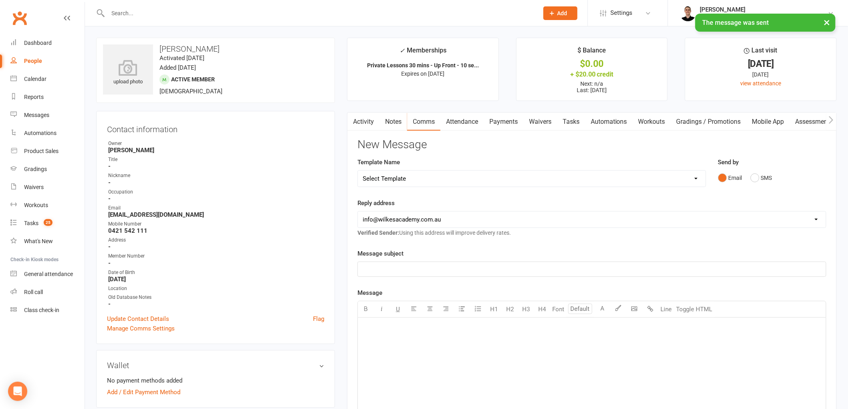
click at [570, 115] on link "Tasks" at bounding box center [571, 122] width 28 height 18
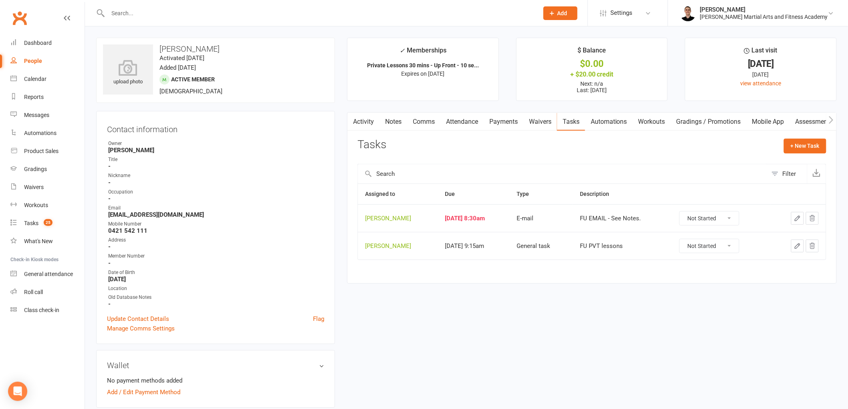
click at [799, 248] on icon "button" at bounding box center [797, 246] width 7 height 7
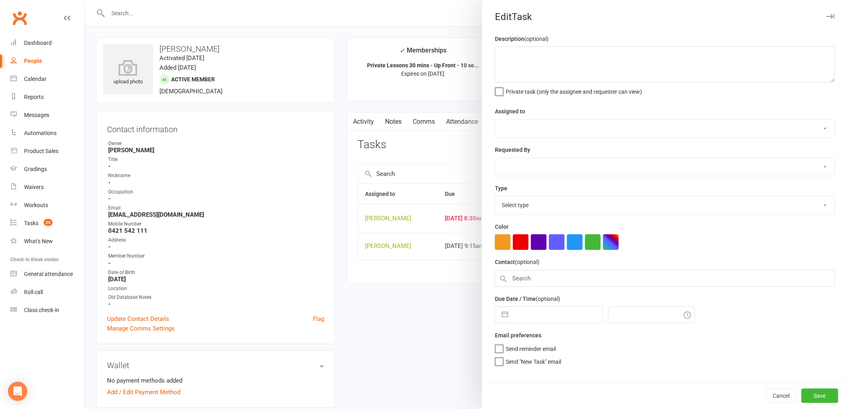
type textarea "FU PVT lessons"
select select "47660"
type input "[DATE]"
type input "9:15am"
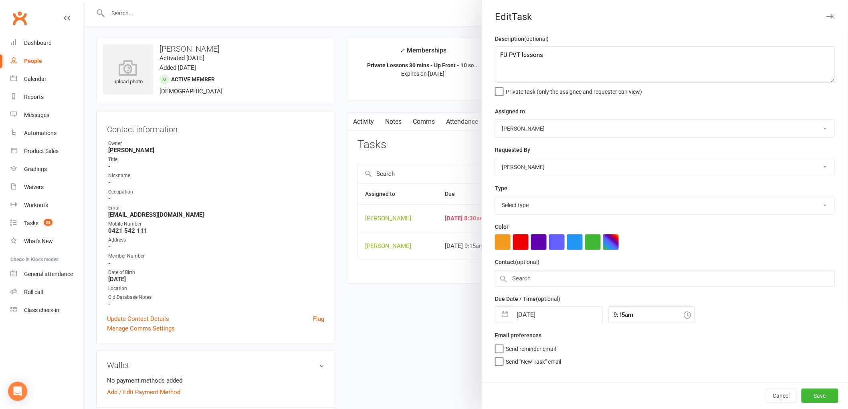
select select "25648"
drag, startPoint x: 506, startPoint y: 54, endPoint x: 599, endPoint y: 60, distance: 93.6
click at [599, 60] on textarea "FU PVT lessons" at bounding box center [665, 65] width 340 height 36
type textarea "FU PVT lessons - Please sort for the next few weeks."
click at [820, 395] on button "Save" at bounding box center [820, 396] width 37 height 14
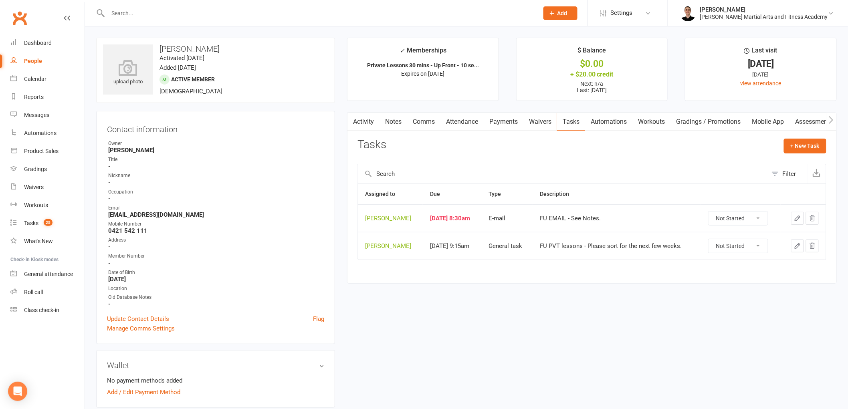
click at [755, 217] on select "Not Started In Progress Waiting Complete" at bounding box center [738, 219] width 59 height 14
click at [713, 212] on select "Not Started In Progress Waiting Complete" at bounding box center [738, 219] width 59 height 14
select select "unstarted"
click at [45, 222] on span "25" at bounding box center [48, 222] width 9 height 7
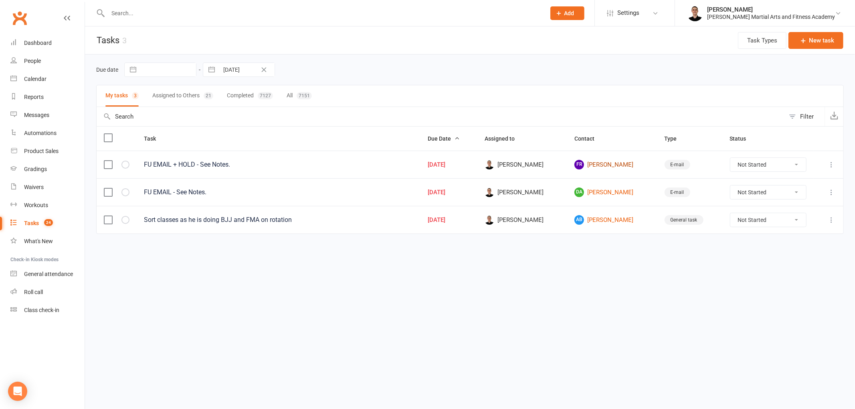
click at [603, 167] on link "FR [PERSON_NAME]" at bounding box center [612, 165] width 75 height 10
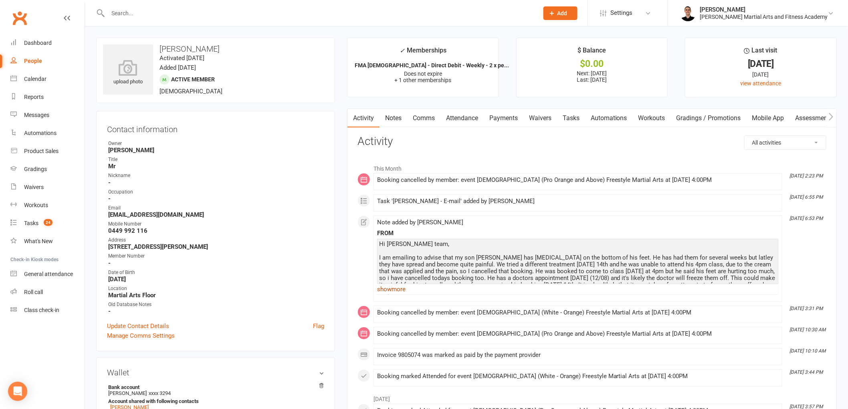
click at [402, 289] on link "show more" at bounding box center [578, 289] width 402 height 11
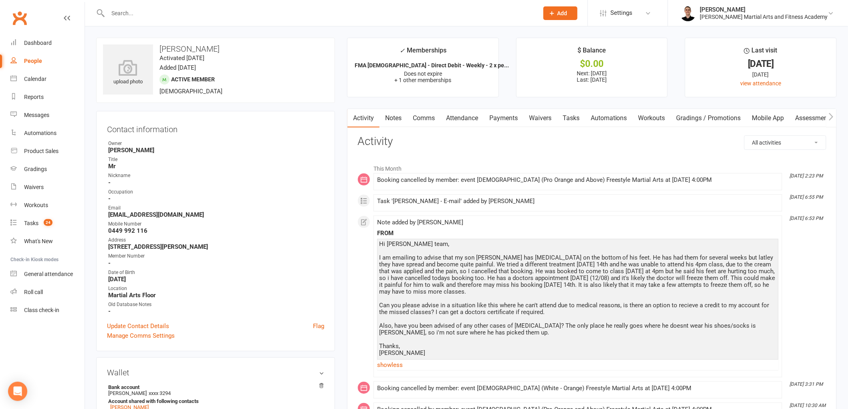
click at [422, 112] on link "Comms" at bounding box center [423, 118] width 33 height 18
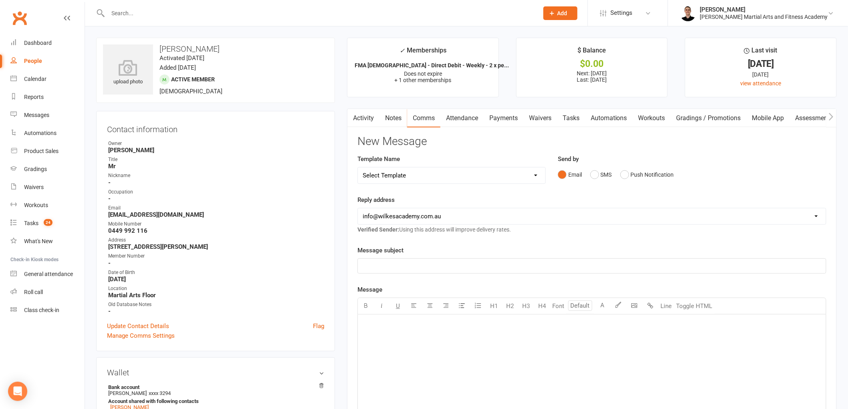
click at [445, 173] on select "Select Template [Email] Birthday Party Enquiry [Email] [DEMOGRAPHIC_DATA] Gradi…" at bounding box center [452, 176] width 188 height 16
select select "39"
click at [358, 168] on select "Select Template [Email] Birthday Party Enquiry [Email] [DEMOGRAPHIC_DATA] Gradi…" at bounding box center [452, 176] width 188 height 16
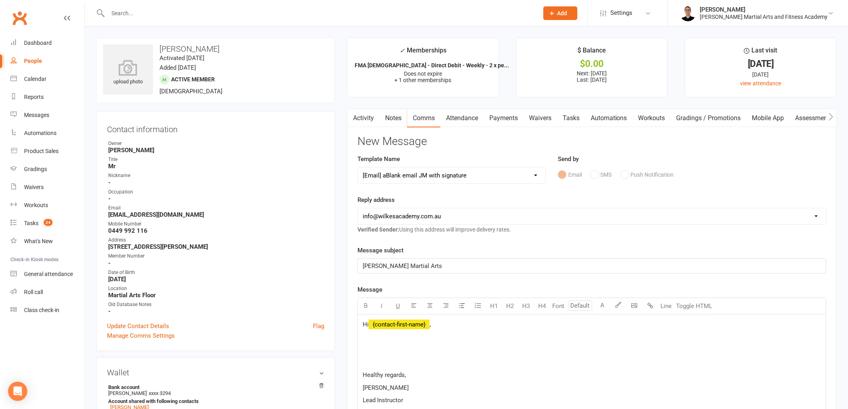
click at [416, 325] on span "﻿ {contact-first-name}" at bounding box center [399, 324] width 61 height 7
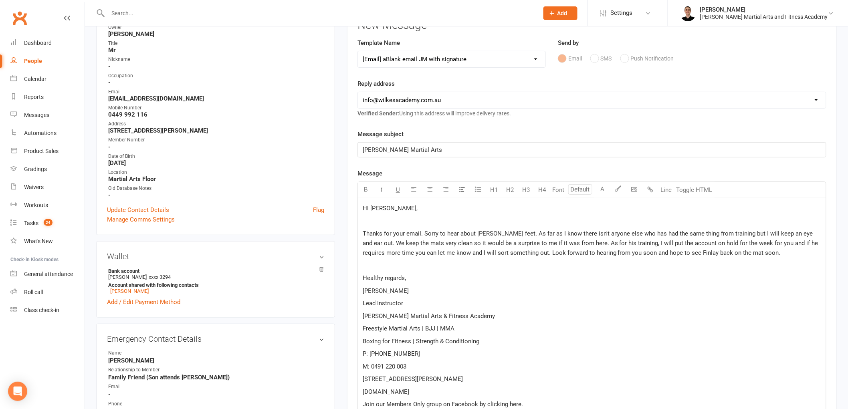
scroll to position [178, 0]
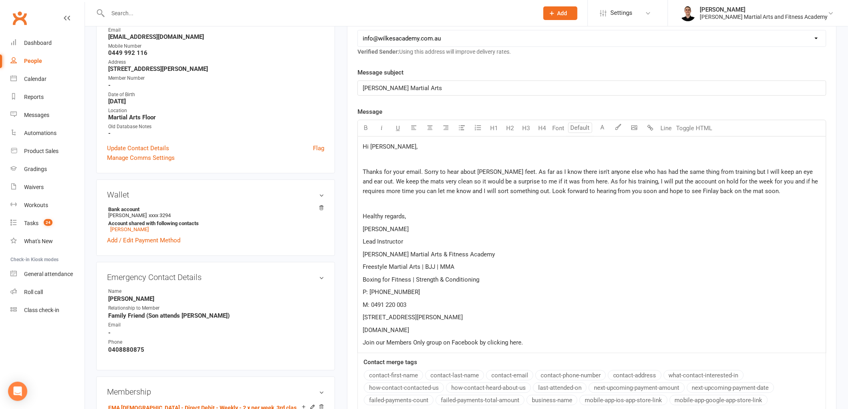
click at [391, 202] on p at bounding box center [592, 204] width 459 height 10
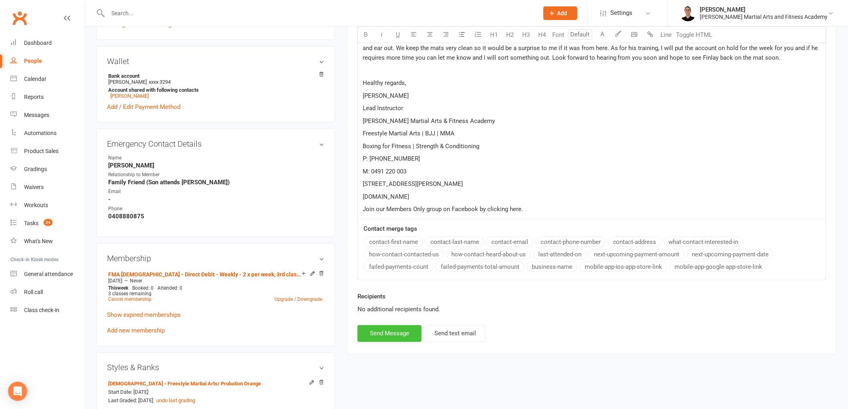
click at [381, 337] on button "Send Message" at bounding box center [390, 334] width 64 height 17
select select
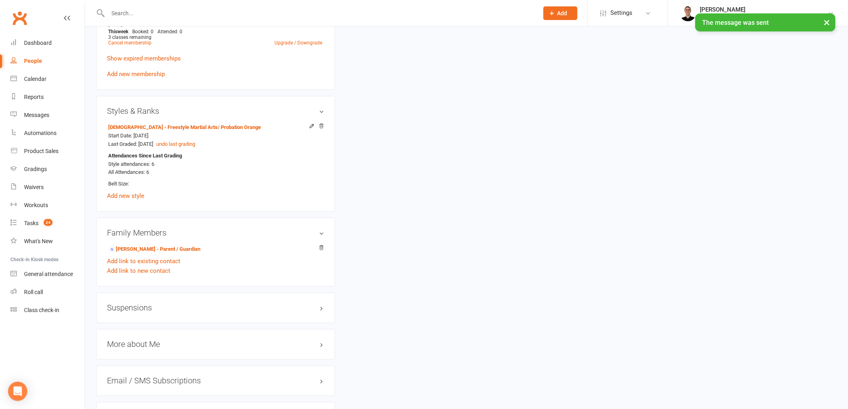
scroll to position [623, 0]
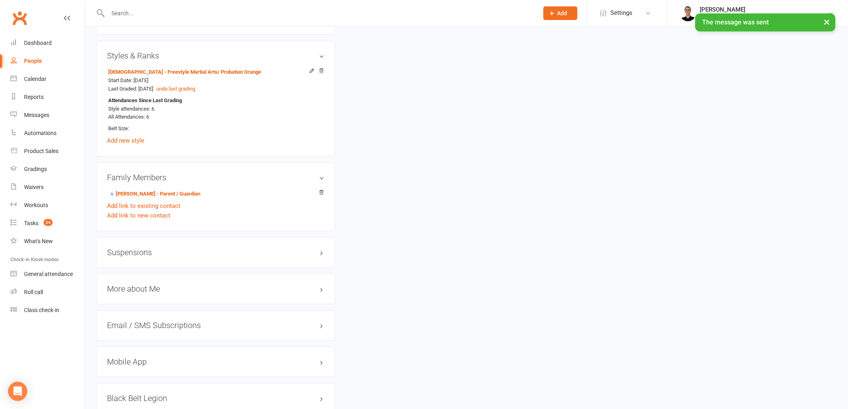
click at [155, 254] on h3 "Suspensions" at bounding box center [215, 253] width 217 height 9
click at [143, 286] on link "Add new suspension" at bounding box center [134, 284] width 55 height 7
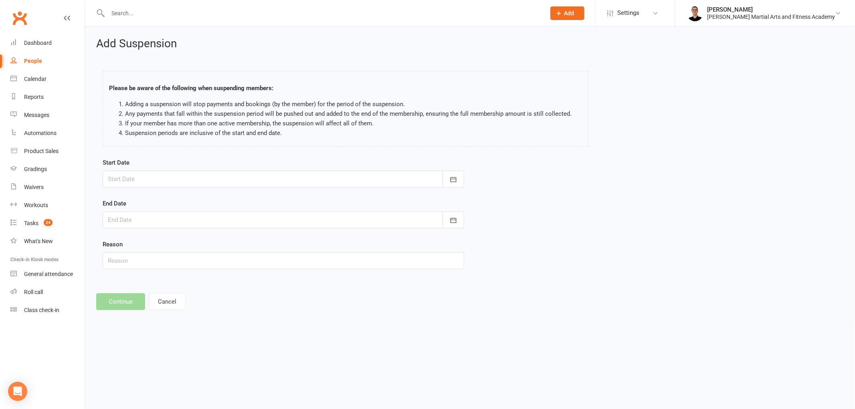
click at [172, 179] on div at bounding box center [284, 179] width 362 height 17
click at [168, 261] on span "12" at bounding box center [170, 260] width 6 height 6
type input "[DATE]"
click at [171, 219] on div at bounding box center [284, 220] width 362 height 17
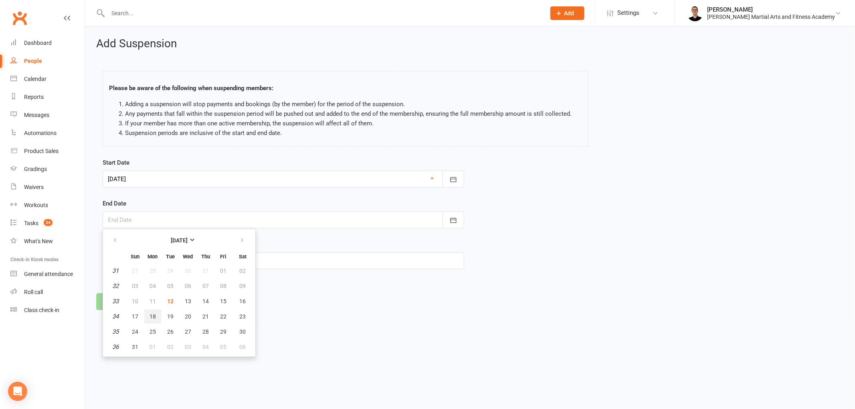
click at [153, 317] on span "18" at bounding box center [153, 317] width 6 height 6
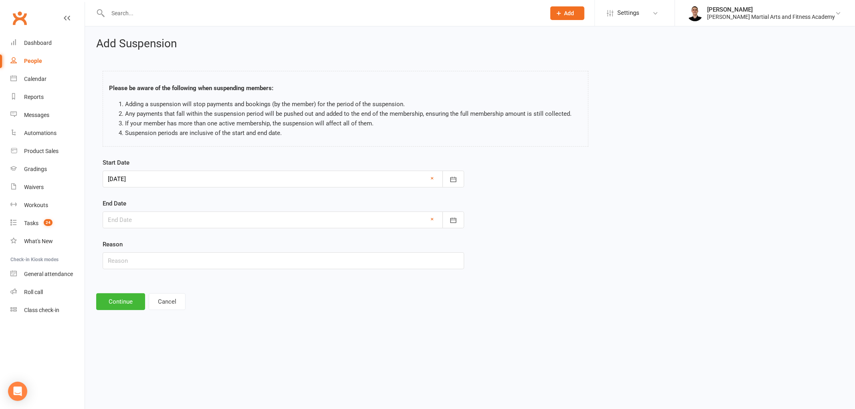
type input "[DATE]"
click at [153, 258] on input "text" at bounding box center [284, 261] width 362 height 17
type input "[MEDICAL_DATA] on feet"
click at [113, 305] on button "Continue" at bounding box center [120, 301] width 49 height 17
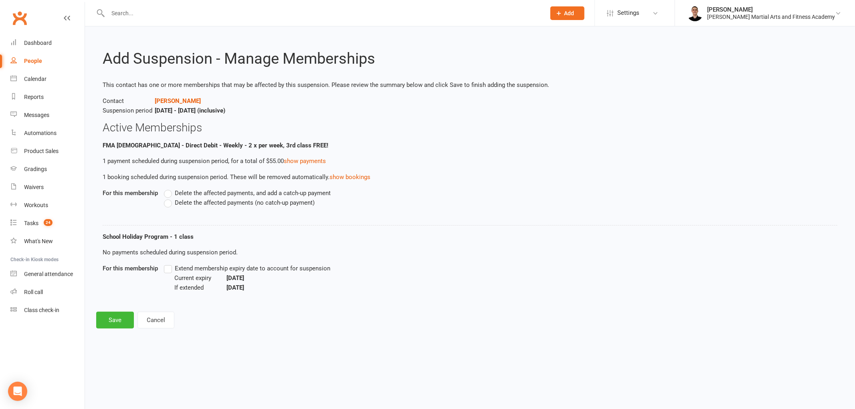
click at [164, 190] on label "Delete the affected payments, and add a catch-up payment" at bounding box center [247, 193] width 167 height 10
click at [164, 188] on input "Delete the affected payments, and add a catch-up payment" at bounding box center [166, 188] width 5 height 0
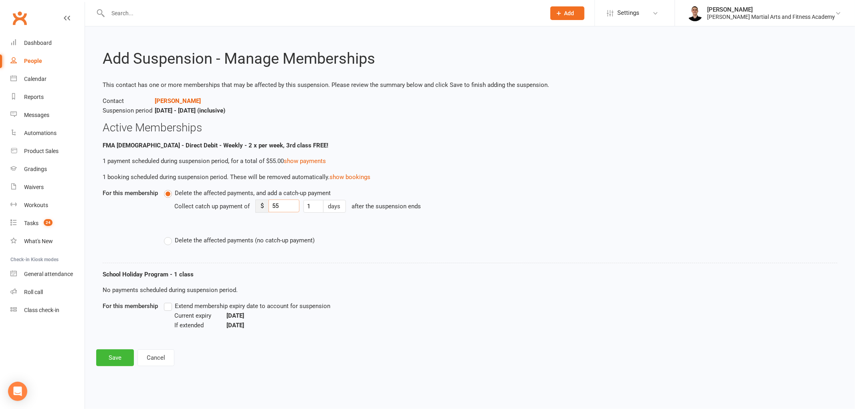
drag, startPoint x: 287, startPoint y: 207, endPoint x: 262, endPoint y: 198, distance: 26.8
click at [262, 198] on div "Collect catch up payment of $ 55 1 days after the suspension ends" at bounding box center [407, 212] width 467 height 28
type input "8"
click at [110, 355] on button "Save" at bounding box center [115, 358] width 38 height 17
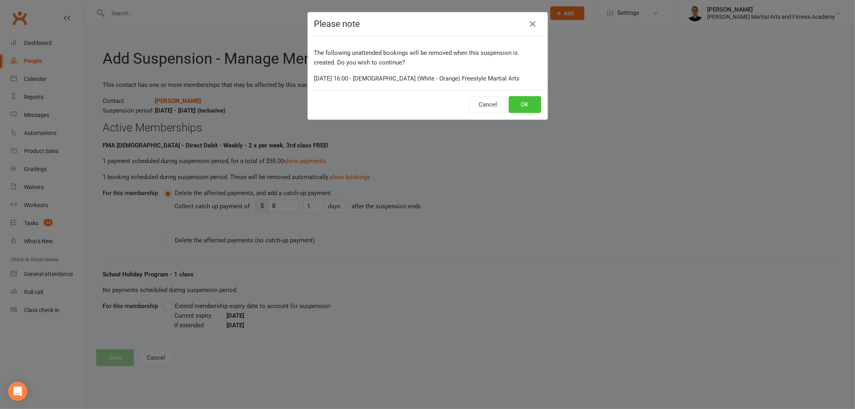
click at [524, 107] on button "OK" at bounding box center [525, 104] width 32 height 17
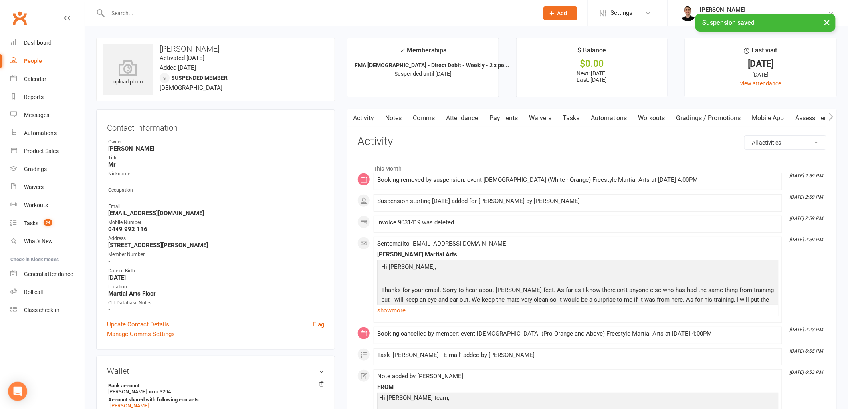
click at [504, 117] on link "Payments" at bounding box center [504, 118] width 40 height 18
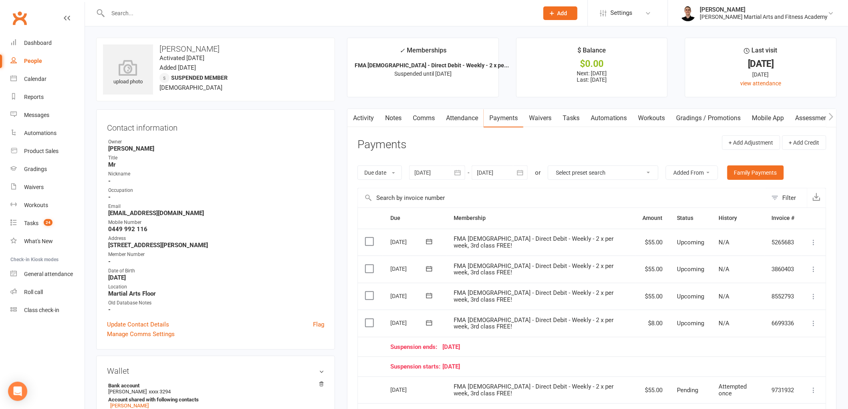
click at [436, 119] on link "Comms" at bounding box center [423, 118] width 33 height 18
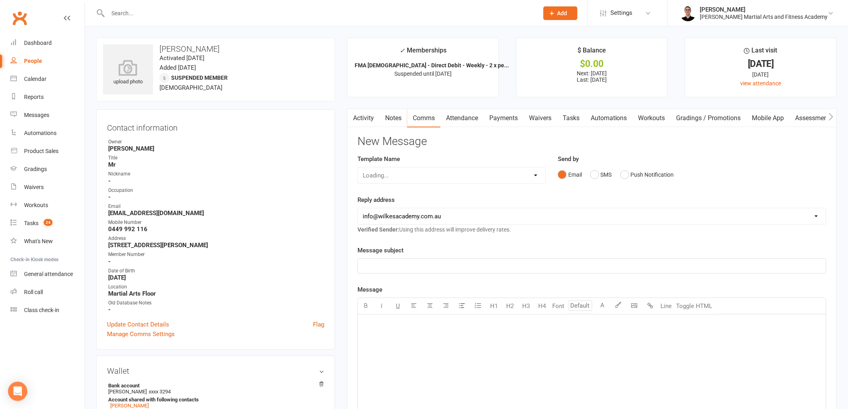
click at [451, 118] on link "Attendance" at bounding box center [462, 118] width 43 height 18
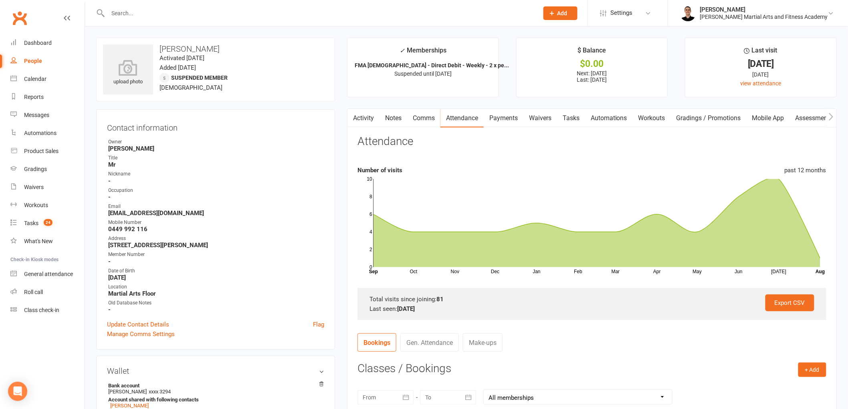
click at [503, 107] on main "✓ Memberships FMA [DEMOGRAPHIC_DATA] - Direct Debit - Weekly - 2 x pe... Suspen…" at bounding box center [592, 361] width 502 height 646
click at [501, 125] on link "Payments" at bounding box center [504, 118] width 40 height 18
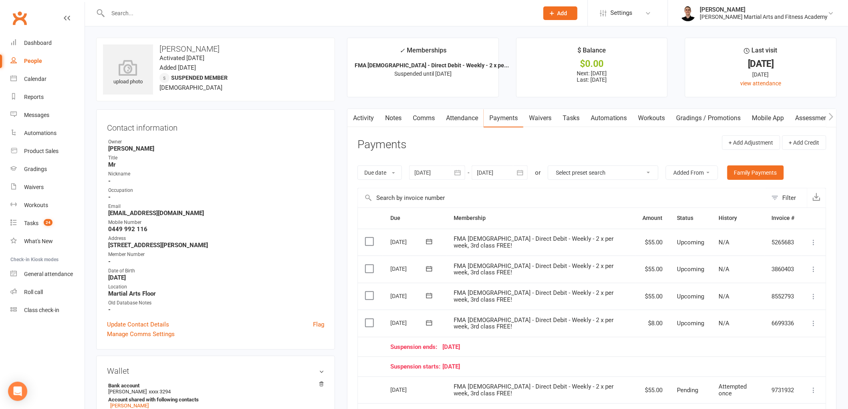
click at [581, 111] on link "Tasks" at bounding box center [571, 118] width 28 height 18
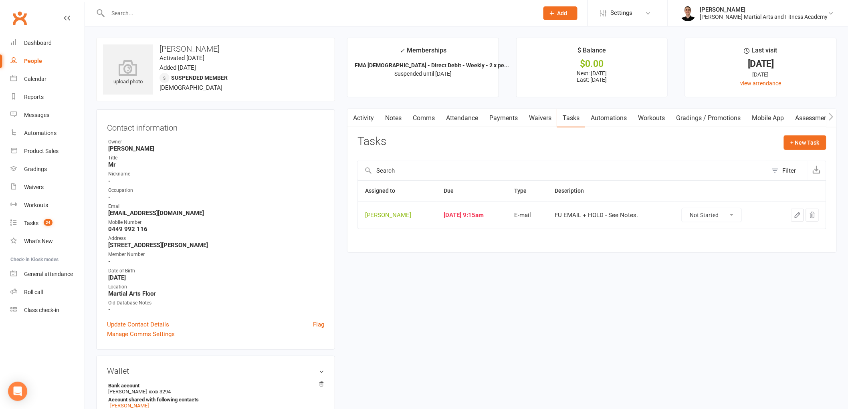
click at [727, 219] on select "Not Started In Progress Waiting Complete" at bounding box center [711, 215] width 59 height 14
click at [689, 209] on select "Not Started In Progress Waiting Complete" at bounding box center [711, 215] width 59 height 14
select select "unstarted"
click at [395, 114] on link "Notes" at bounding box center [394, 118] width 28 height 18
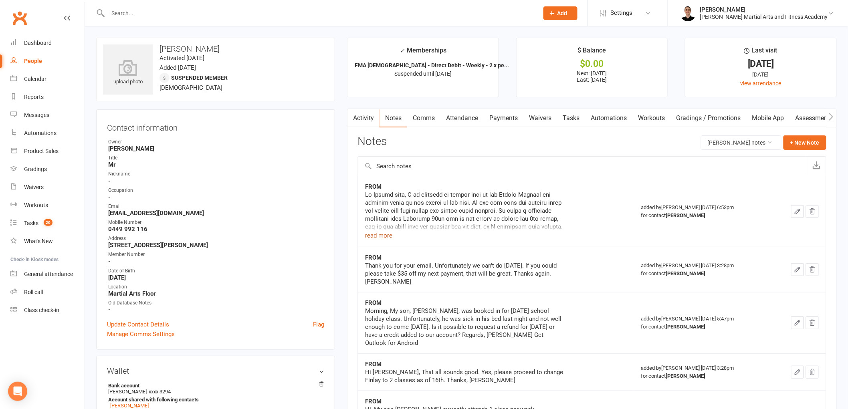
click at [390, 233] on button "read more" at bounding box center [378, 236] width 27 height 10
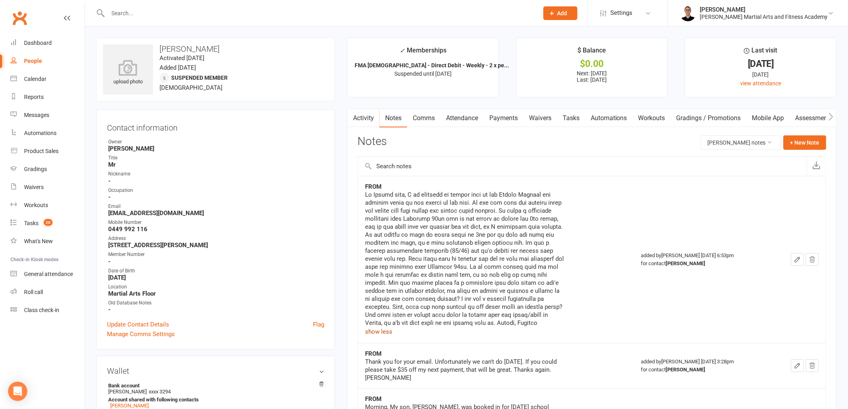
click at [581, 119] on link "Tasks" at bounding box center [571, 118] width 28 height 18
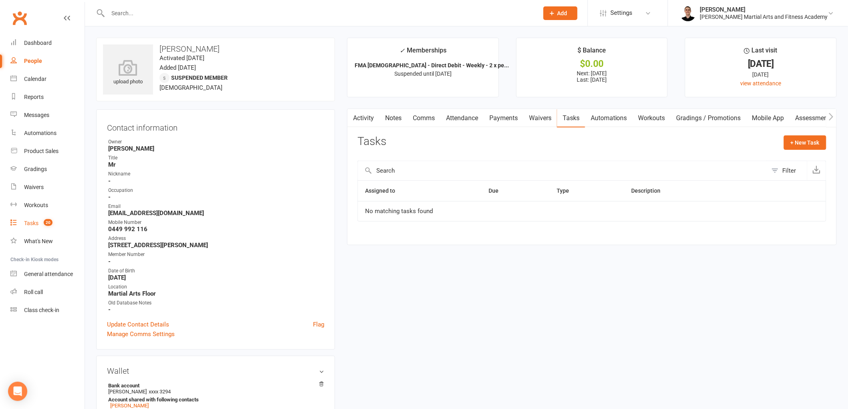
click at [43, 222] on count-badge "20" at bounding box center [46, 223] width 13 height 6
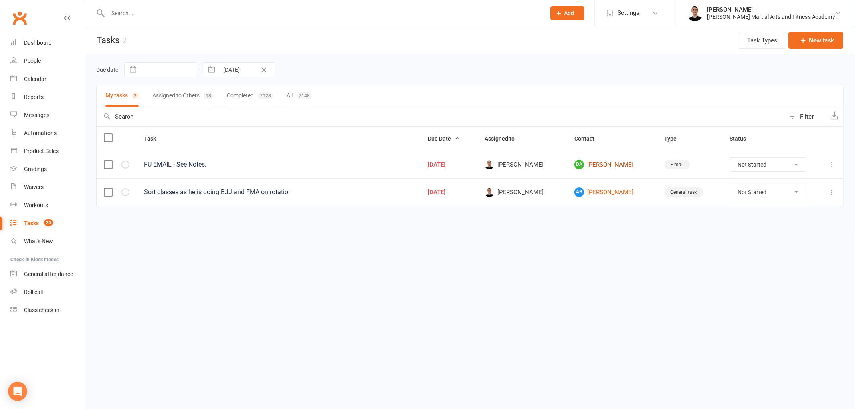
click at [614, 168] on link "DA [PERSON_NAME]" at bounding box center [612, 165] width 75 height 10
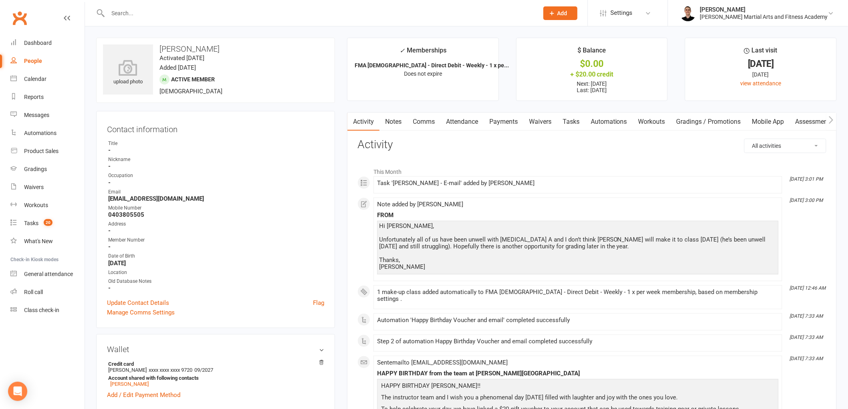
click at [427, 117] on link "Comms" at bounding box center [423, 122] width 33 height 18
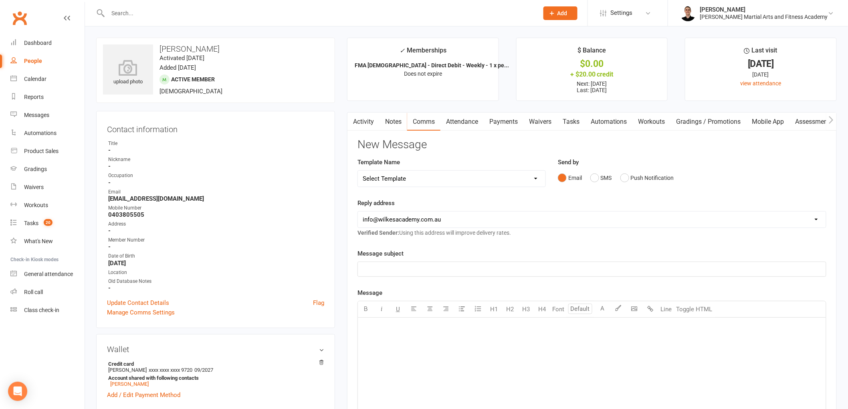
click at [423, 178] on select "Select Template [Email] Birthday Party Enquiry [Email] [DEMOGRAPHIC_DATA] Gradi…" at bounding box center [452, 179] width 188 height 16
select select "39"
click at [358, 171] on select "Select Template [Email] Birthday Party Enquiry [Email] [DEMOGRAPHIC_DATA] Gradi…" at bounding box center [452, 179] width 188 height 16
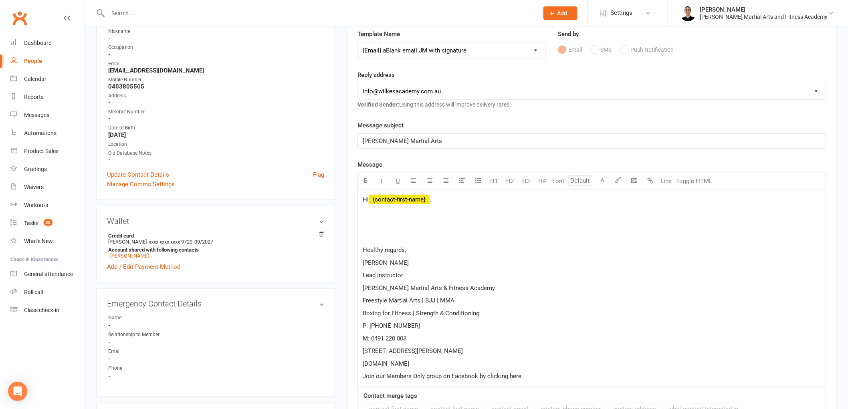
scroll to position [134, 0]
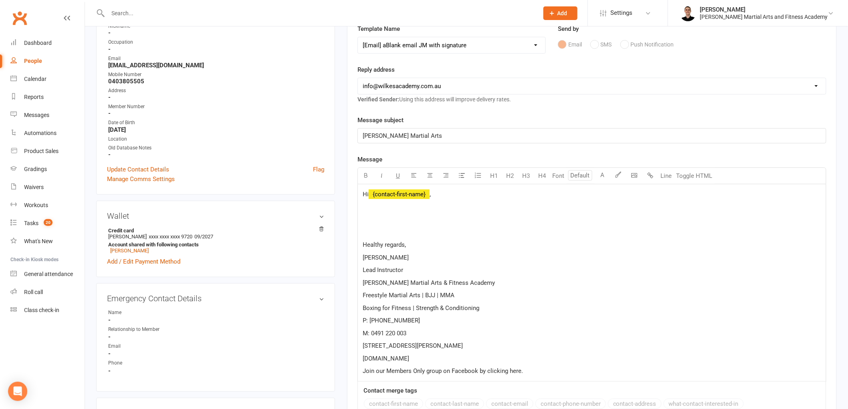
click at [414, 198] on span "﻿ {contact-first-name}" at bounding box center [399, 194] width 61 height 7
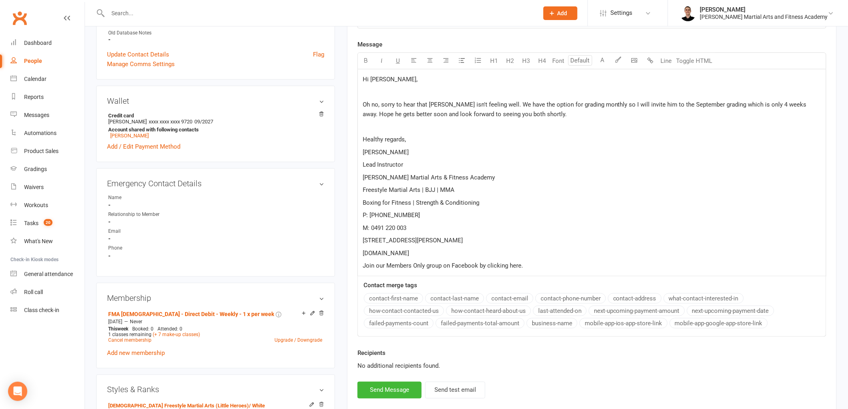
scroll to position [267, 0]
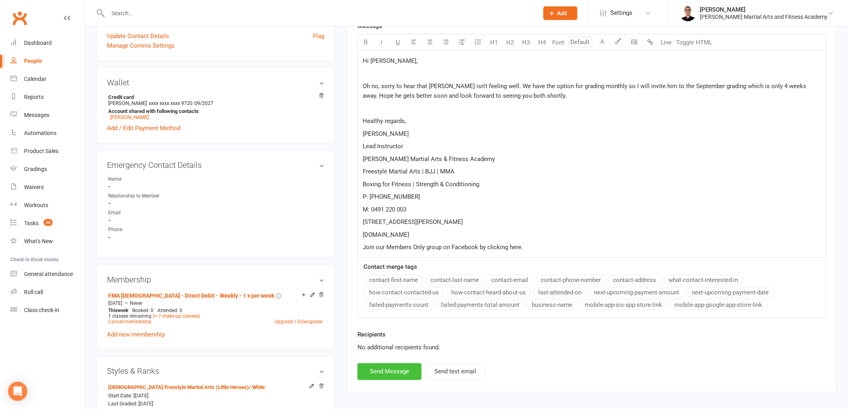
click at [386, 378] on button "Send Message" at bounding box center [390, 372] width 64 height 17
select select
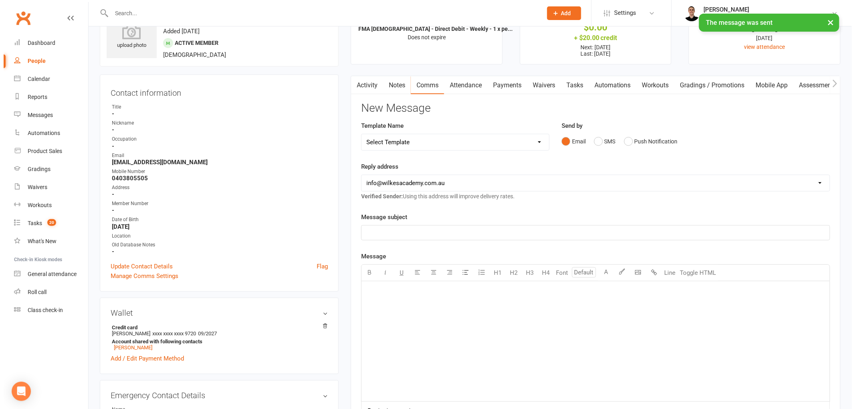
scroll to position [0, 0]
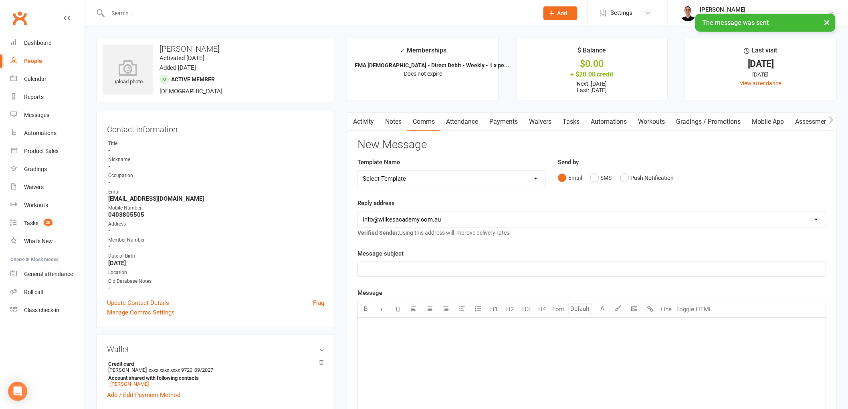
click at [588, 121] on link "Automations" at bounding box center [609, 122] width 48 height 18
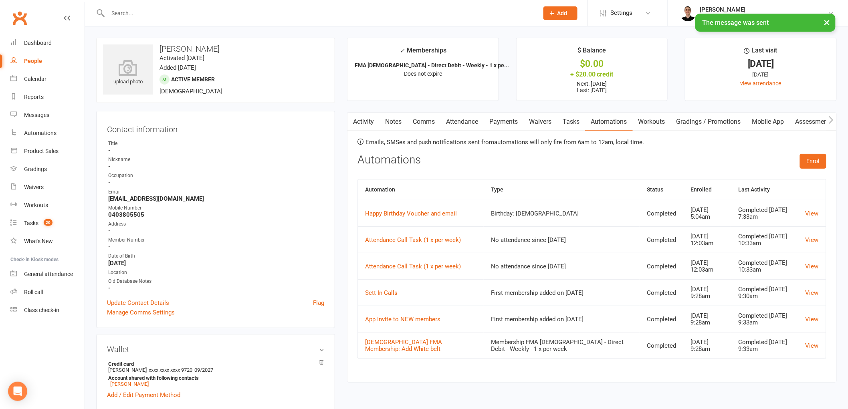
click at [573, 119] on link "Tasks" at bounding box center [571, 122] width 28 height 18
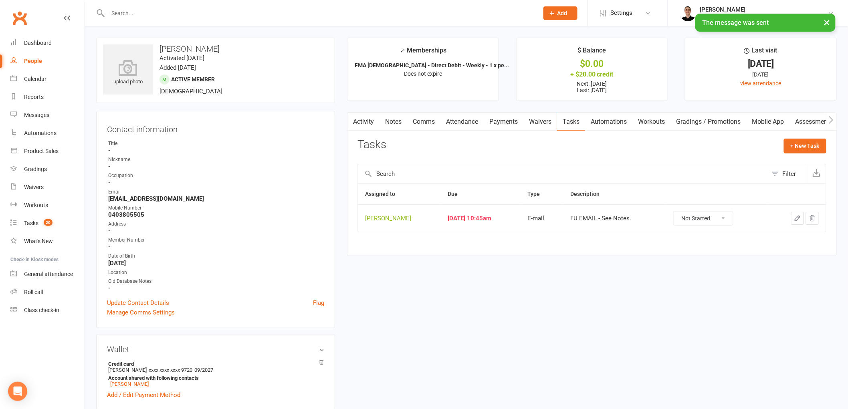
drag, startPoint x: 709, startPoint y: 214, endPoint x: 707, endPoint y: 225, distance: 11.7
click at [708, 221] on select "Not Started In Progress Waiting Complete" at bounding box center [703, 219] width 59 height 14
click at [681, 212] on select "Not Started In Progress Waiting Complete" at bounding box center [703, 219] width 59 height 14
select select "unstarted"
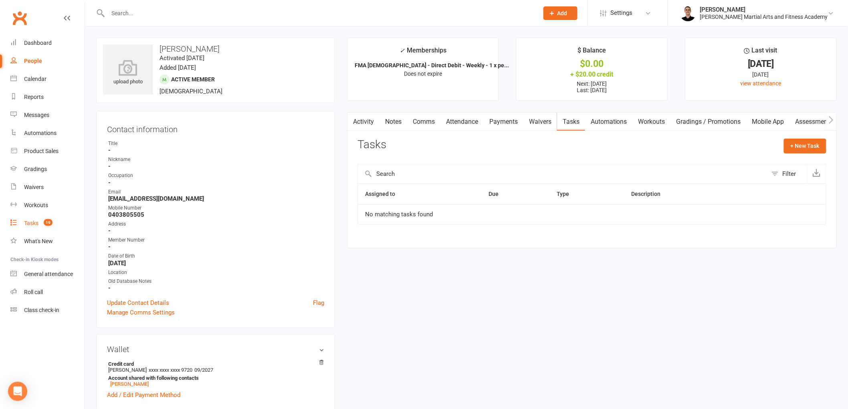
click at [32, 225] on div "Tasks" at bounding box center [31, 223] width 14 height 6
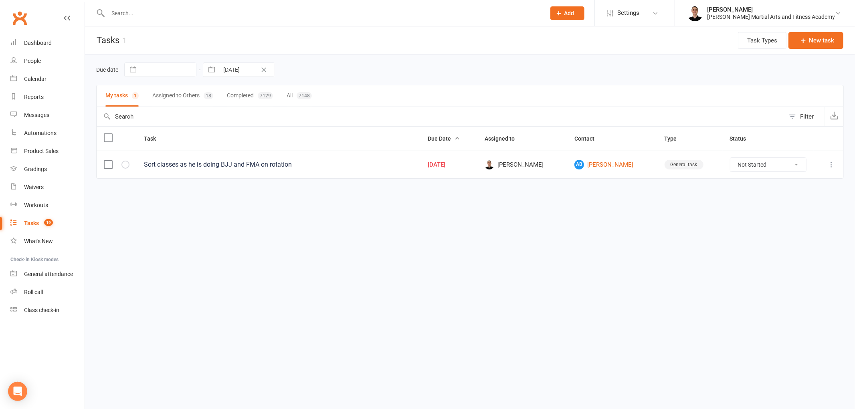
click at [830, 163] on icon at bounding box center [832, 165] width 8 height 8
click at [795, 194] on link "Edit" at bounding box center [796, 197] width 79 height 16
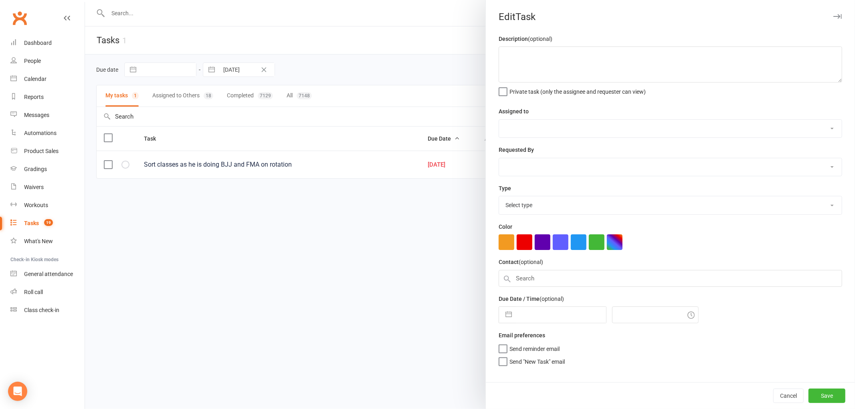
type textarea "Sort classes as he is doing BJJ and FMA on rotation"
select select "47660"
type input "[DATE]"
type input "1:30pm"
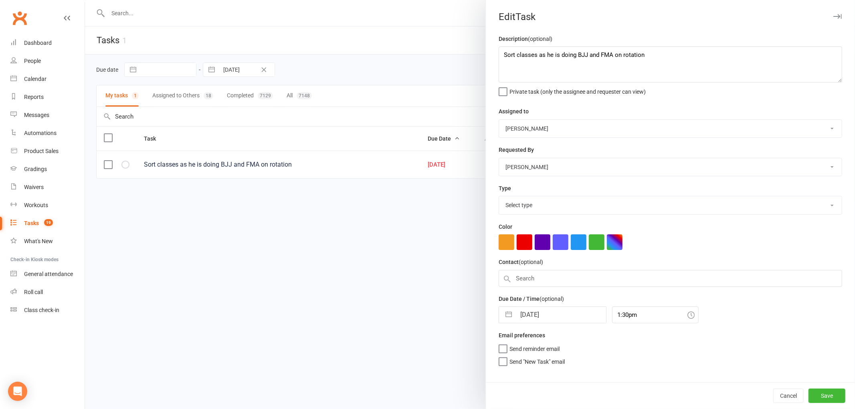
select select "25648"
select select "6"
select select "2025"
select select "7"
select select "2025"
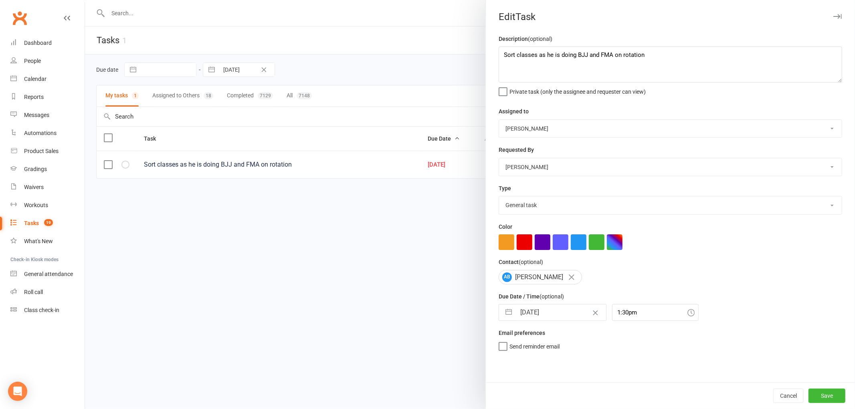
select select "8"
select select "2025"
click at [532, 311] on input "[DATE]" at bounding box center [561, 313] width 90 height 16
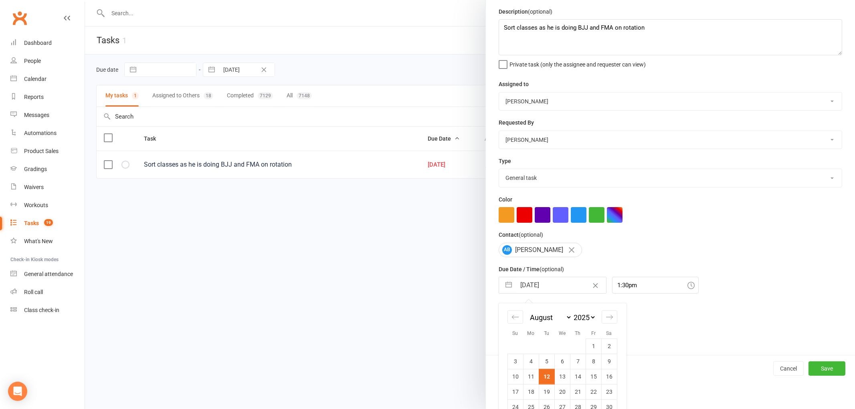
scroll to position [58, 0]
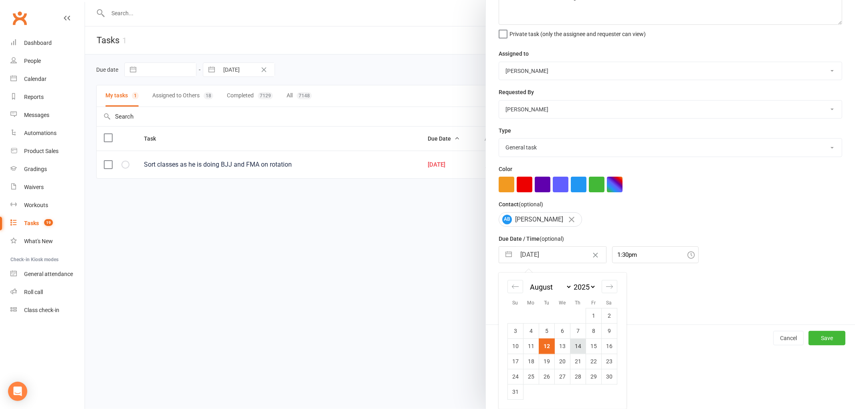
click at [574, 347] on td "14" at bounding box center [578, 346] width 16 height 15
type input "[DATE]"
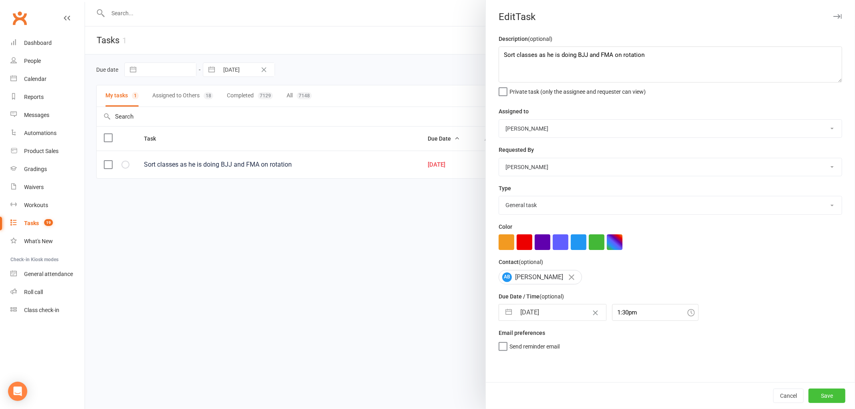
click at [819, 397] on button "Save" at bounding box center [827, 396] width 37 height 14
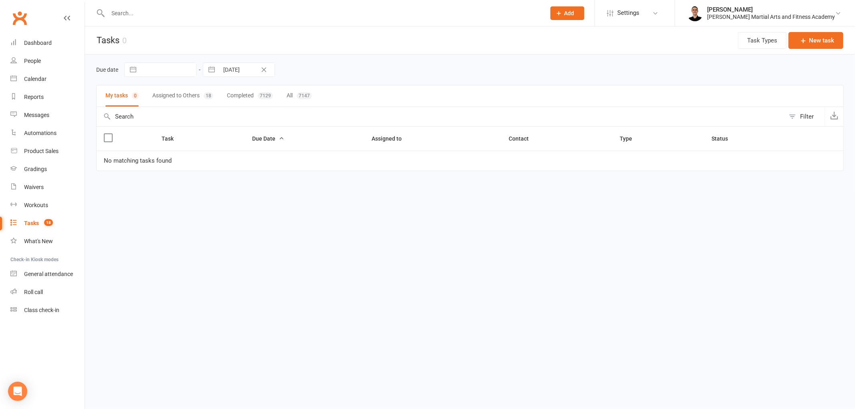
click at [115, 205] on html "Prospect Member Non-attending contact Class / event Appointment Grading event T…" at bounding box center [427, 102] width 855 height 205
click at [236, 72] on input "[DATE]" at bounding box center [247, 70] width 56 height 14
select select "6"
select select "2025"
select select "7"
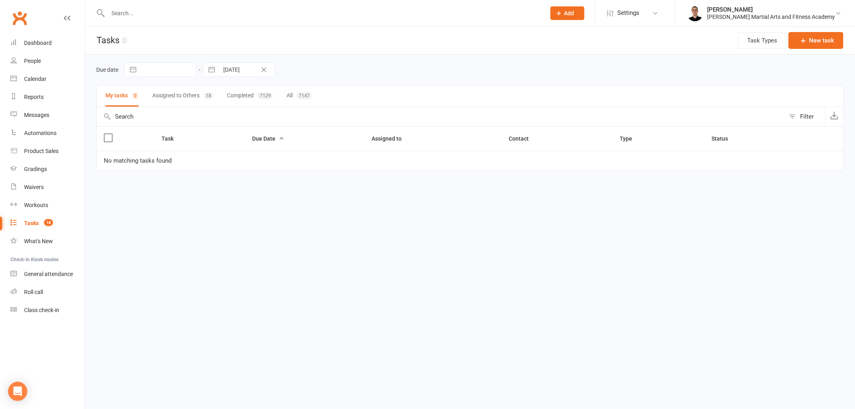
select select "2025"
select select "8"
select select "2025"
click at [263, 168] on td "13" at bounding box center [267, 162] width 16 height 15
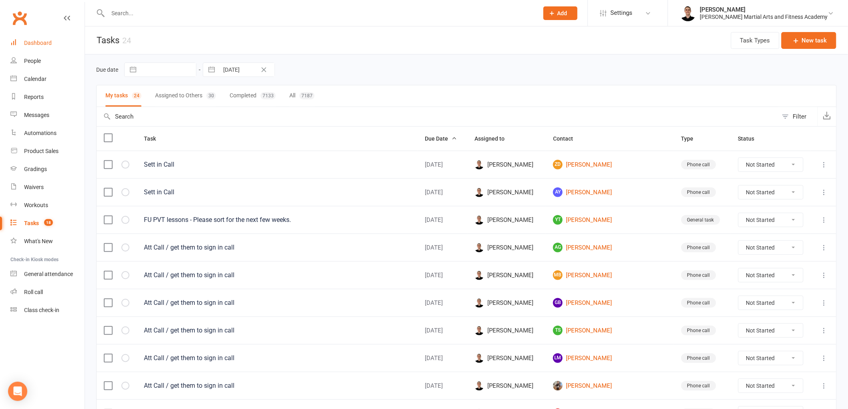
click at [46, 38] on link "Dashboard" at bounding box center [47, 43] width 74 height 18
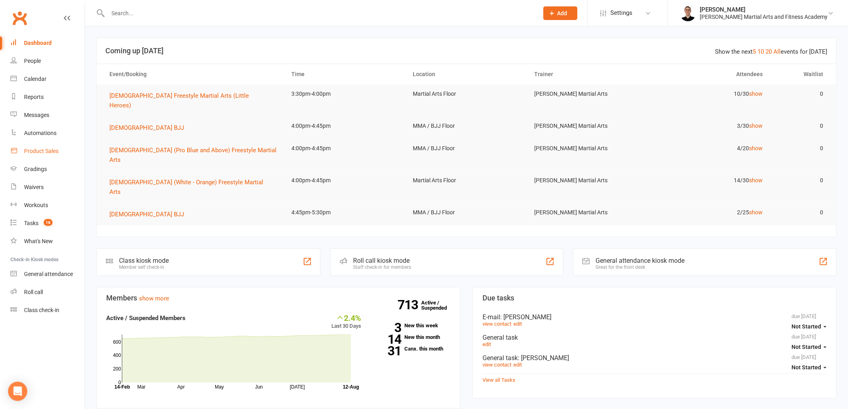
click at [52, 150] on div "Product Sales" at bounding box center [41, 151] width 34 height 6
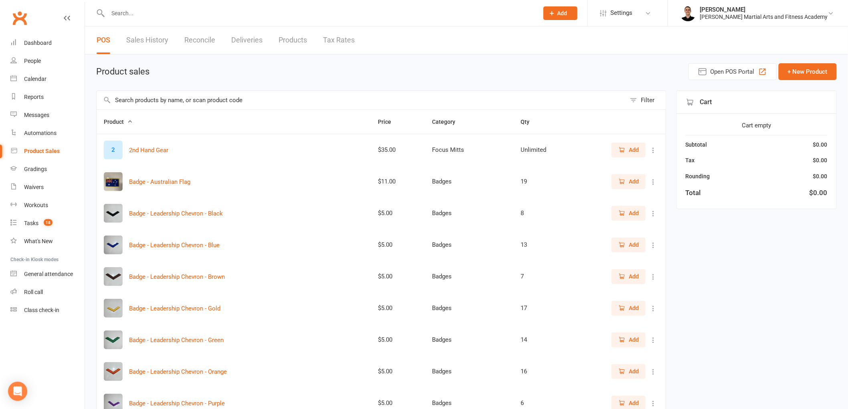
click at [216, 97] on input "text" at bounding box center [362, 100] width 530 height 18
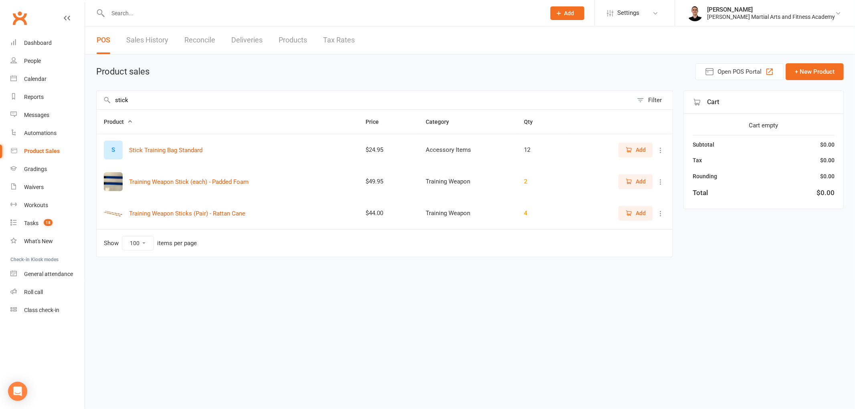
click at [639, 216] on span "Add" at bounding box center [641, 213] width 10 height 9
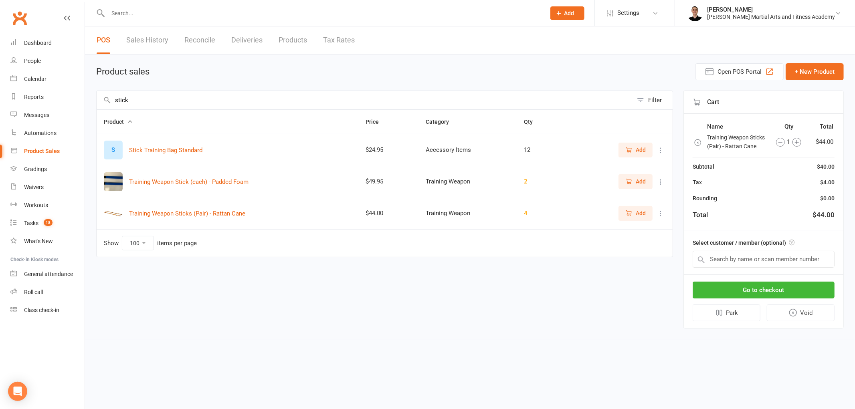
click at [162, 101] on input "stick" at bounding box center [365, 100] width 536 height 18
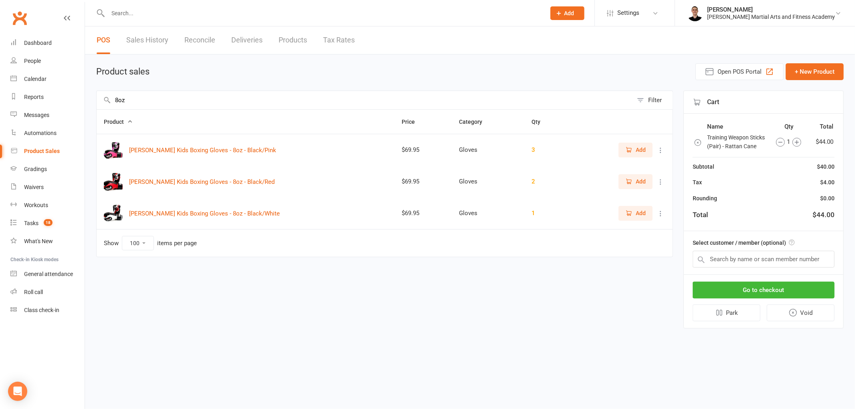
click at [628, 153] on icon "button" at bounding box center [628, 149] width 7 height 7
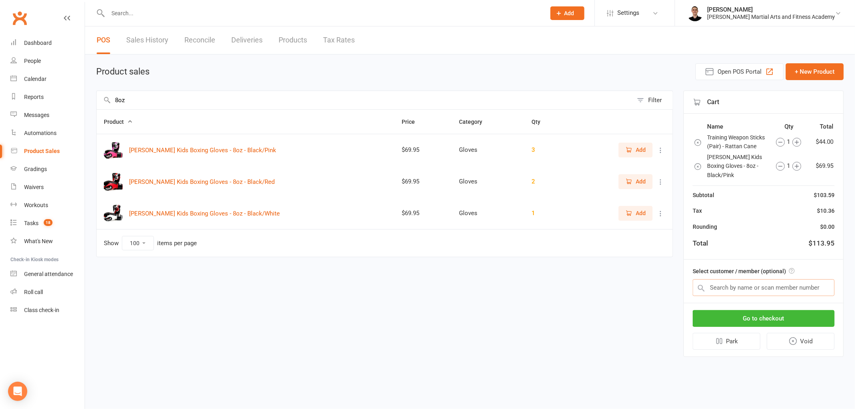
click at [749, 289] on input "text" at bounding box center [764, 287] width 142 height 17
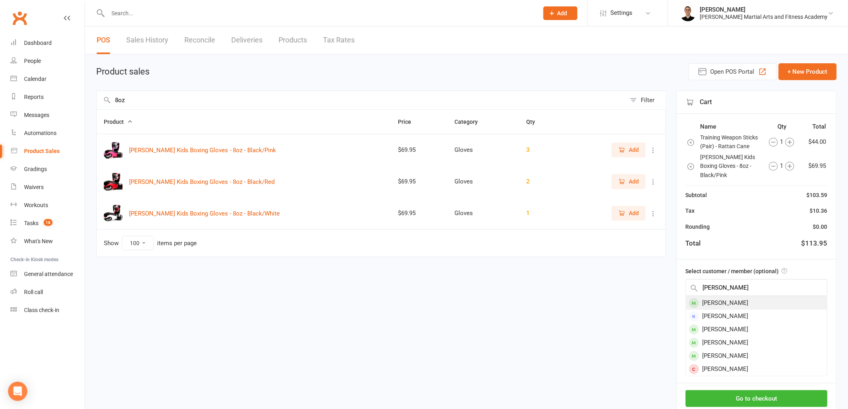
click at [738, 301] on div "[PERSON_NAME]" at bounding box center [756, 303] width 141 height 13
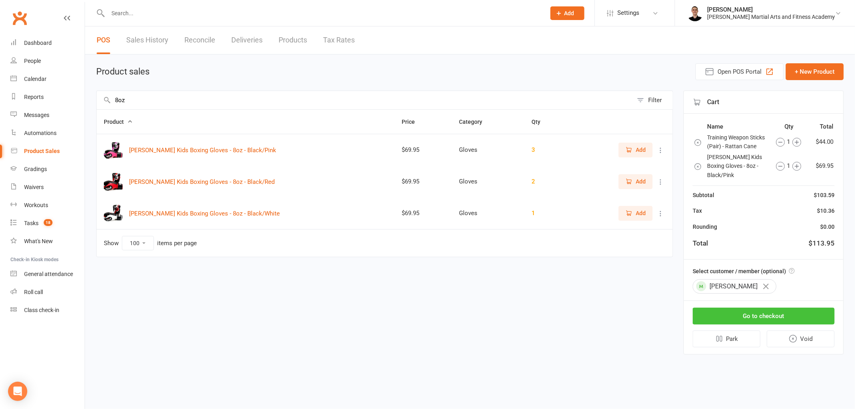
click at [762, 311] on button "Go to checkout" at bounding box center [764, 316] width 142 height 17
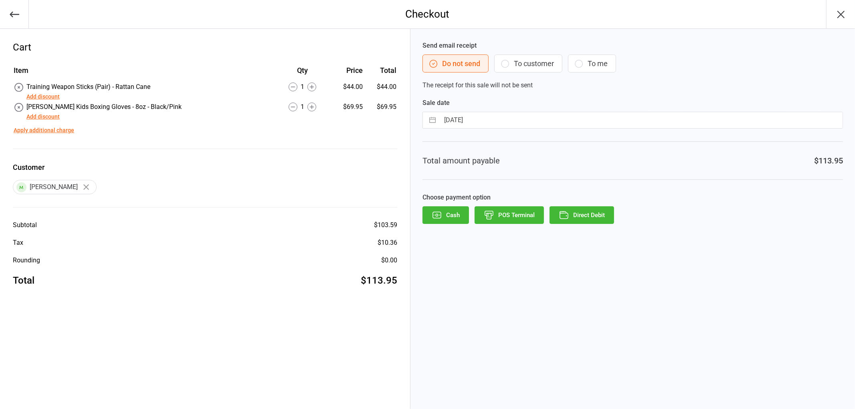
click at [44, 94] on button "Add discount" at bounding box center [42, 97] width 33 height 8
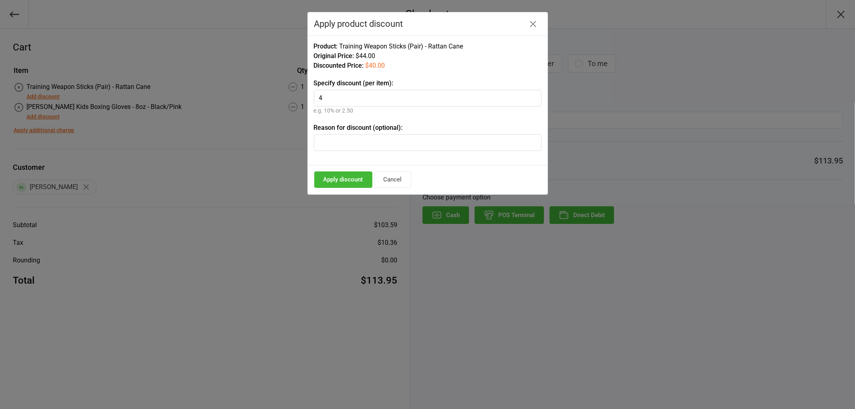
type input "4"
click at [345, 178] on button "Apply discount" at bounding box center [343, 180] width 58 height 16
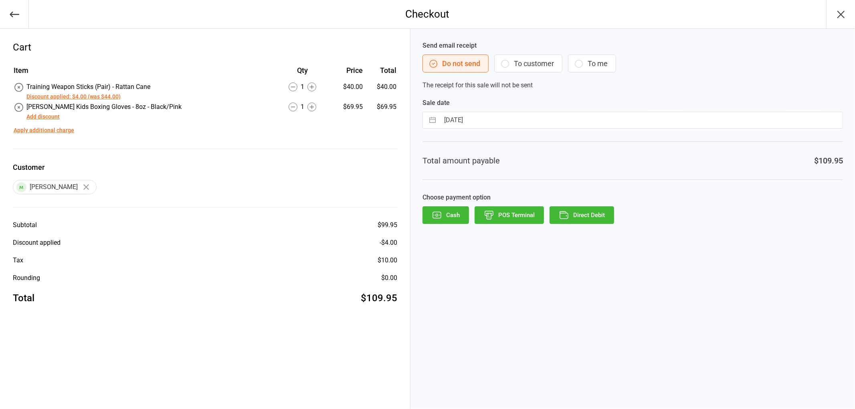
click at [47, 113] on button "Add discount" at bounding box center [42, 117] width 33 height 8
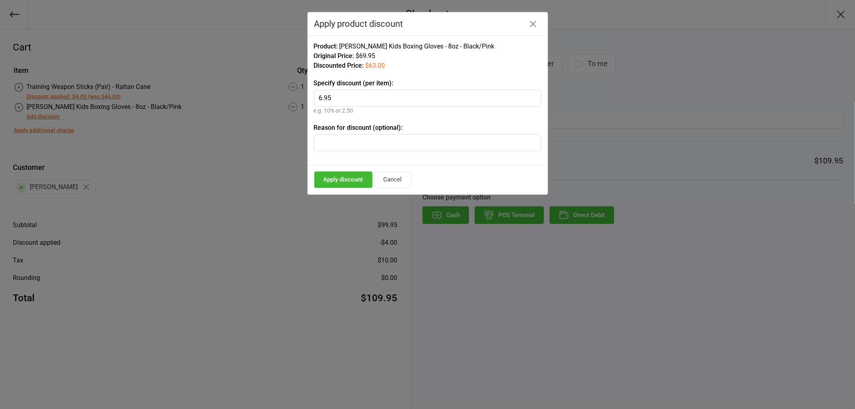
type input "6.95"
click at [344, 178] on button "Apply discount" at bounding box center [343, 180] width 58 height 16
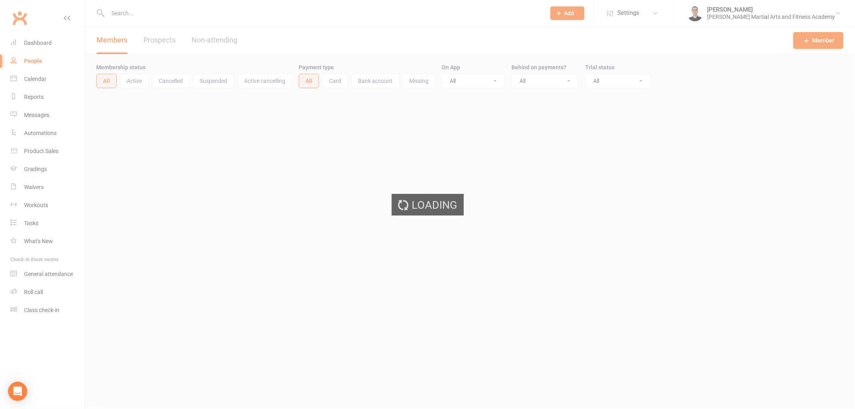
select select "100"
click at [33, 190] on link "Waivers" at bounding box center [47, 187] width 74 height 18
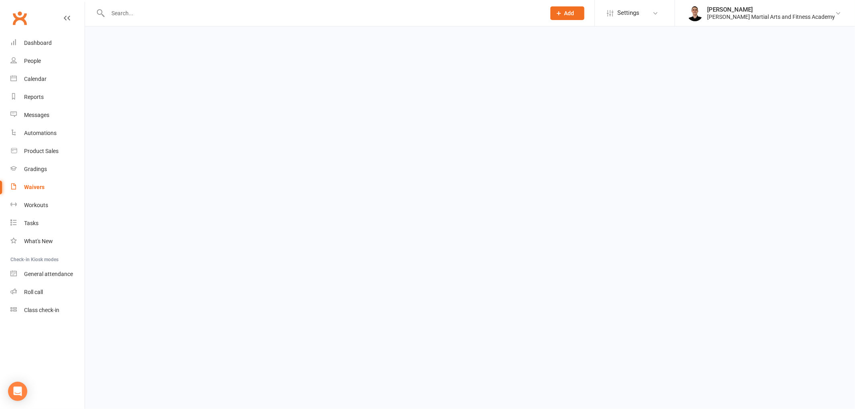
click at [33, 190] on link "Waivers" at bounding box center [47, 187] width 74 height 18
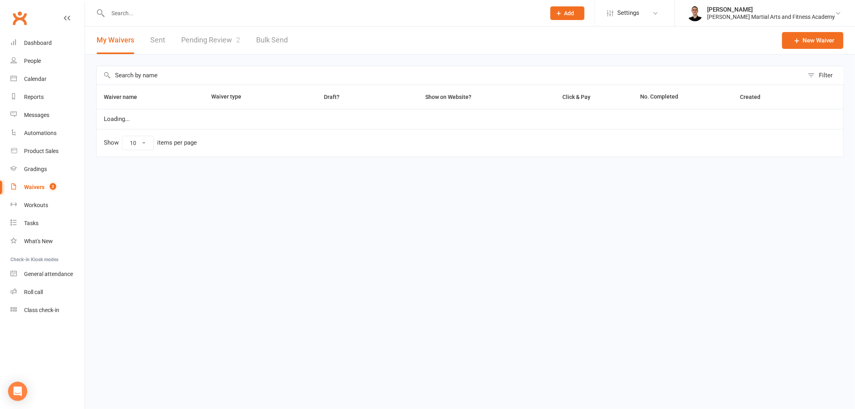
select select "25"
click at [158, 45] on link "Sent" at bounding box center [157, 40] width 15 height 28
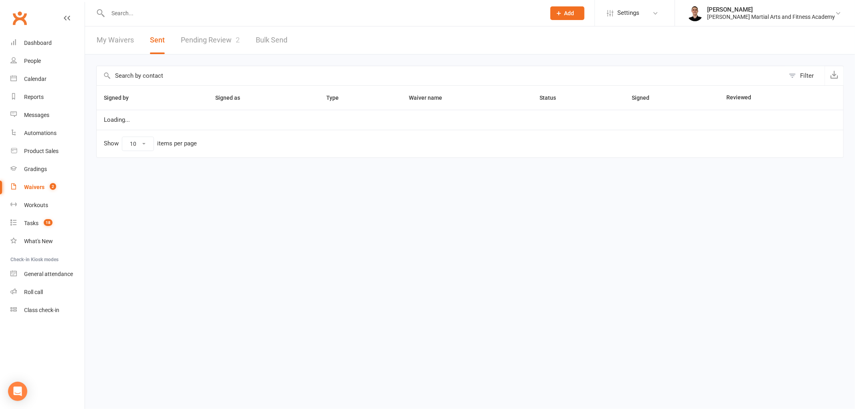
select select "25"
click at [206, 42] on link "Pending Review 2" at bounding box center [210, 40] width 59 height 28
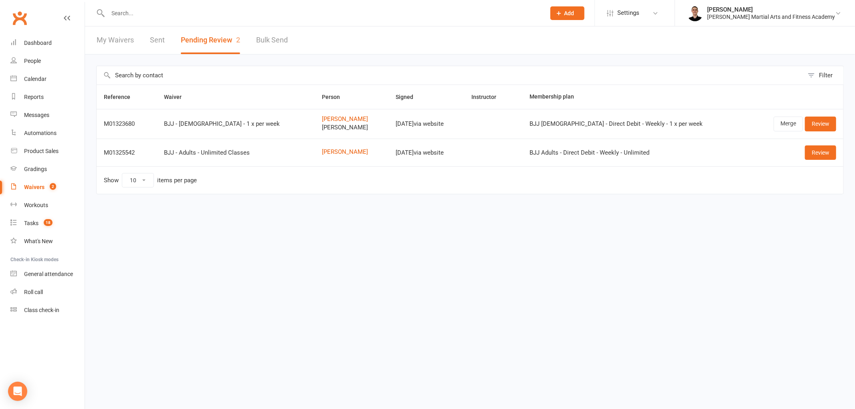
click at [162, 42] on link "Sent" at bounding box center [157, 40] width 15 height 28
select select "25"
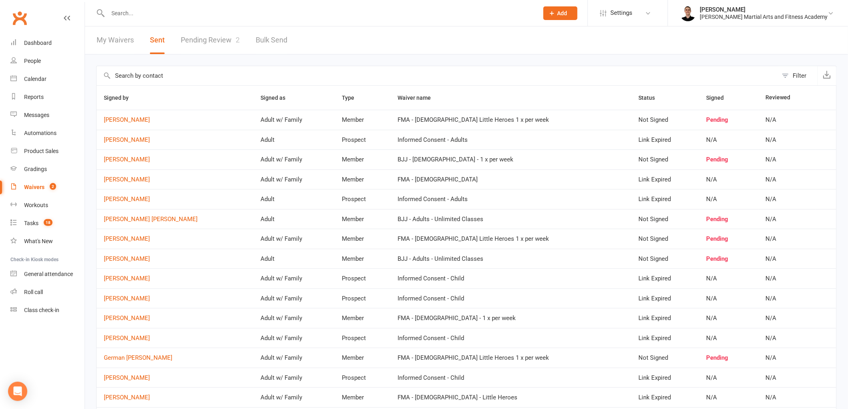
click at [227, 10] on input "text" at bounding box center [319, 13] width 428 height 11
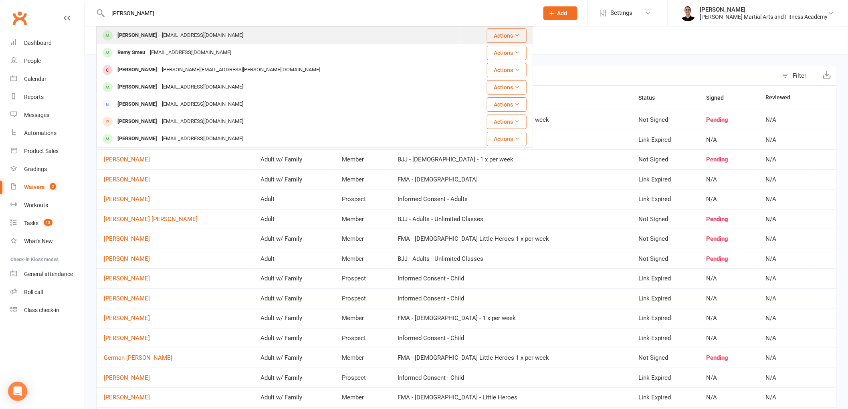
type input "remy bea"
click at [180, 31] on div "[EMAIL_ADDRESS][DOMAIN_NAME]" at bounding box center [203, 36] width 86 height 12
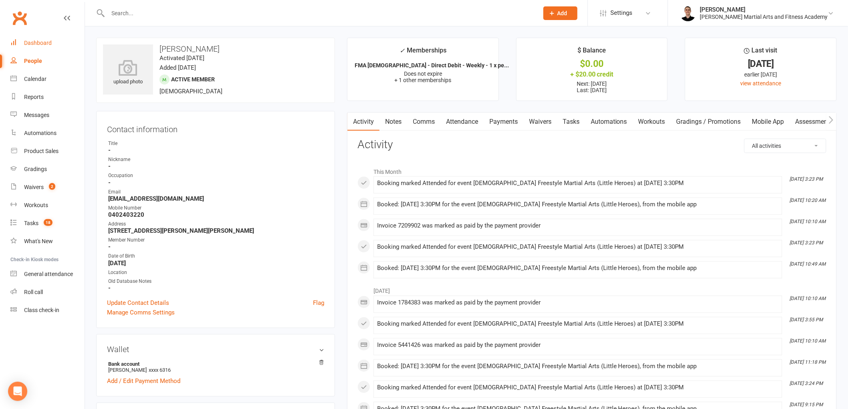
click at [51, 45] on div "Dashboard" at bounding box center [38, 43] width 28 height 6
